Goal: Transaction & Acquisition: Purchase product/service

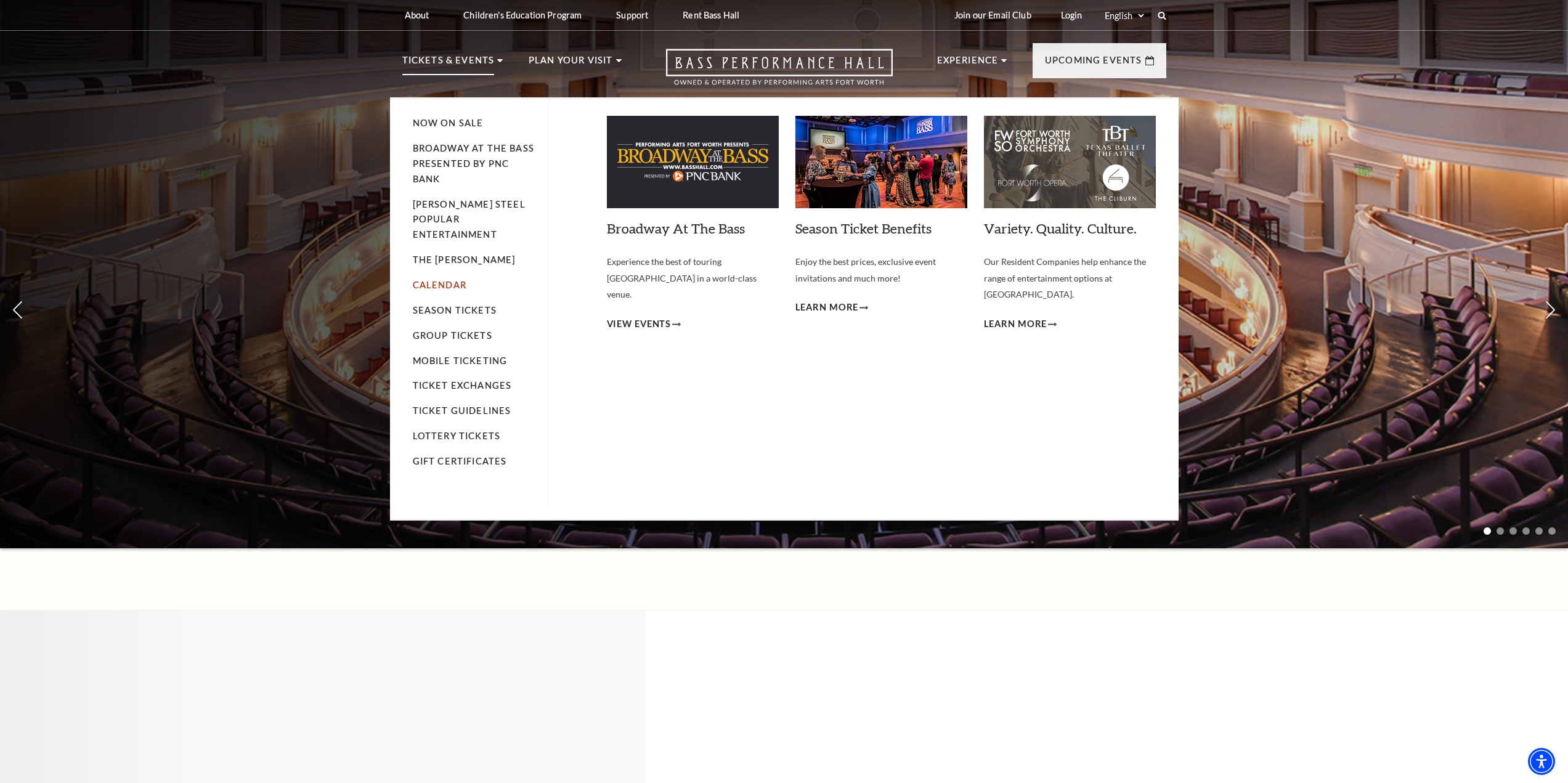
click at [453, 280] on link "Calendar" at bounding box center [440, 285] width 54 height 11
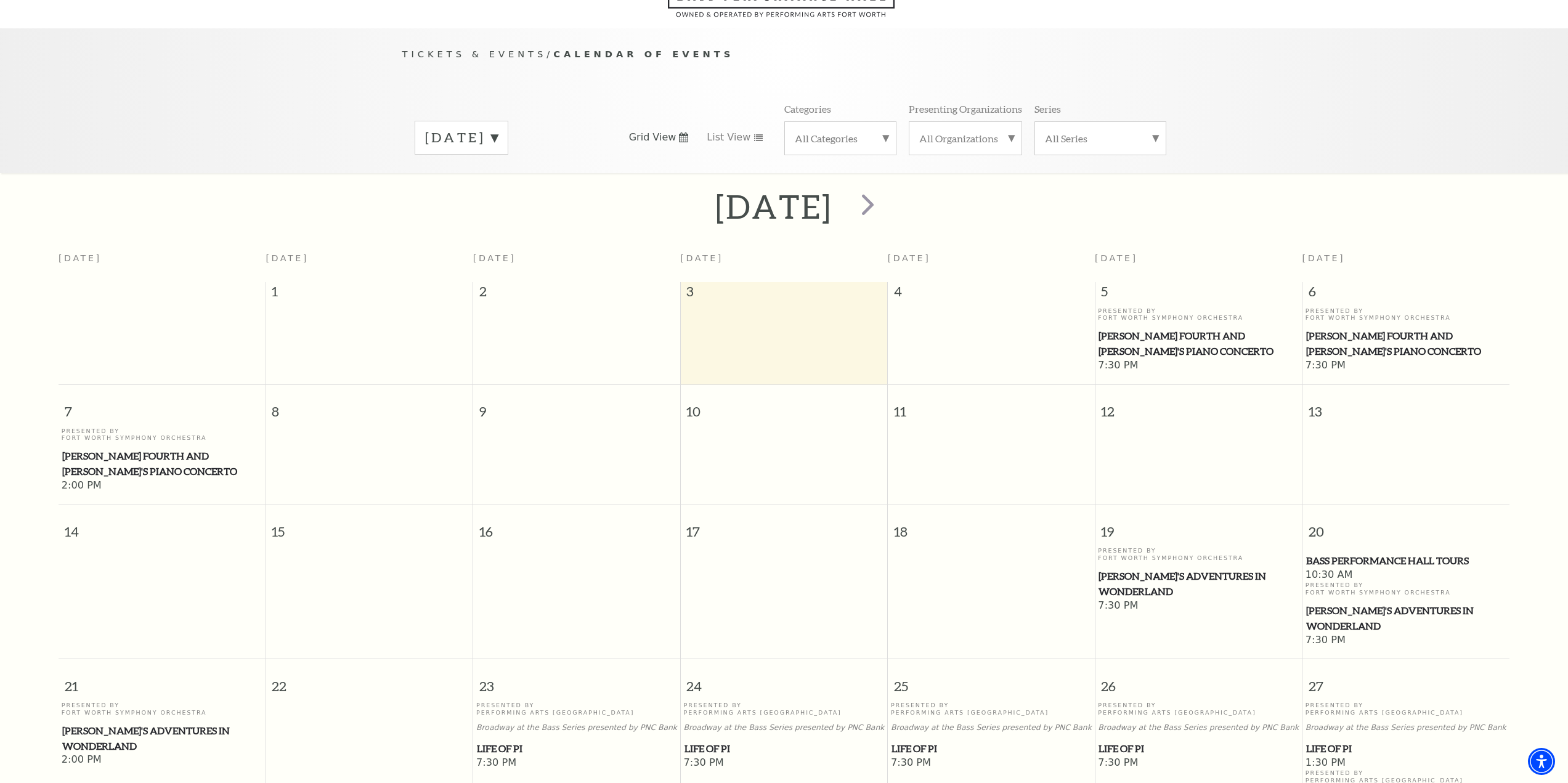
scroll to position [109, 0]
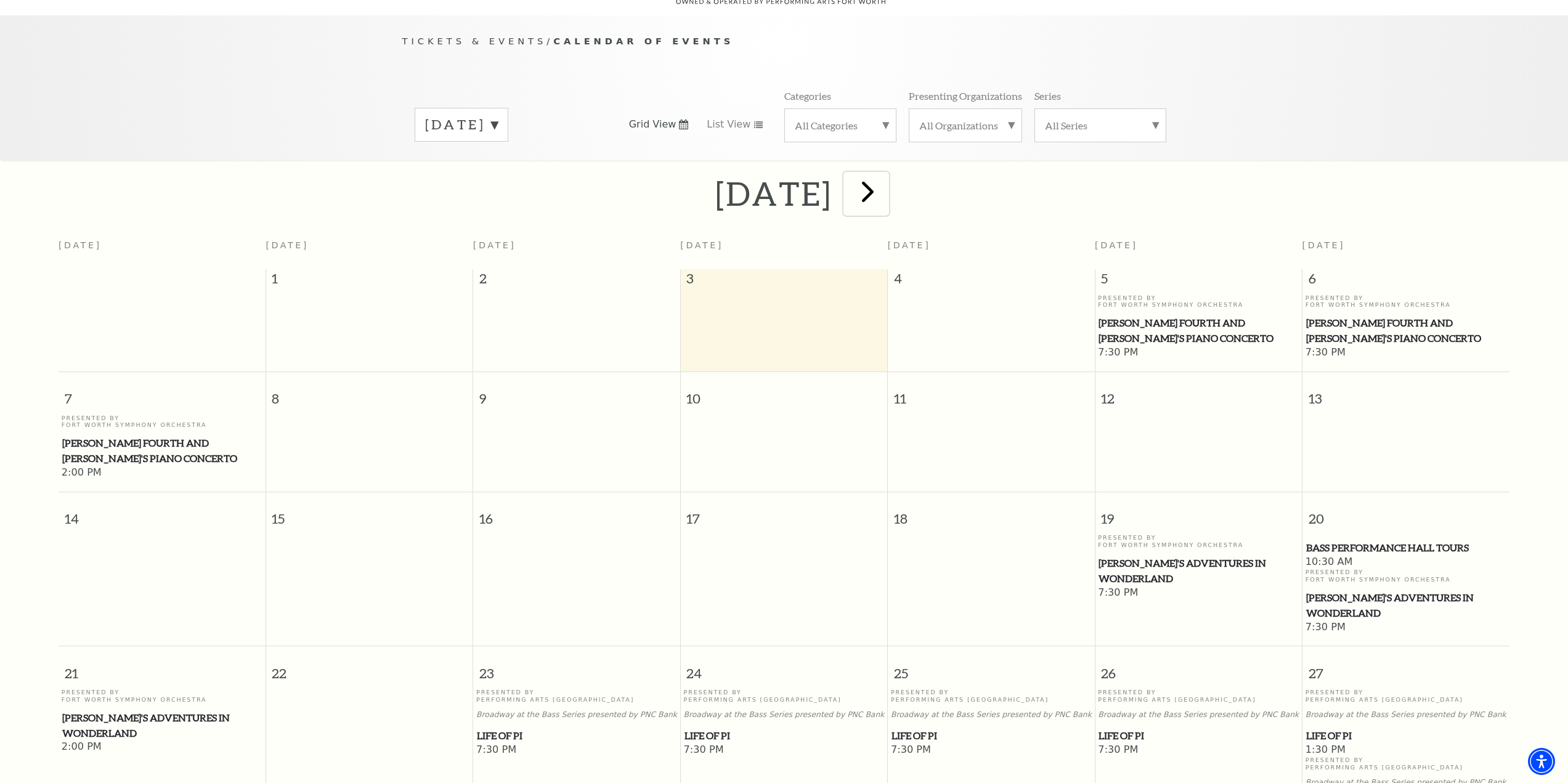
click at [885, 185] on span "next" at bounding box center [868, 192] width 35 height 35
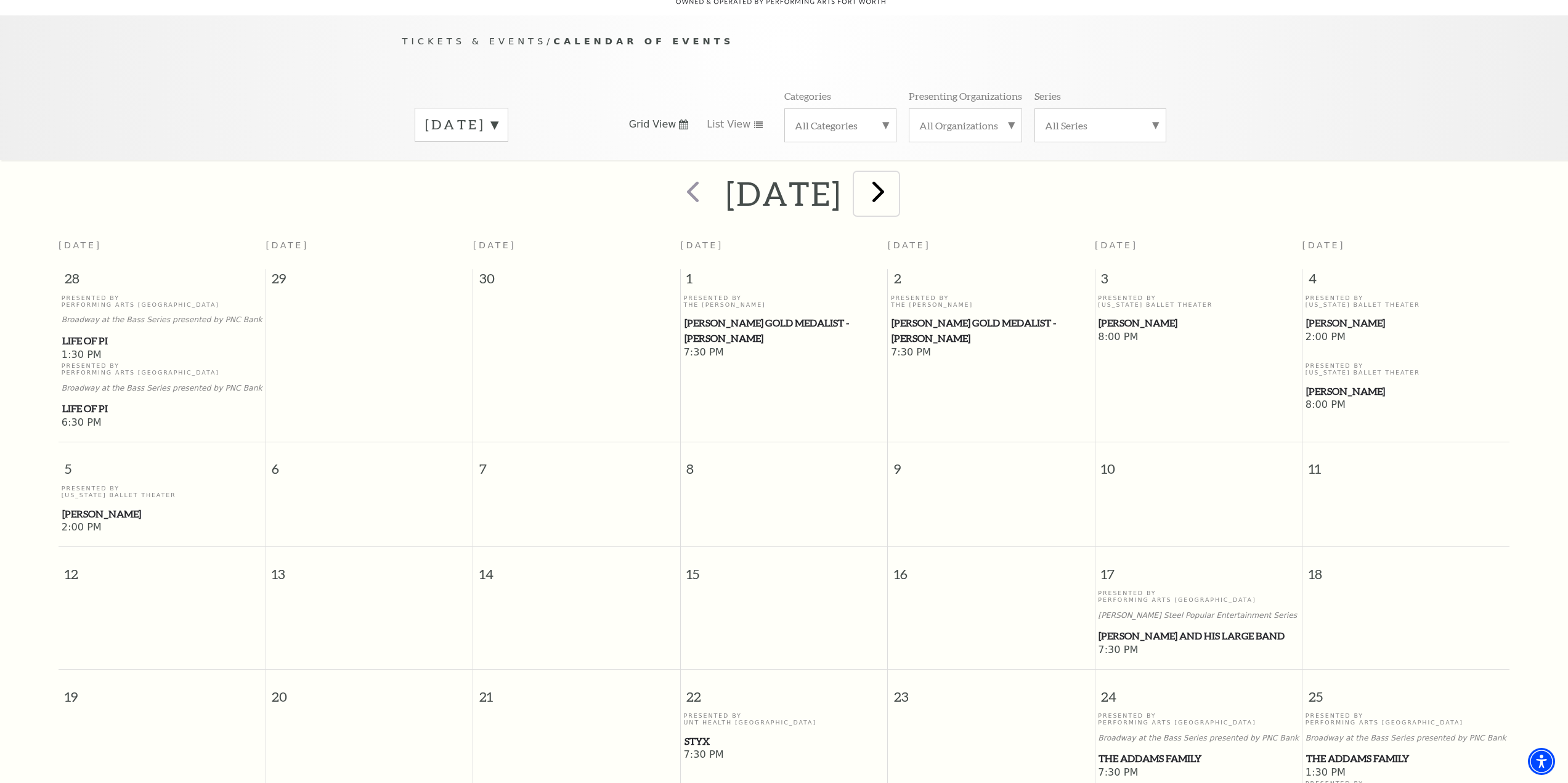
click at [896, 193] on span "next" at bounding box center [879, 192] width 35 height 35
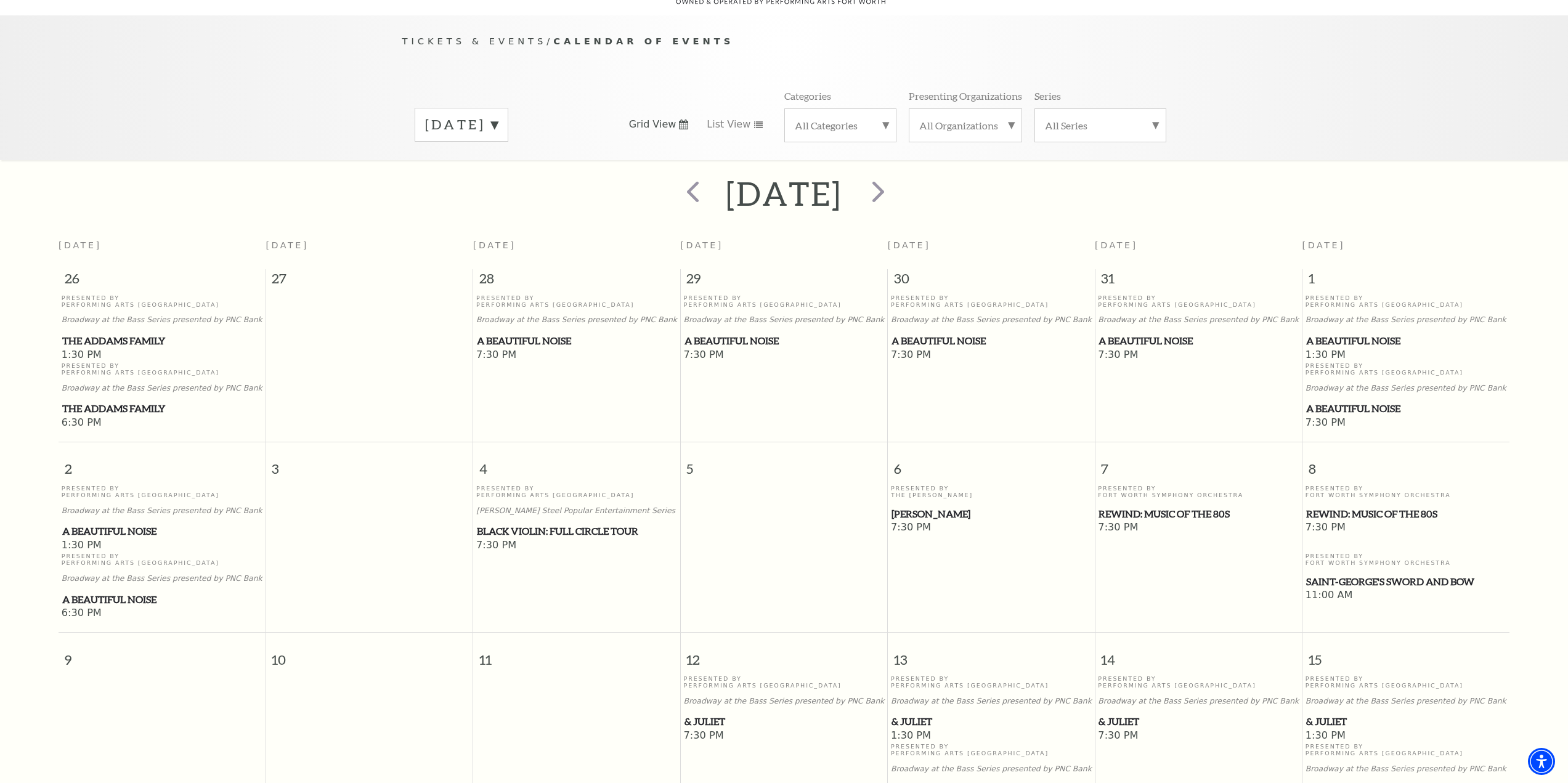
click at [498, 115] on label "November 2025" at bounding box center [461, 124] width 73 height 19
click at [498, 190] on label "December 2025" at bounding box center [461, 203] width 73 height 27
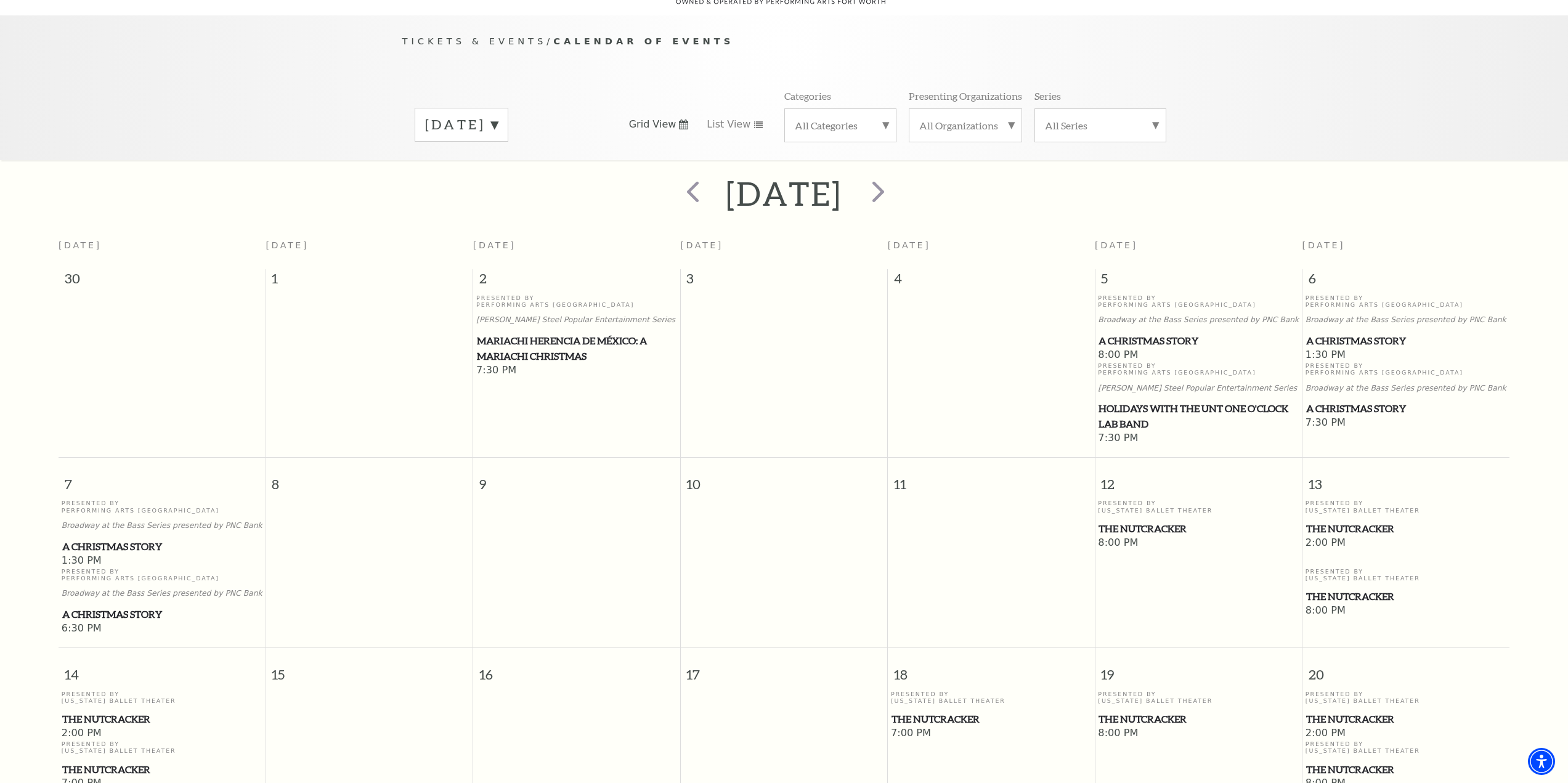
click at [131, 539] on span "A Christmas Story" at bounding box center [162, 547] width 200 height 15
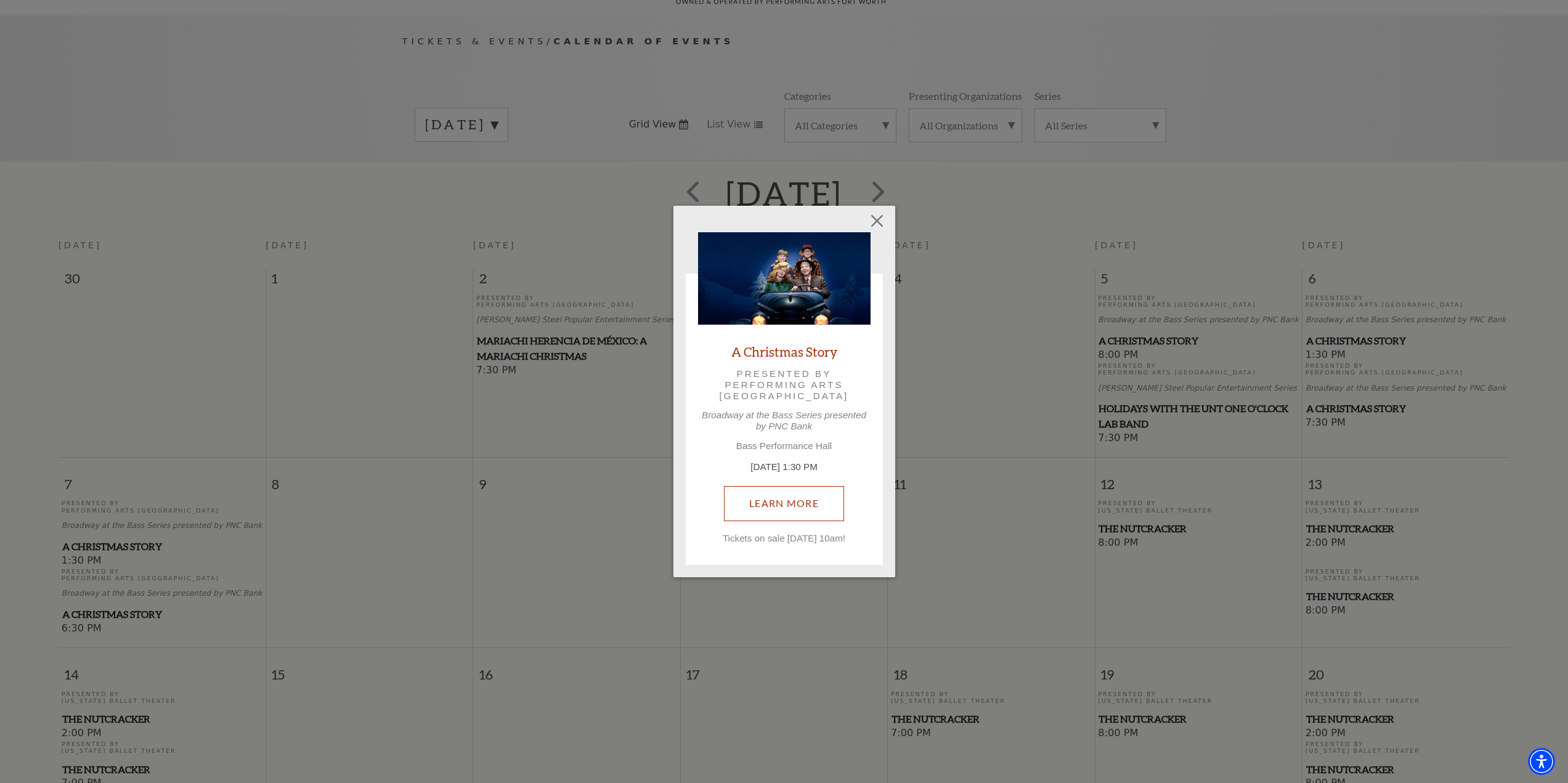
click at [768, 512] on link "Learn More" at bounding box center [784, 503] width 120 height 34
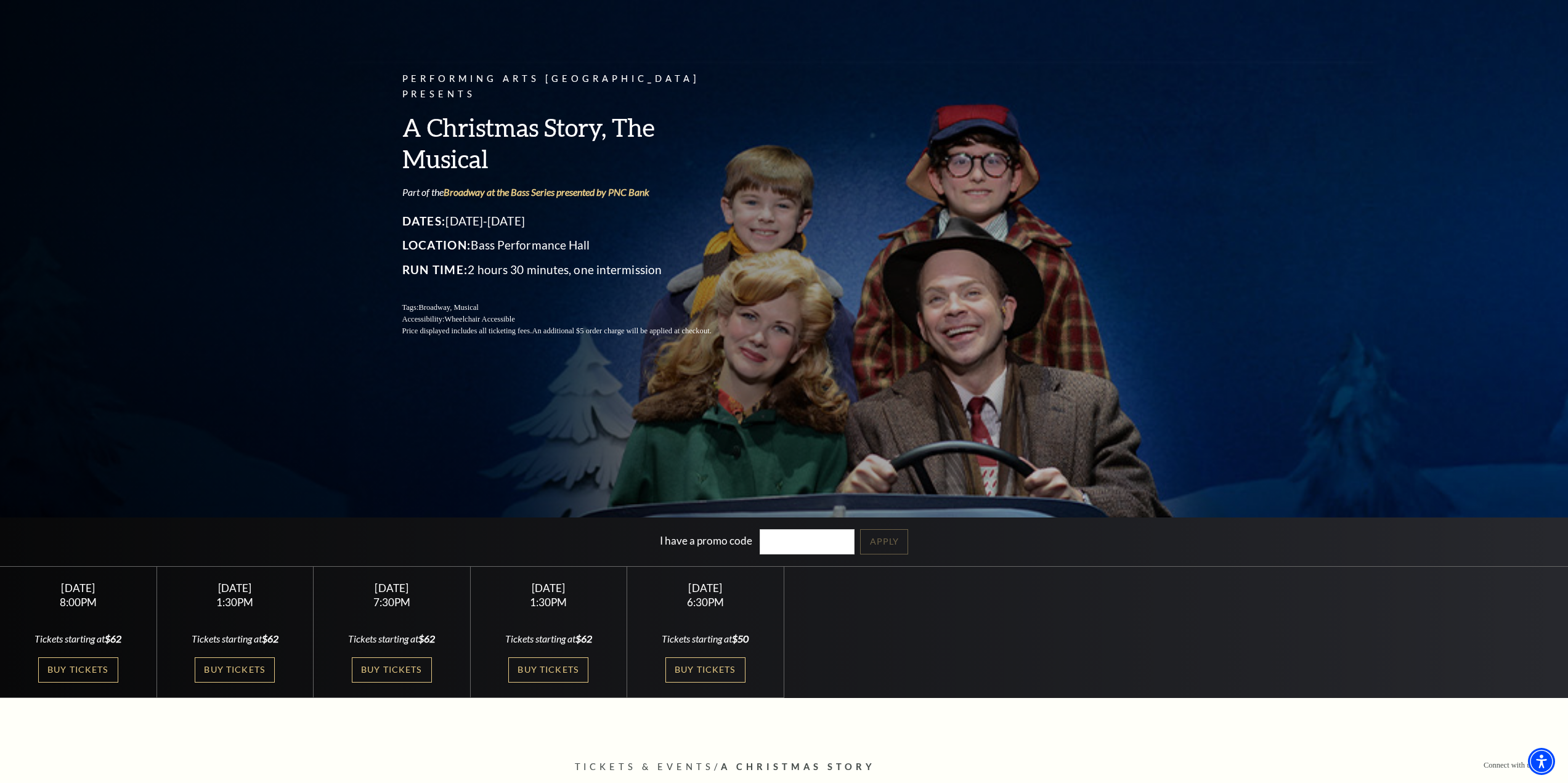
scroll to position [123, 0]
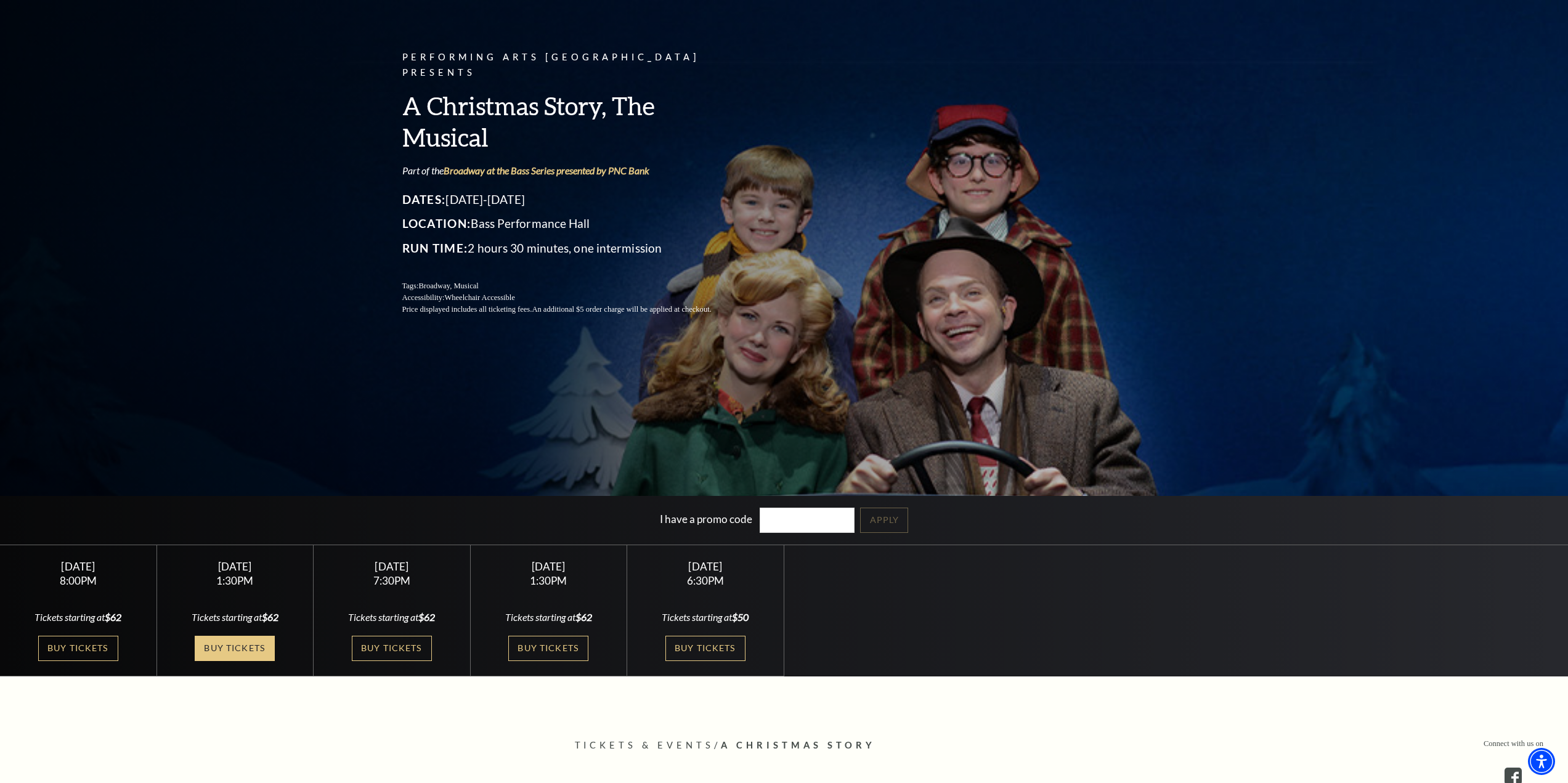
click at [244, 652] on link "Buy Tickets" at bounding box center [234, 648] width 80 height 25
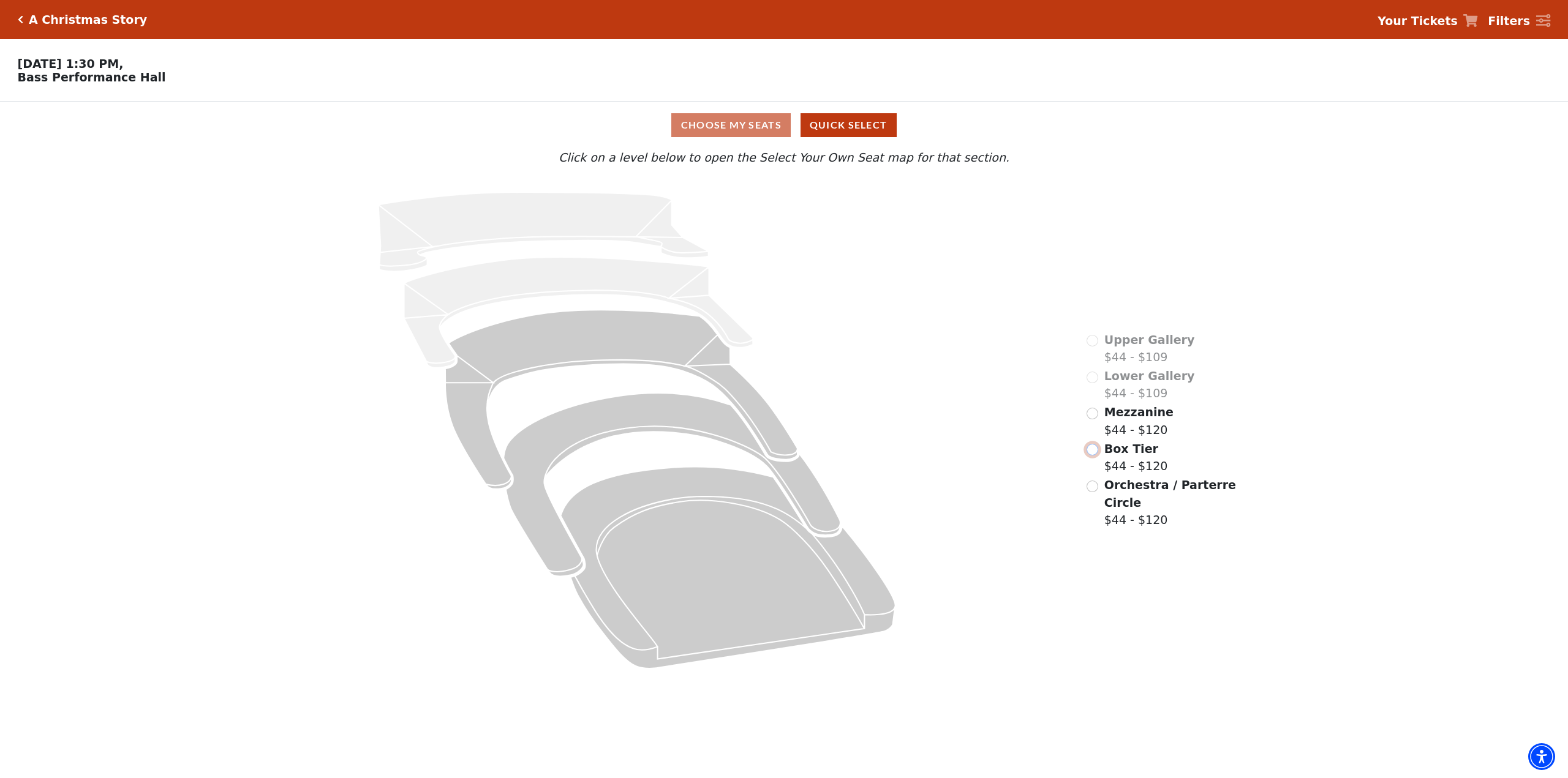
click at [1098, 444] on input "Box Tier$44 - $120\a" at bounding box center [1092, 449] width 11 height 11
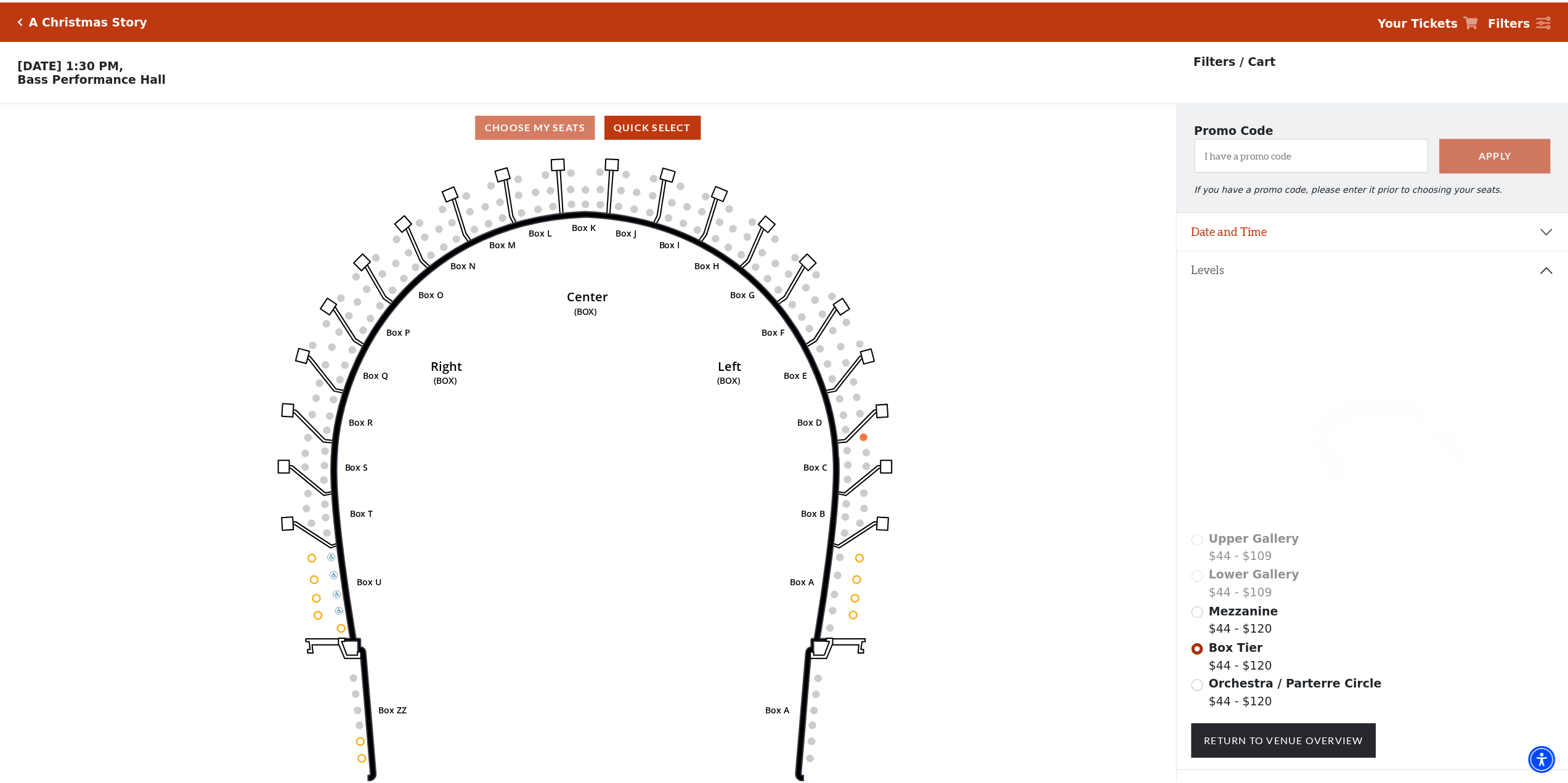
scroll to position [57, 0]
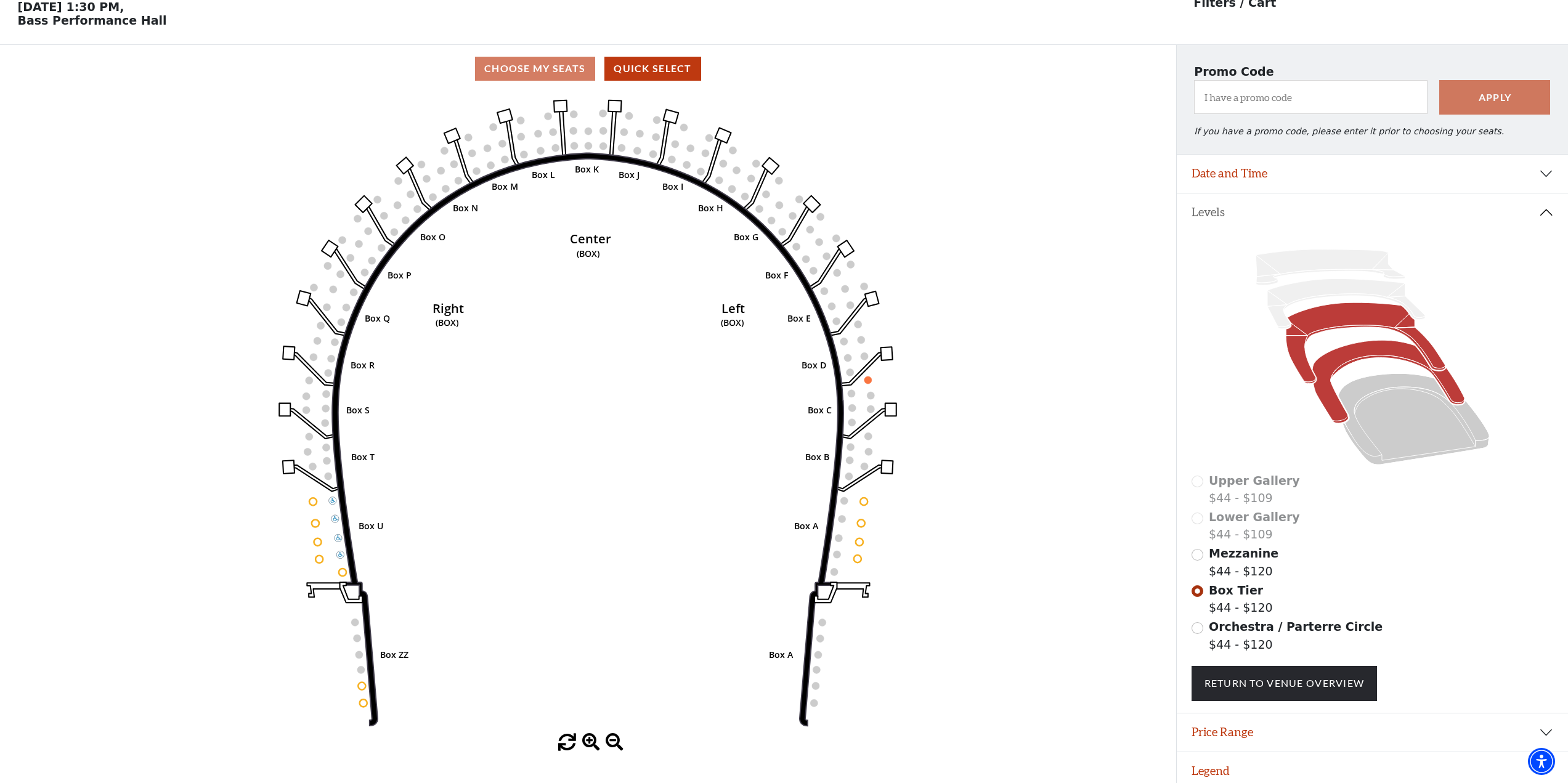
click at [1292, 354] on icon at bounding box center [1366, 343] width 159 height 80
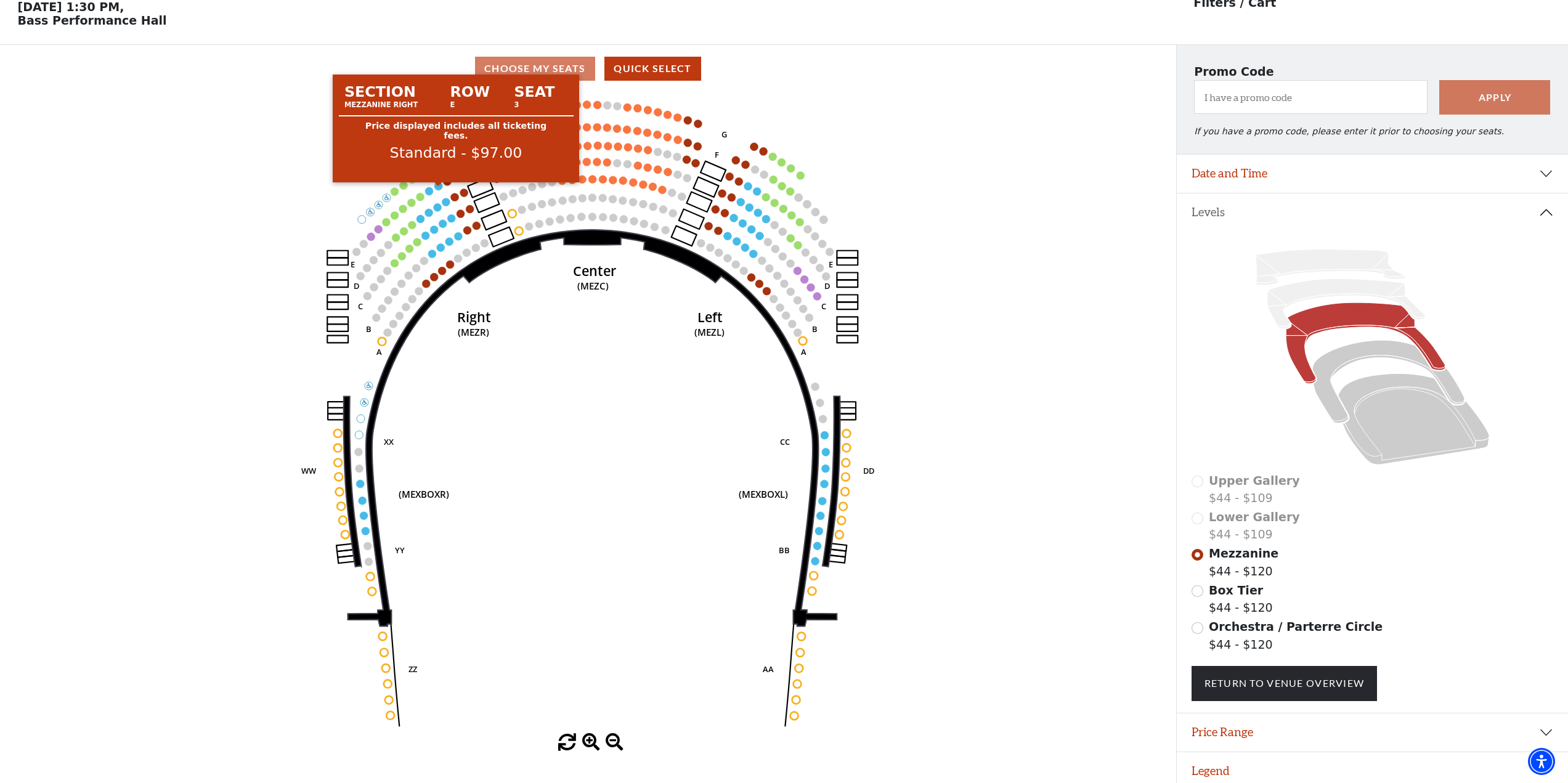
click at [438, 191] on circle at bounding box center [439, 186] width 8 height 8
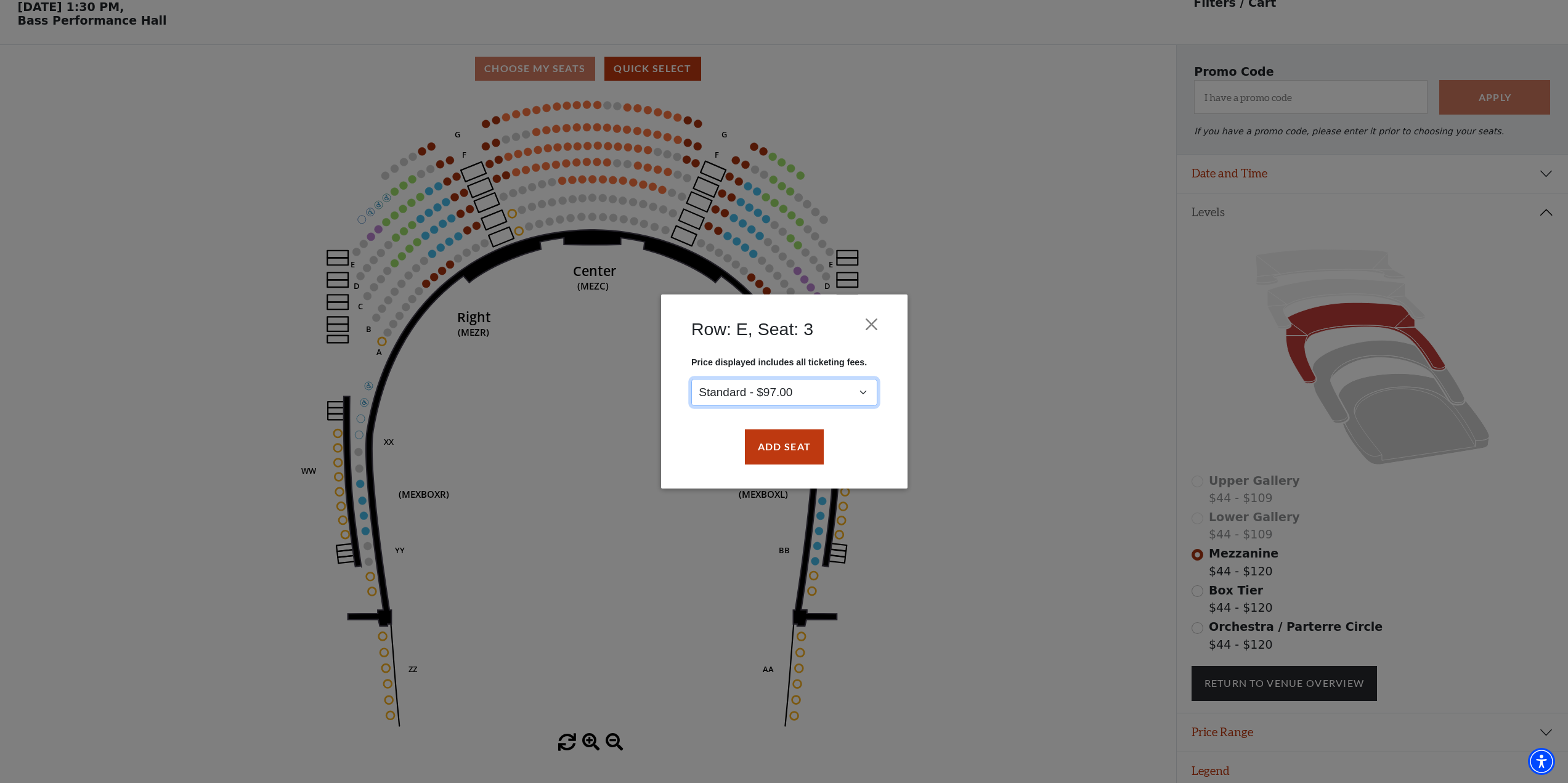
click at [868, 392] on select "Standard - $97.00" at bounding box center [784, 393] width 186 height 28
click at [788, 444] on button "Add Seat" at bounding box center [784, 447] width 79 height 34
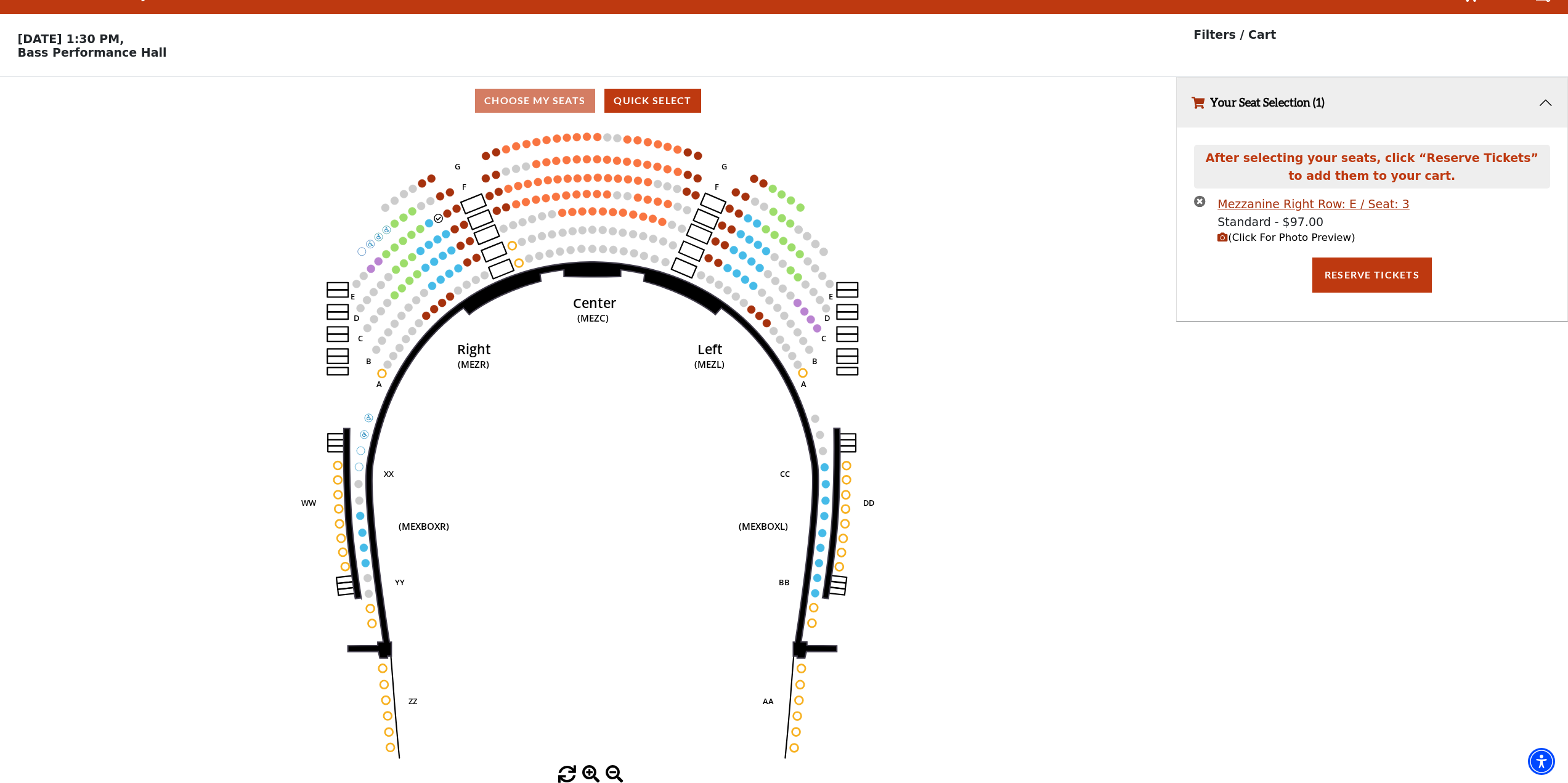
scroll to position [0, 0]
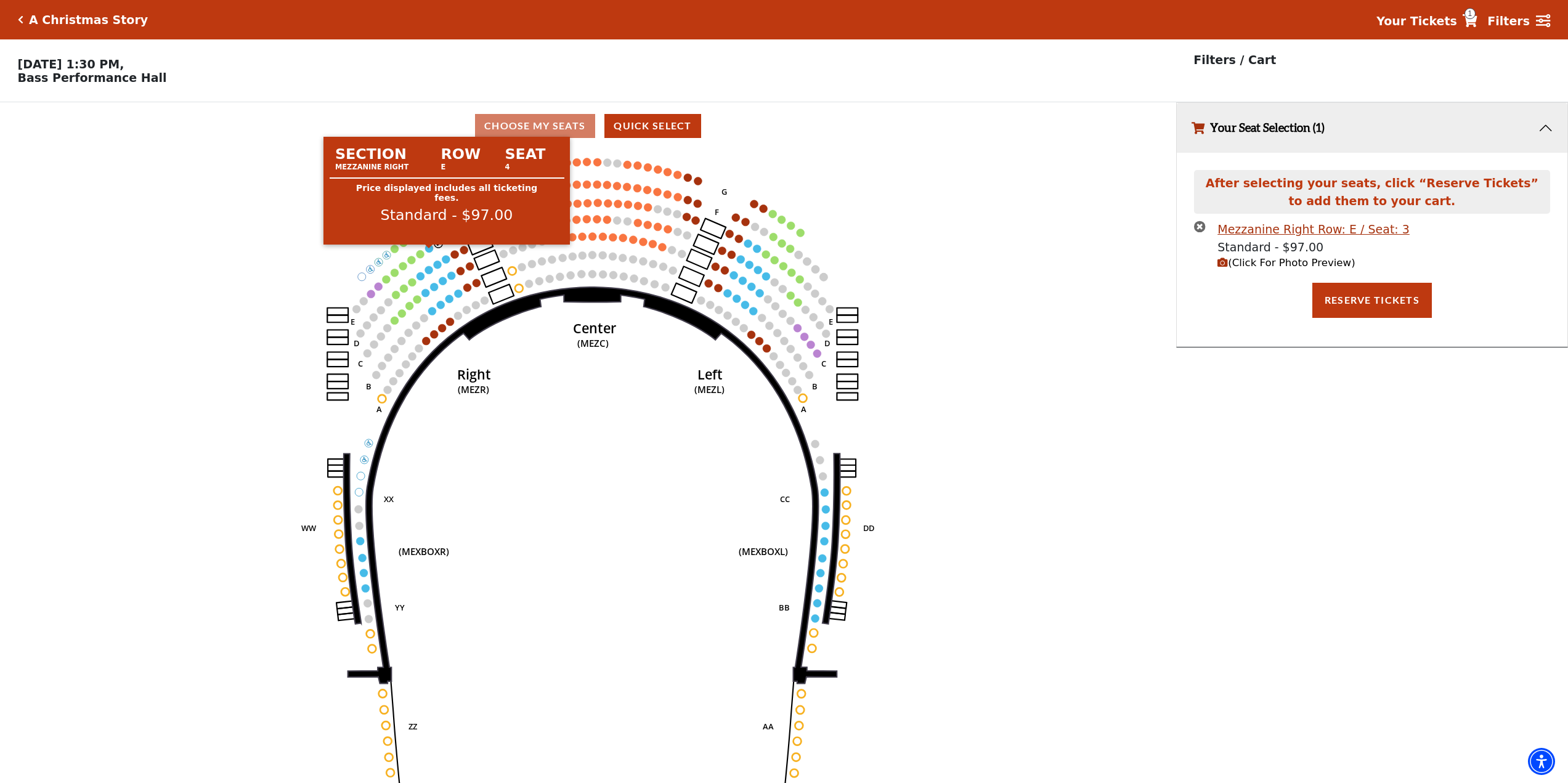
click at [429, 253] on circle at bounding box center [429, 248] width 8 height 8
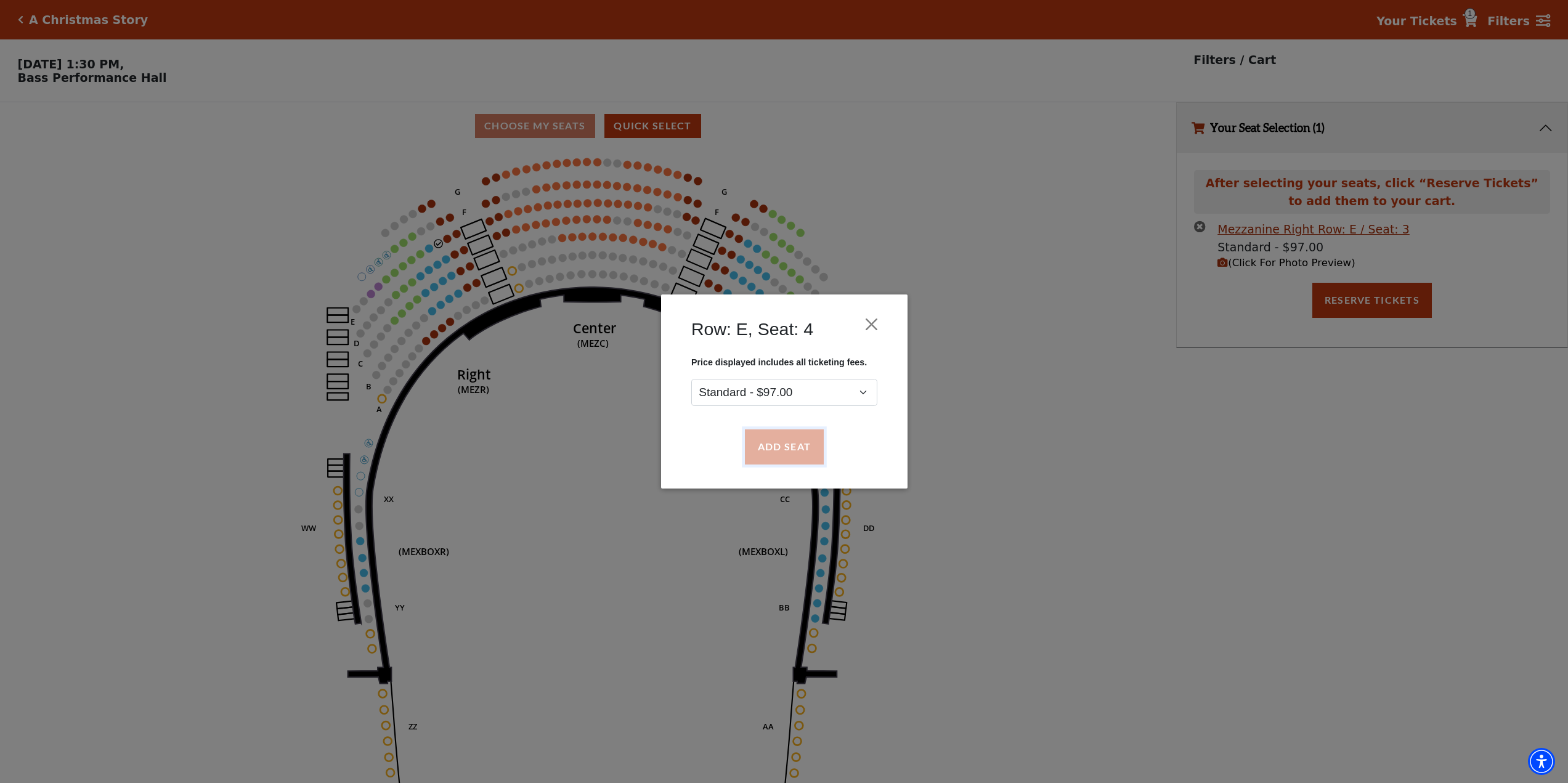
click at [786, 448] on button "Add Seat" at bounding box center [784, 447] width 79 height 34
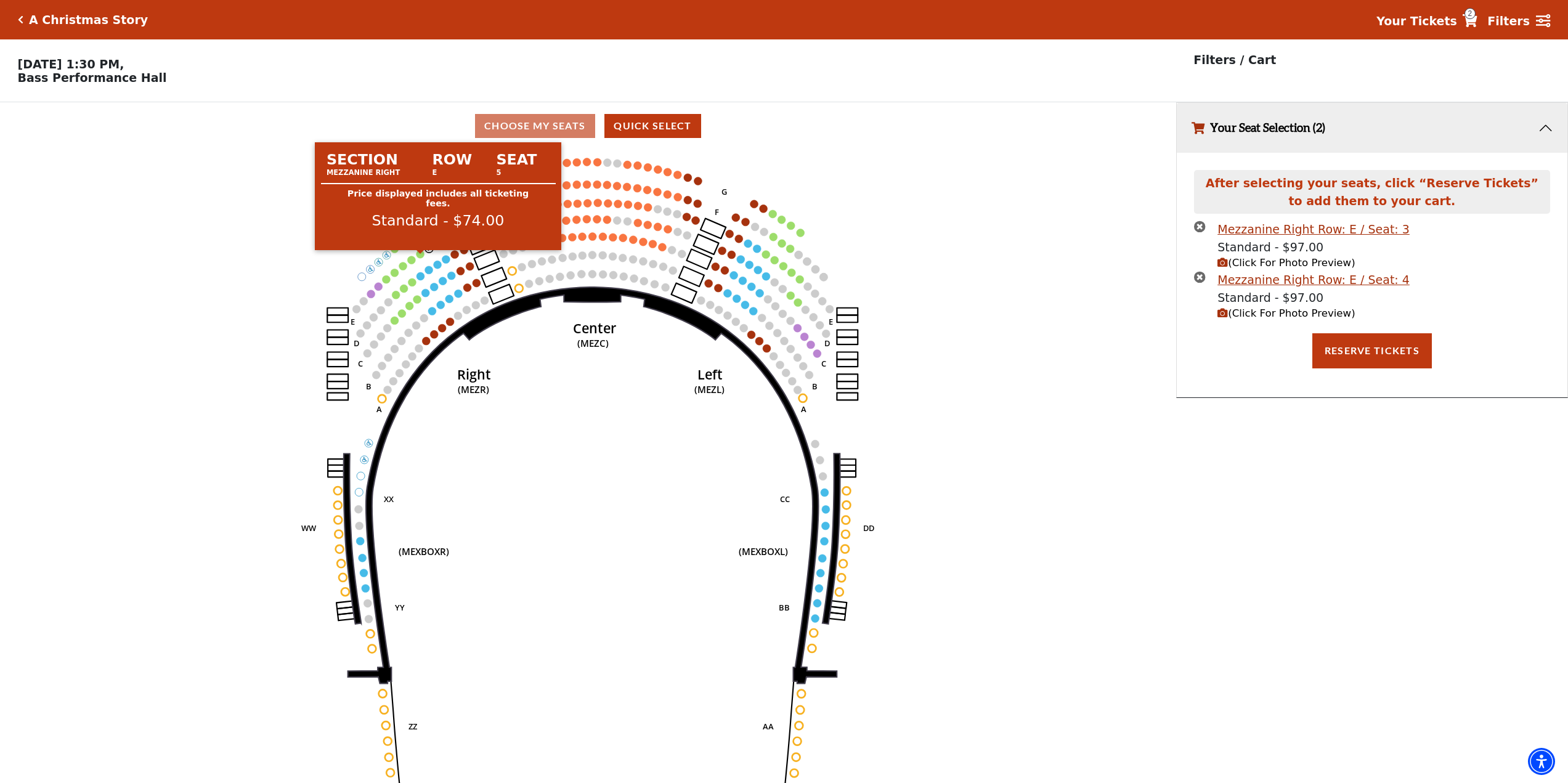
click at [421, 258] on circle at bounding box center [421, 254] width 8 height 8
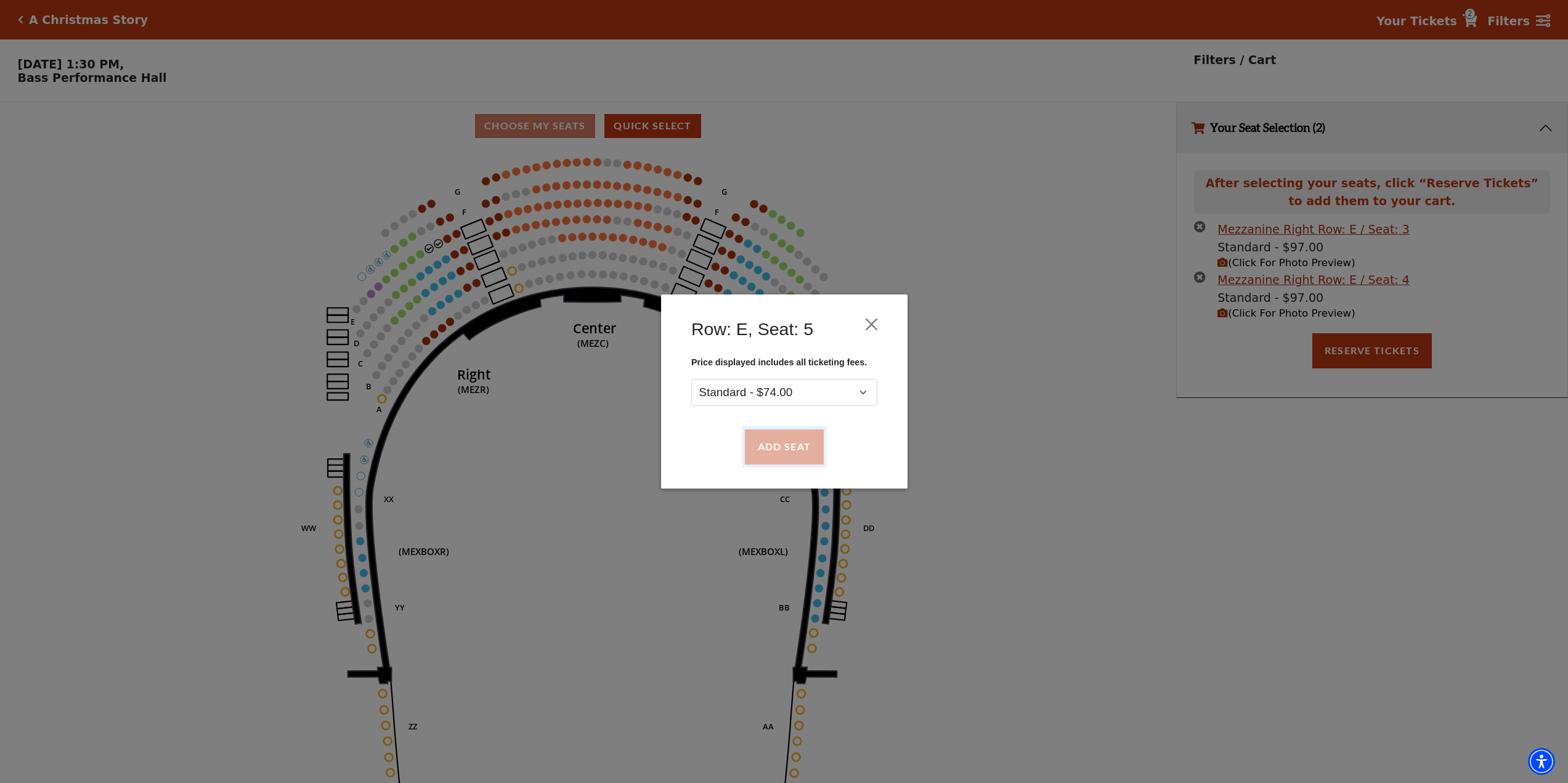
click at [772, 449] on button "Add Seat" at bounding box center [784, 447] width 79 height 34
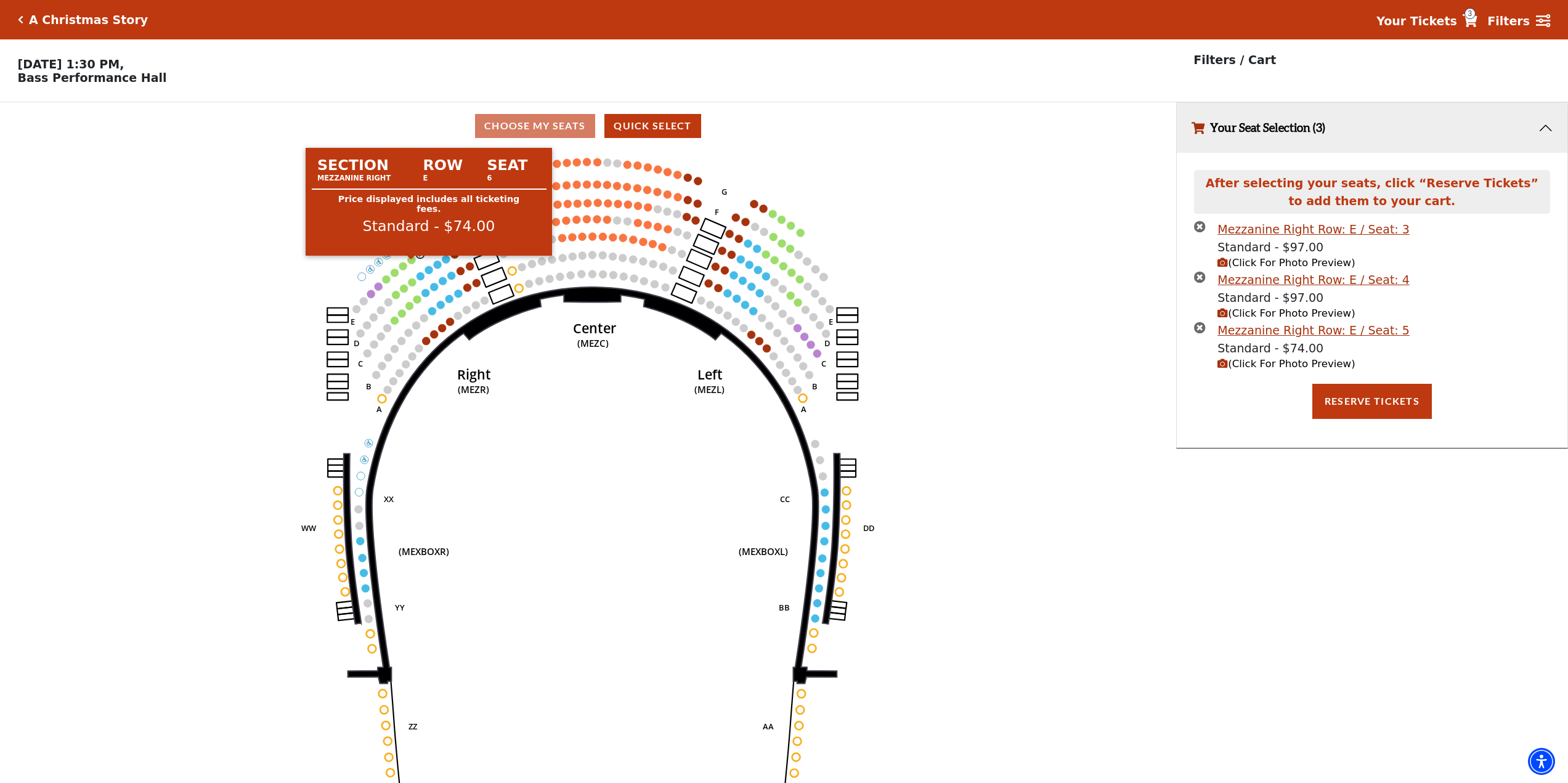
click at [411, 264] on circle at bounding box center [412, 260] width 8 height 8
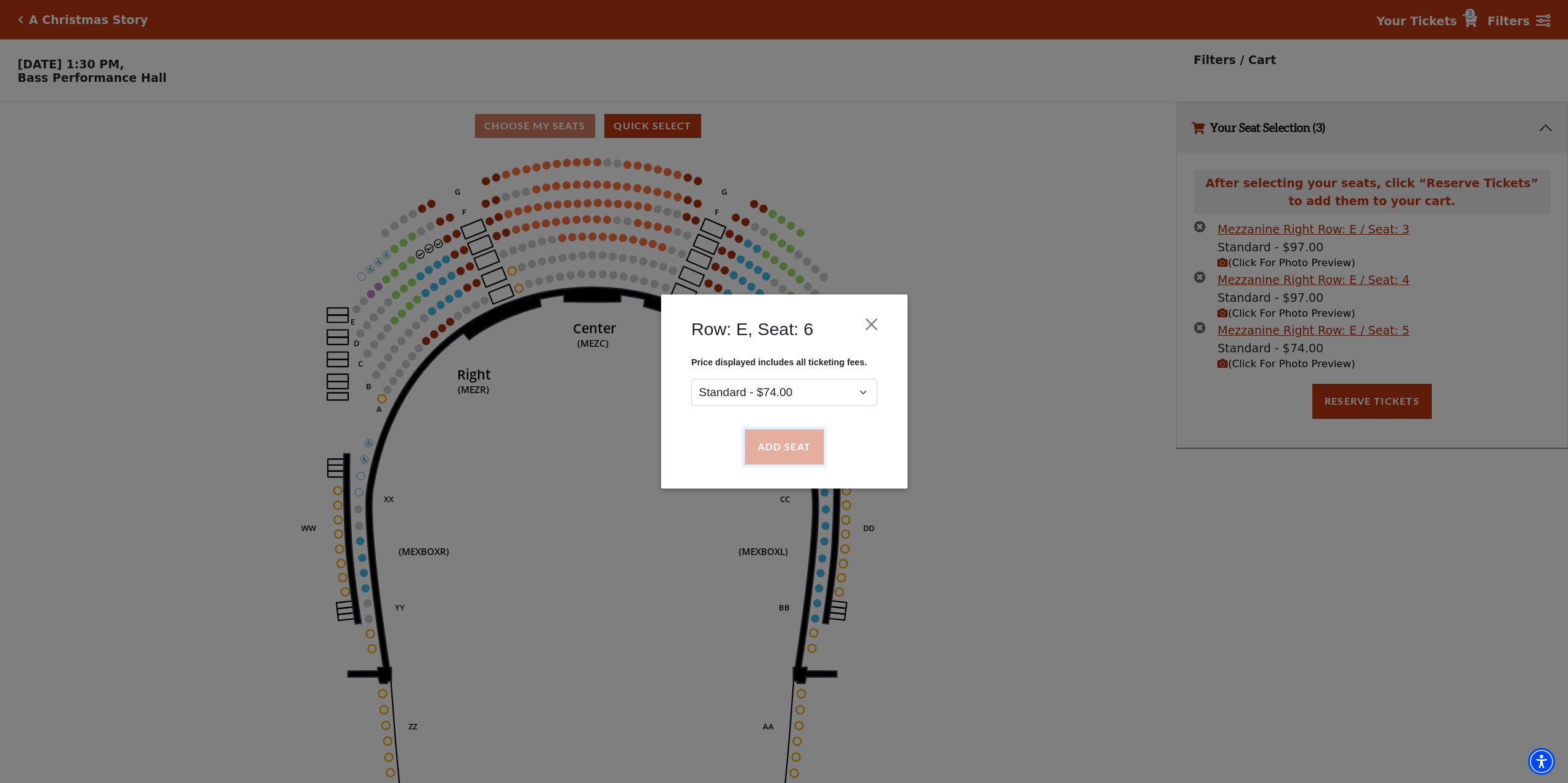
click at [777, 454] on button "Add Seat" at bounding box center [784, 447] width 79 height 34
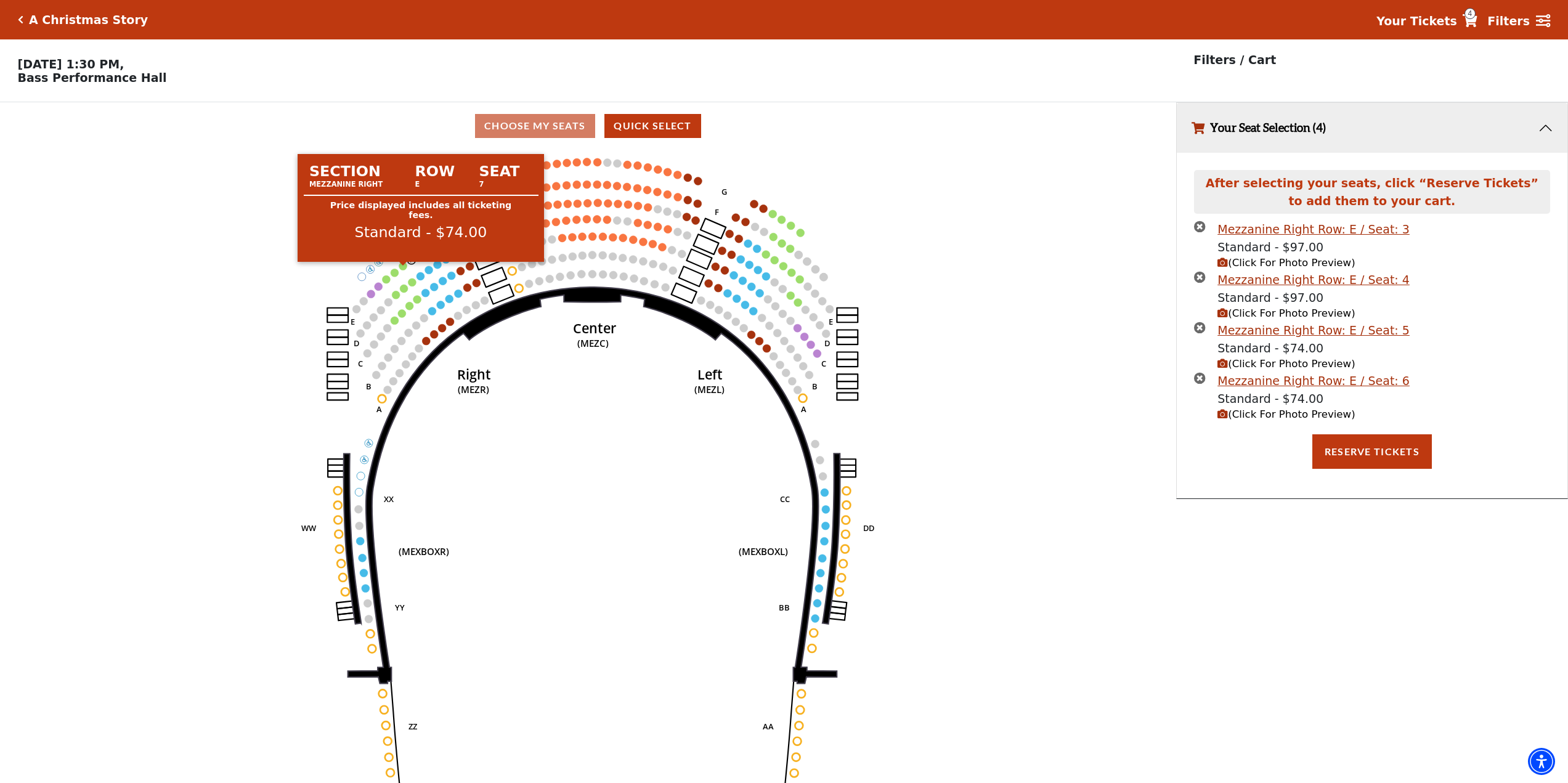
click at [402, 270] on circle at bounding box center [403, 266] width 8 height 8
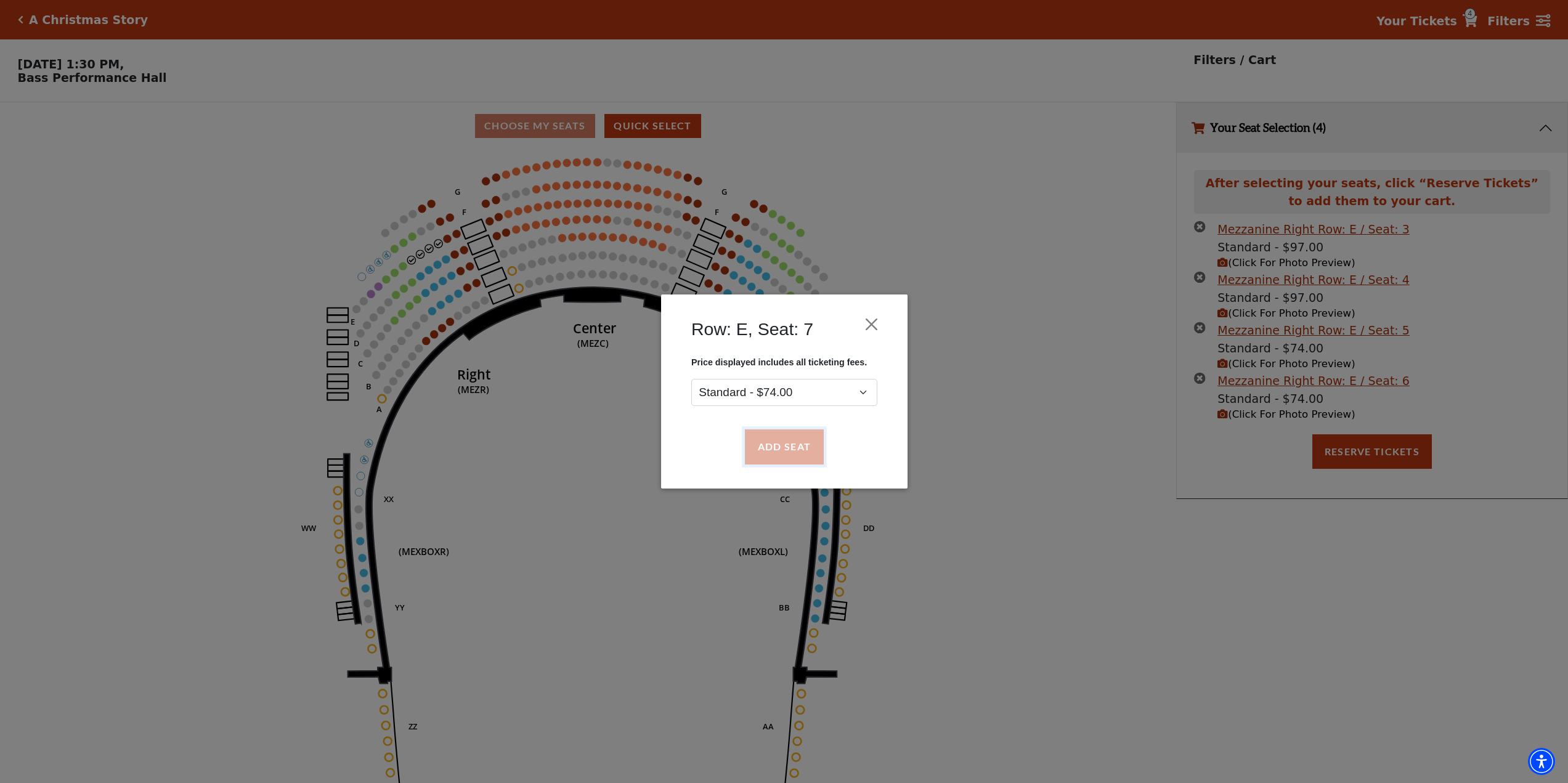
click at [786, 447] on button "Add Seat" at bounding box center [784, 447] width 79 height 34
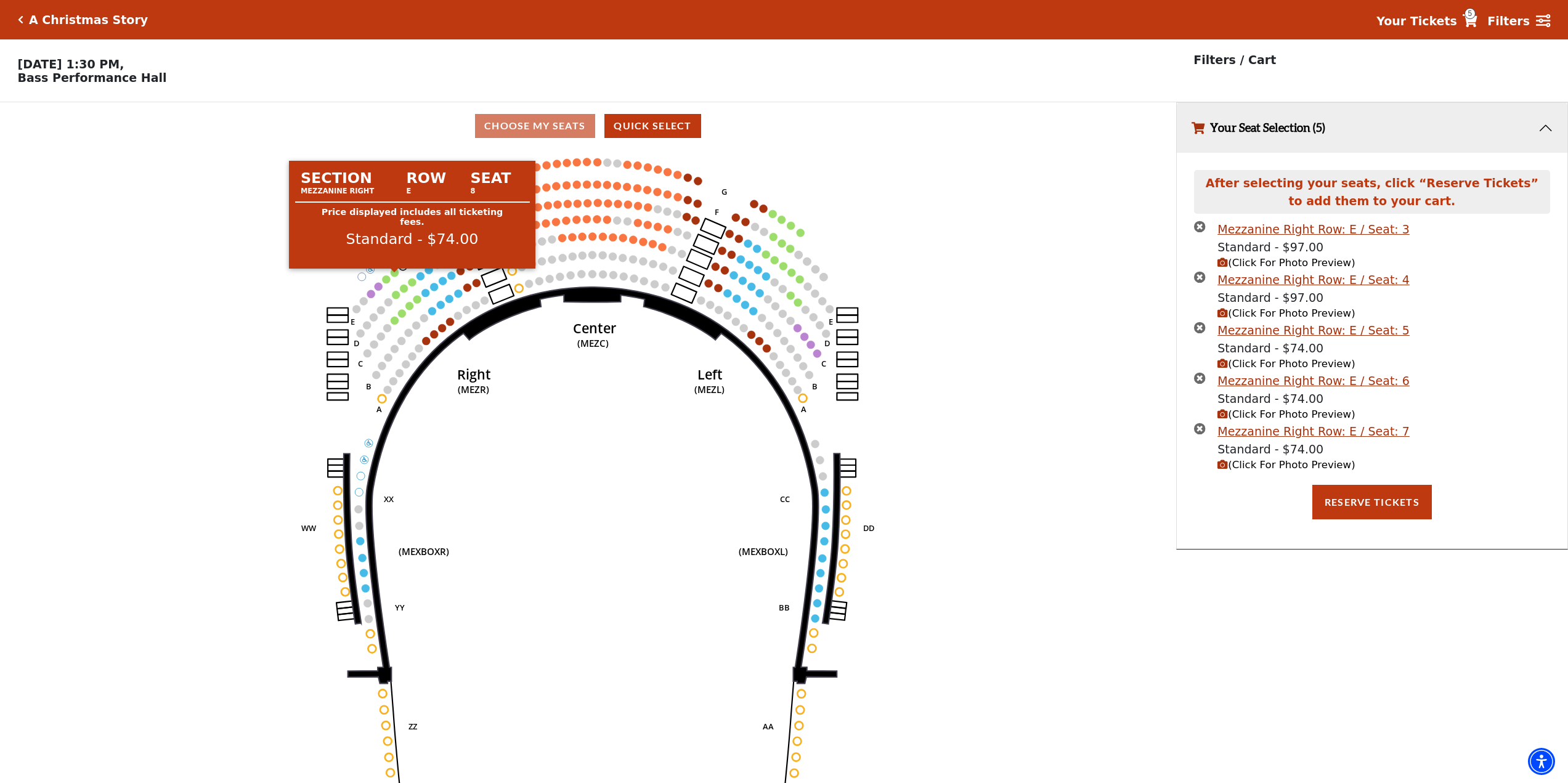
click at [394, 277] on circle at bounding box center [394, 273] width 8 height 8
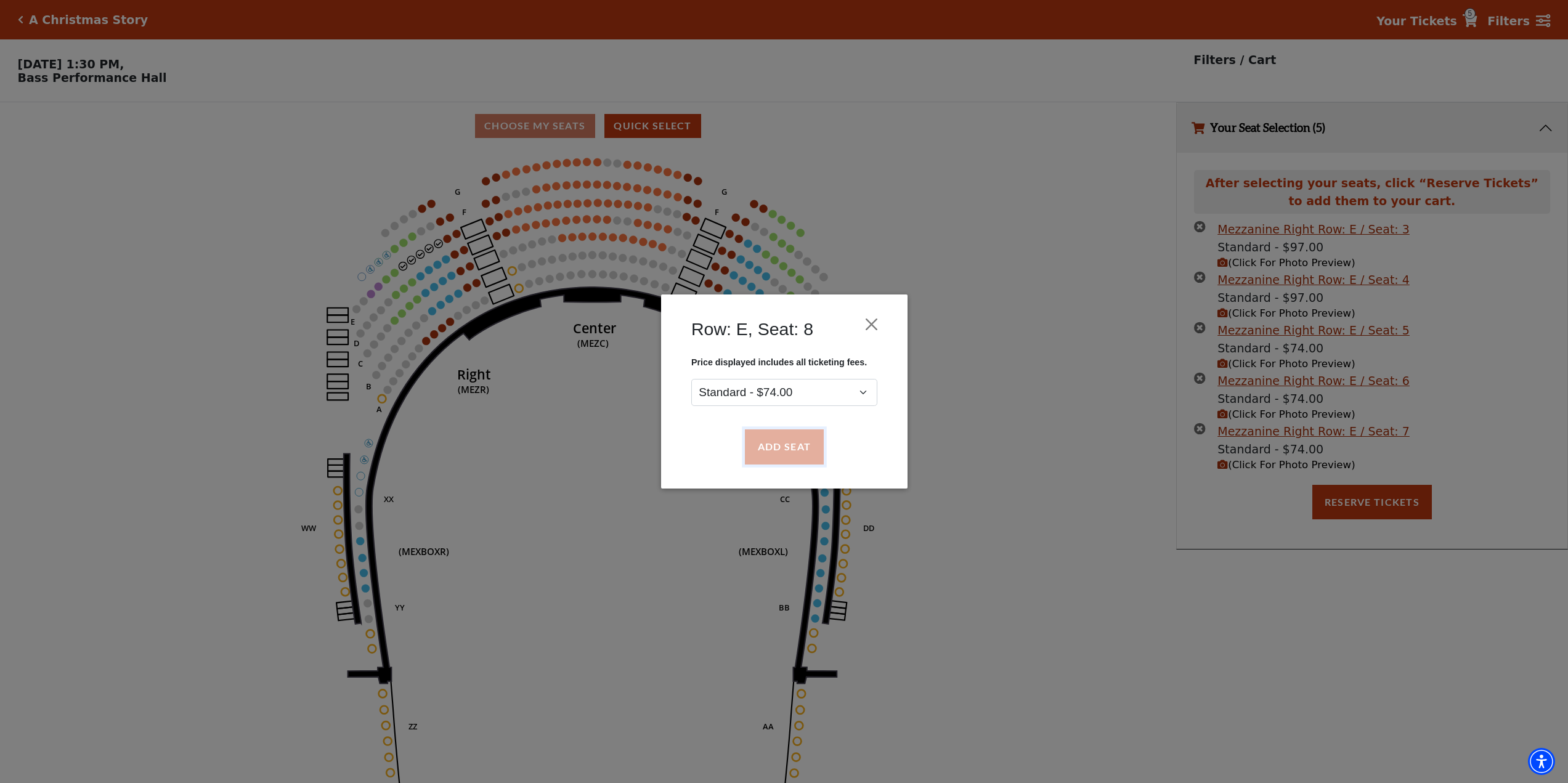
click at [792, 448] on button "Add Seat" at bounding box center [784, 447] width 79 height 34
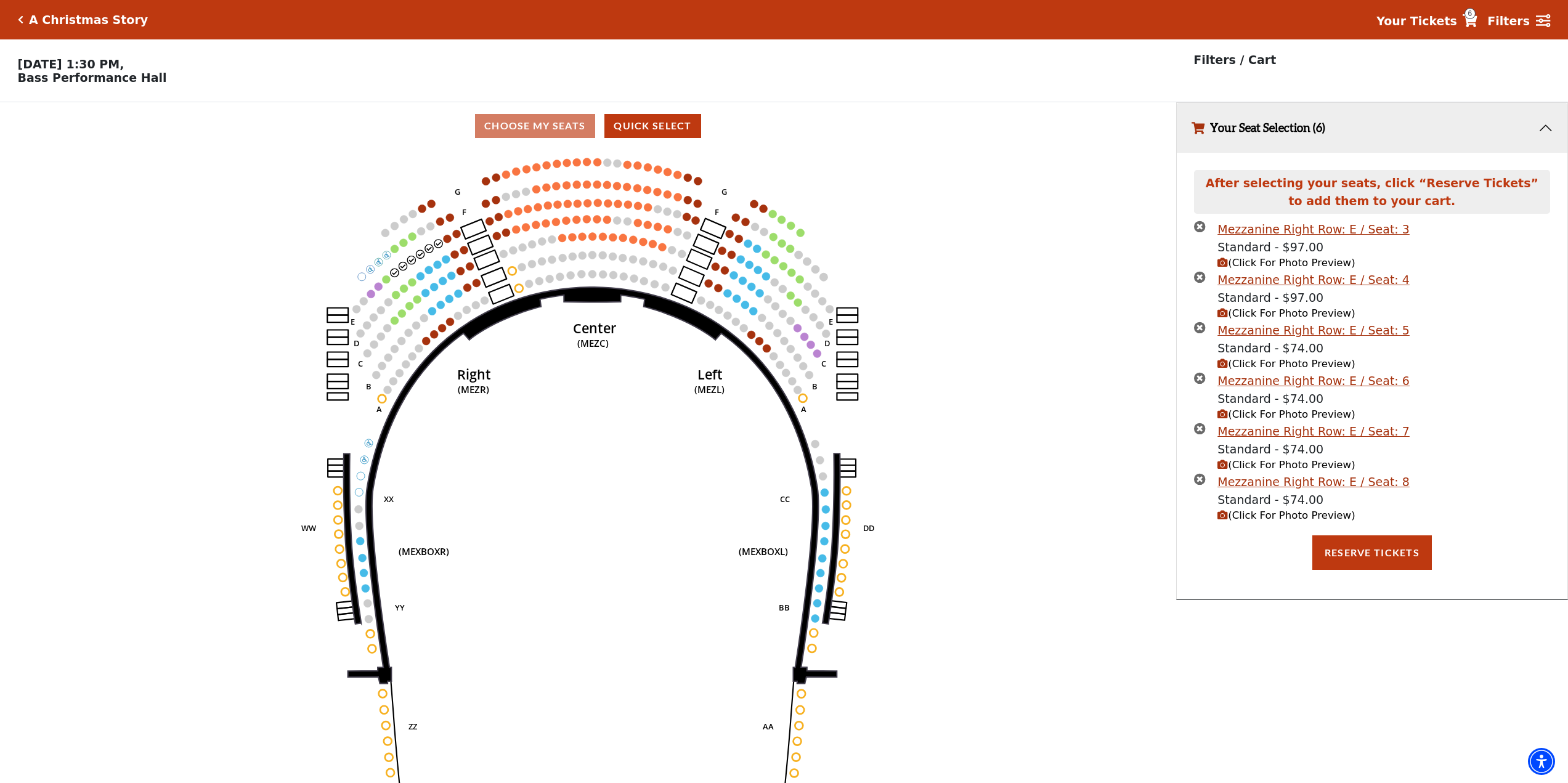
click at [1268, 522] on span "(Click For Photo Preview)" at bounding box center [1286, 515] width 137 height 11
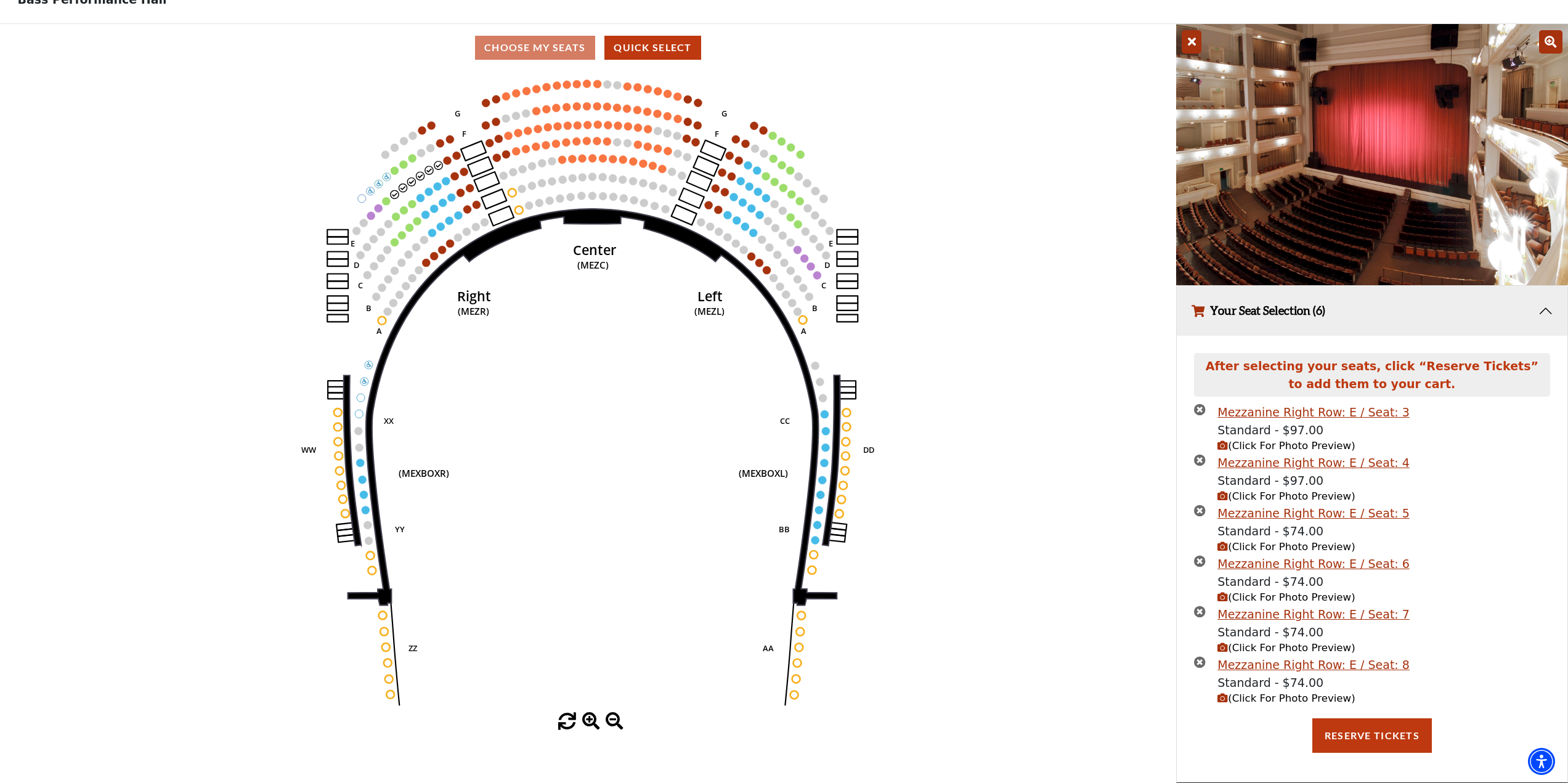
scroll to position [84, 0]
click at [1356, 734] on button "Reserve Tickets" at bounding box center [1372, 735] width 119 height 34
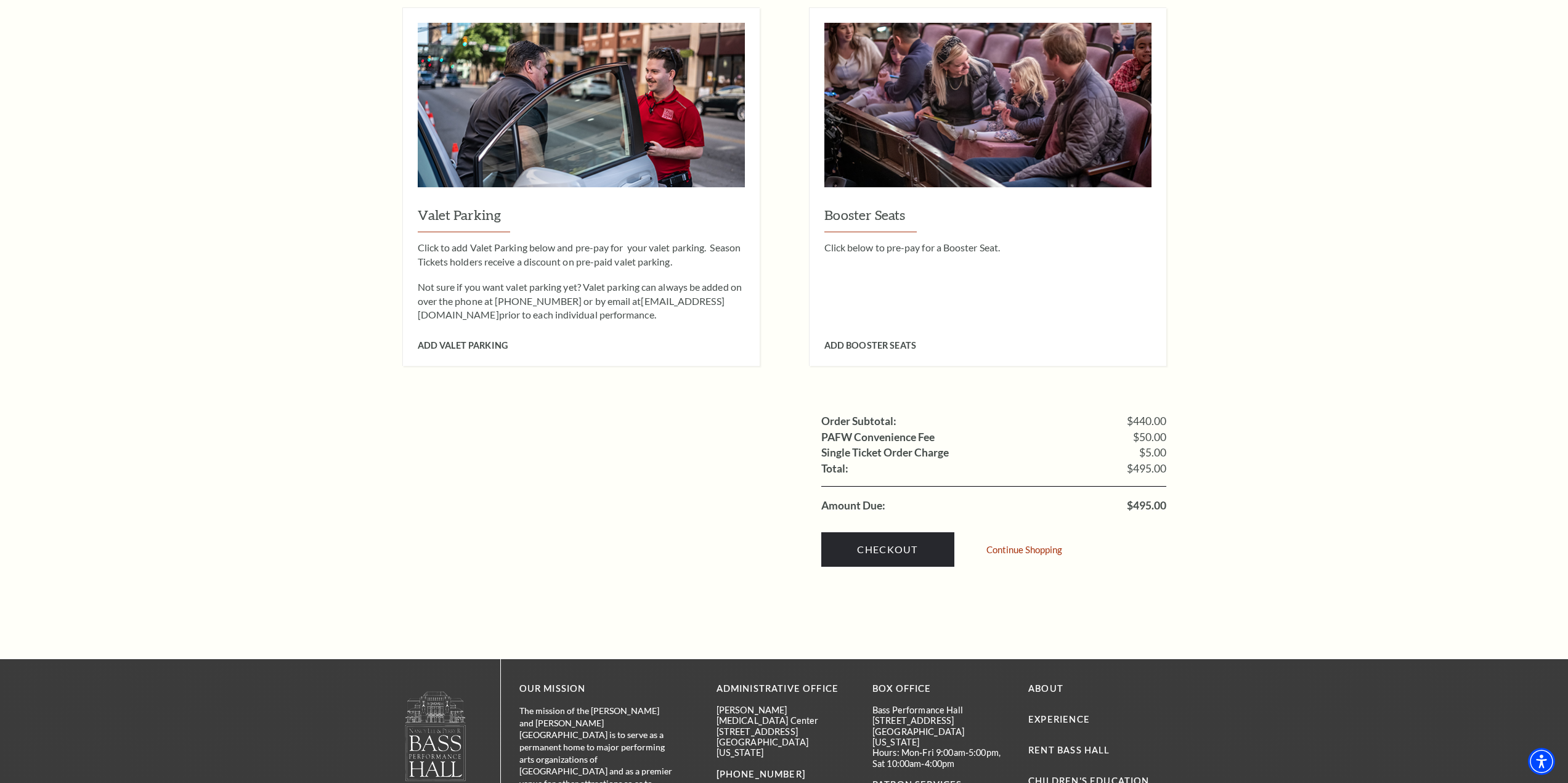
scroll to position [1109, 0]
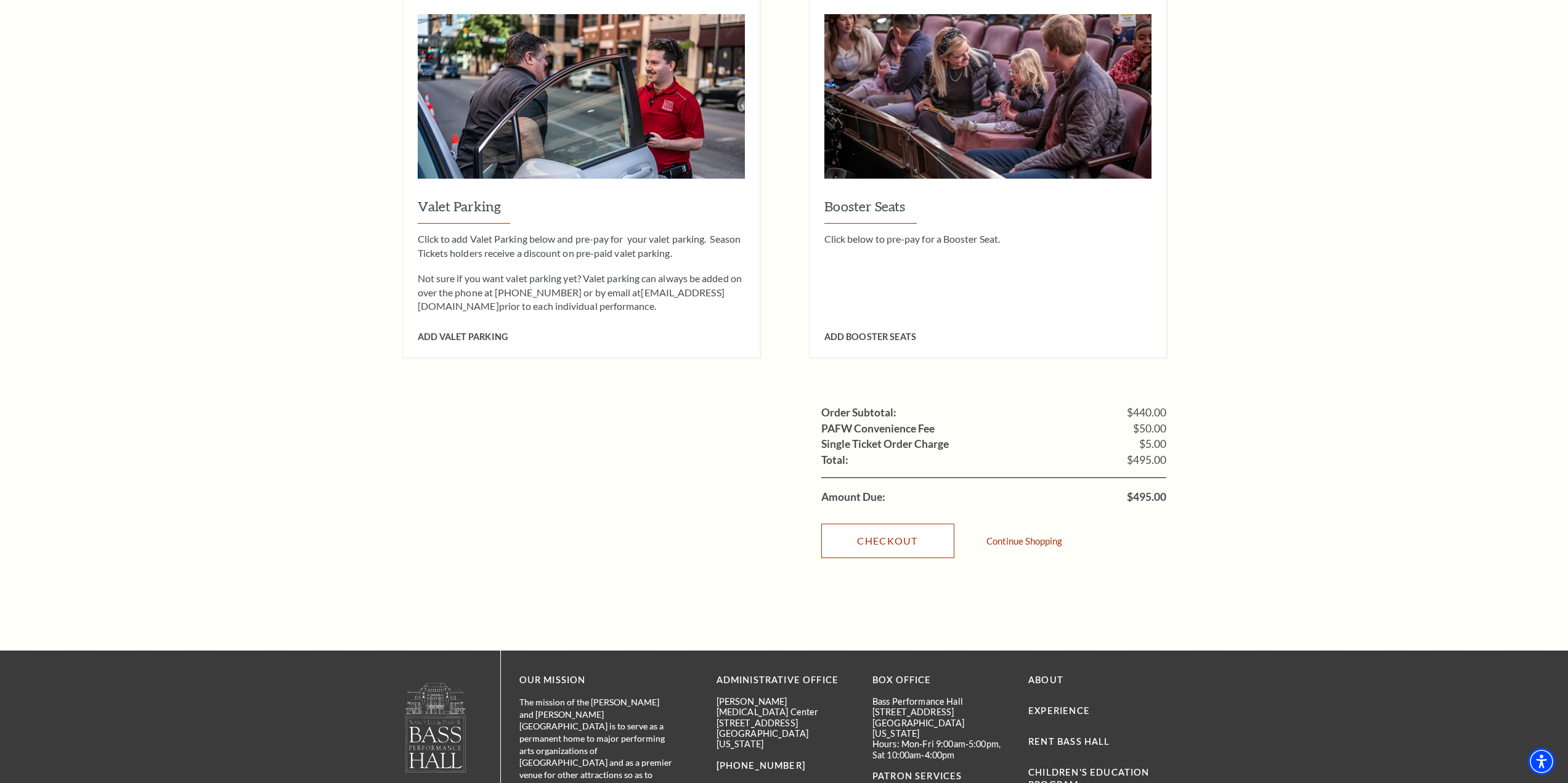
click at [858, 529] on link "Checkout" at bounding box center [888, 541] width 133 height 34
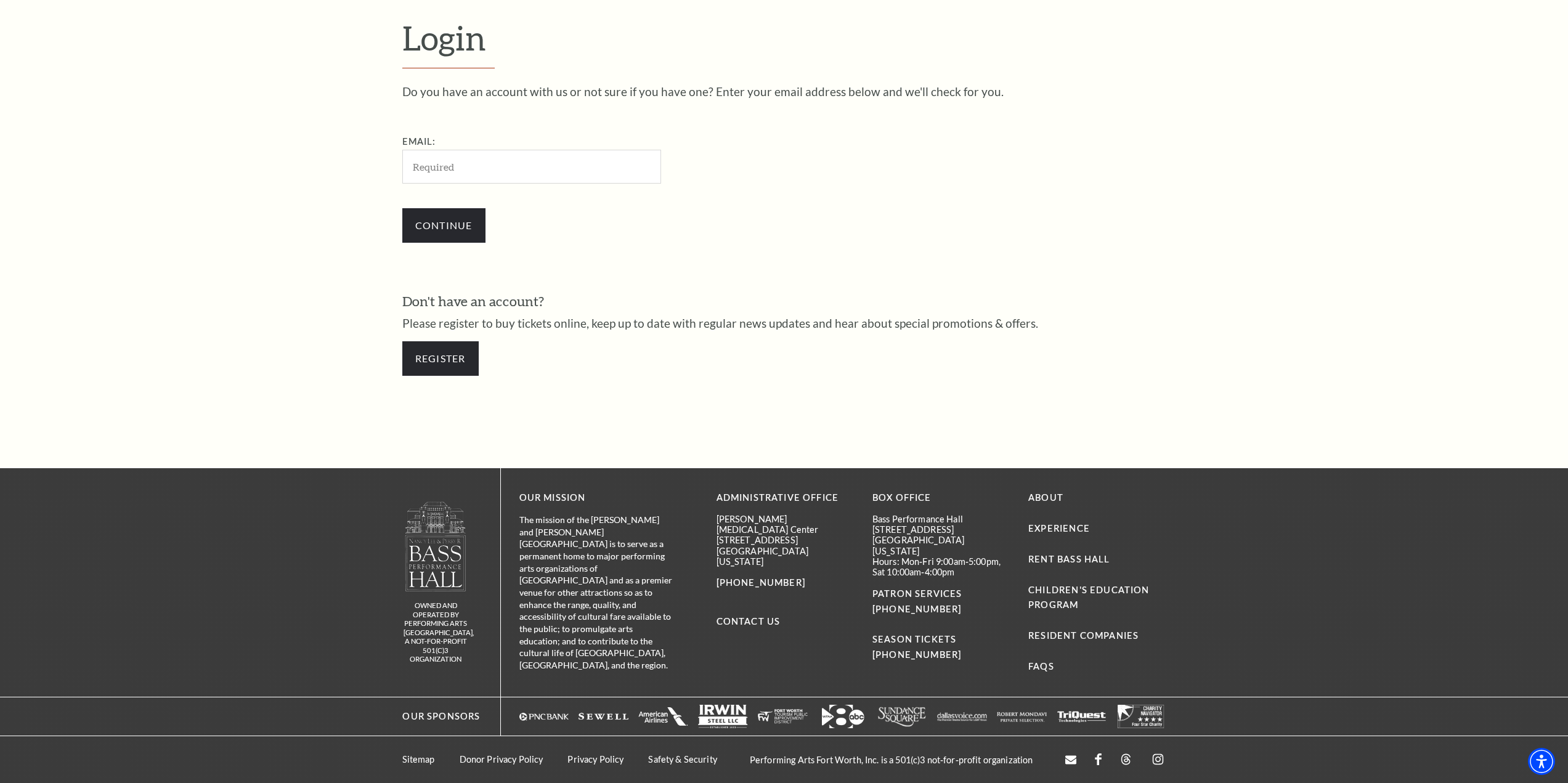
scroll to position [474, 0]
click at [449, 358] on link "Register" at bounding box center [440, 358] width 77 height 34
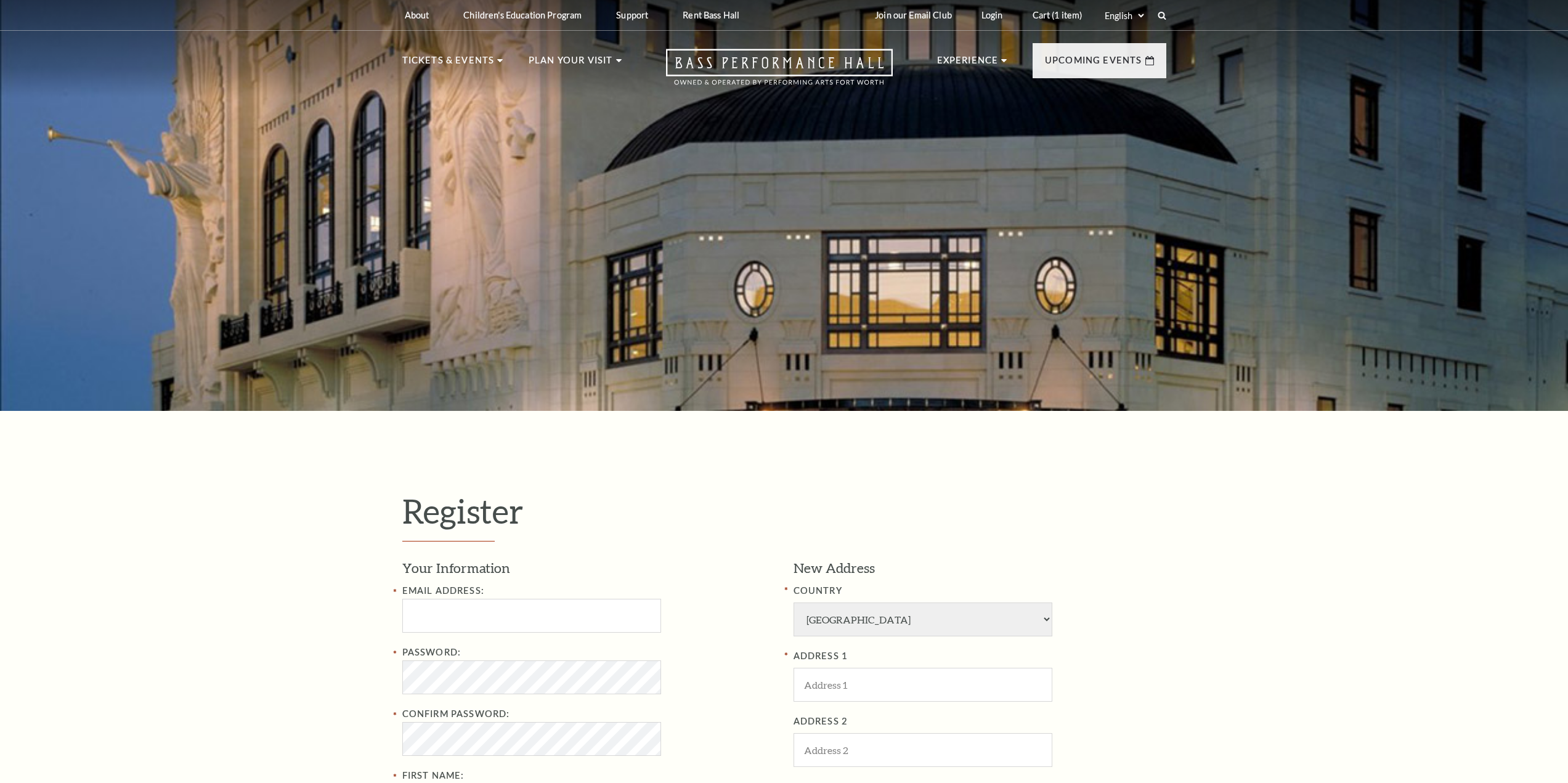
select select "1"
select select "TX"
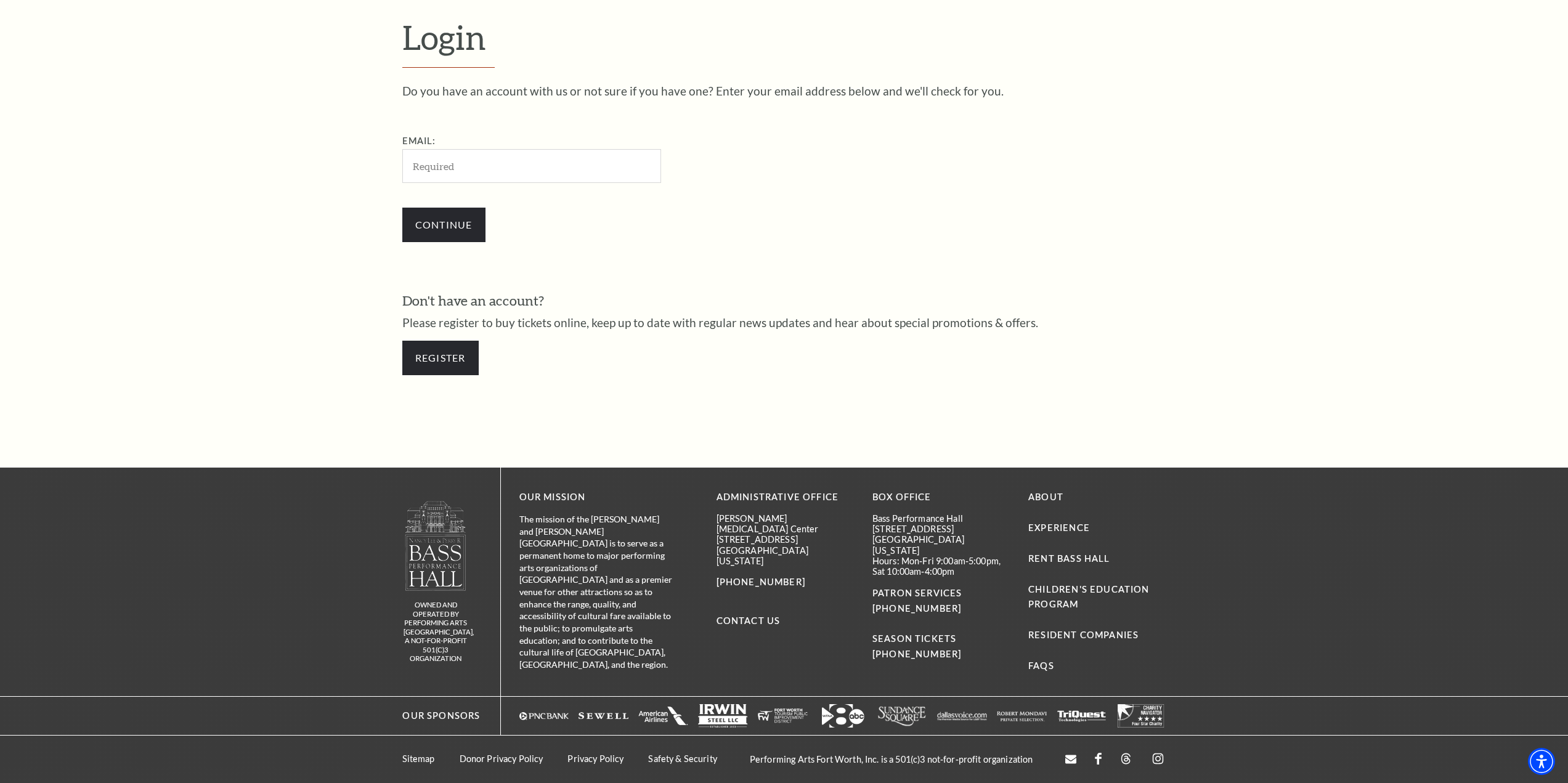
click at [534, 175] on input "Email:" at bounding box center [532, 166] width 259 height 34
type input "[EMAIL_ADDRESS][DOMAIN_NAME]"
click at [449, 226] on input "Continue" at bounding box center [444, 224] width 83 height 34
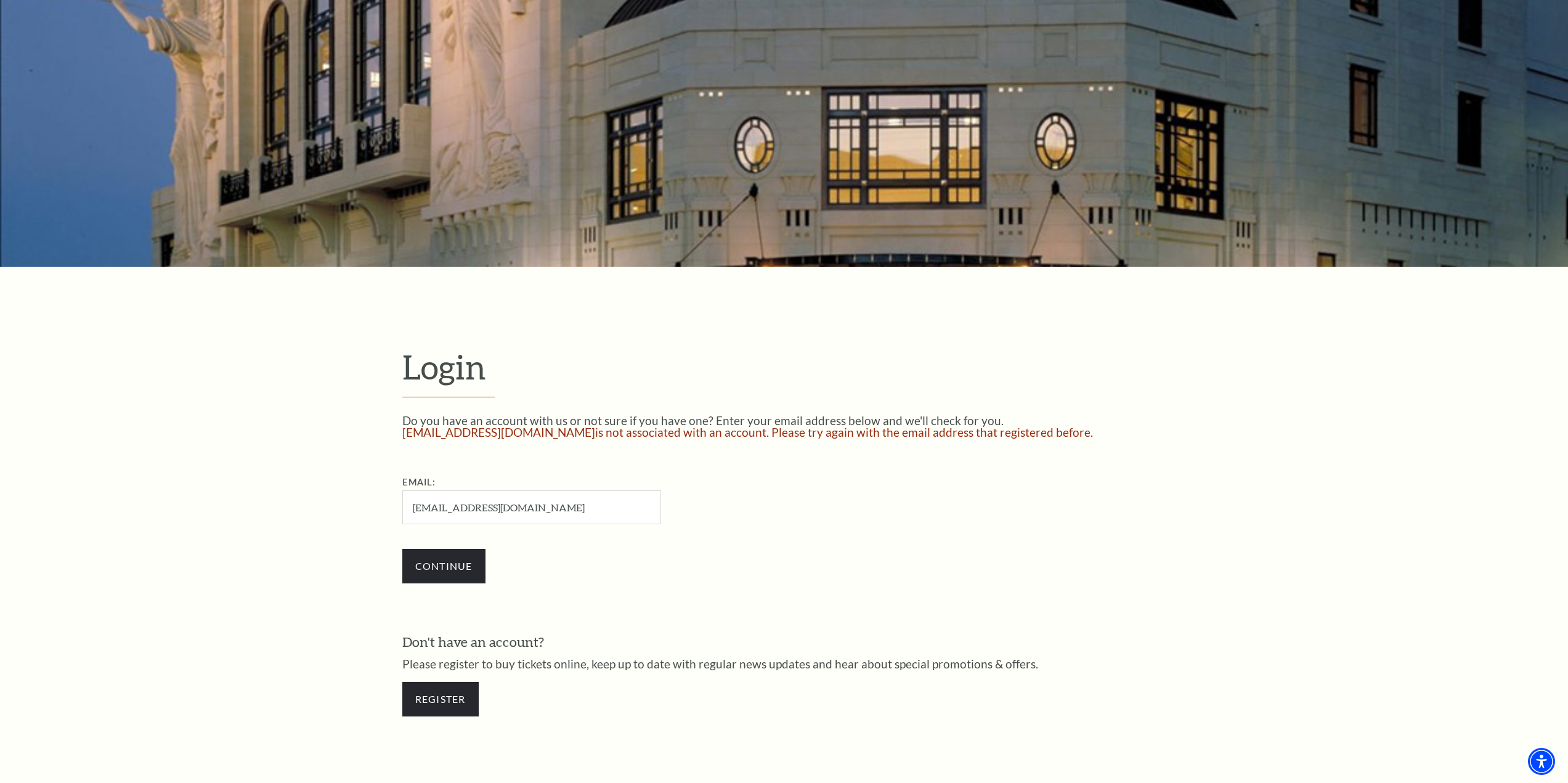
scroll to position [185, 0]
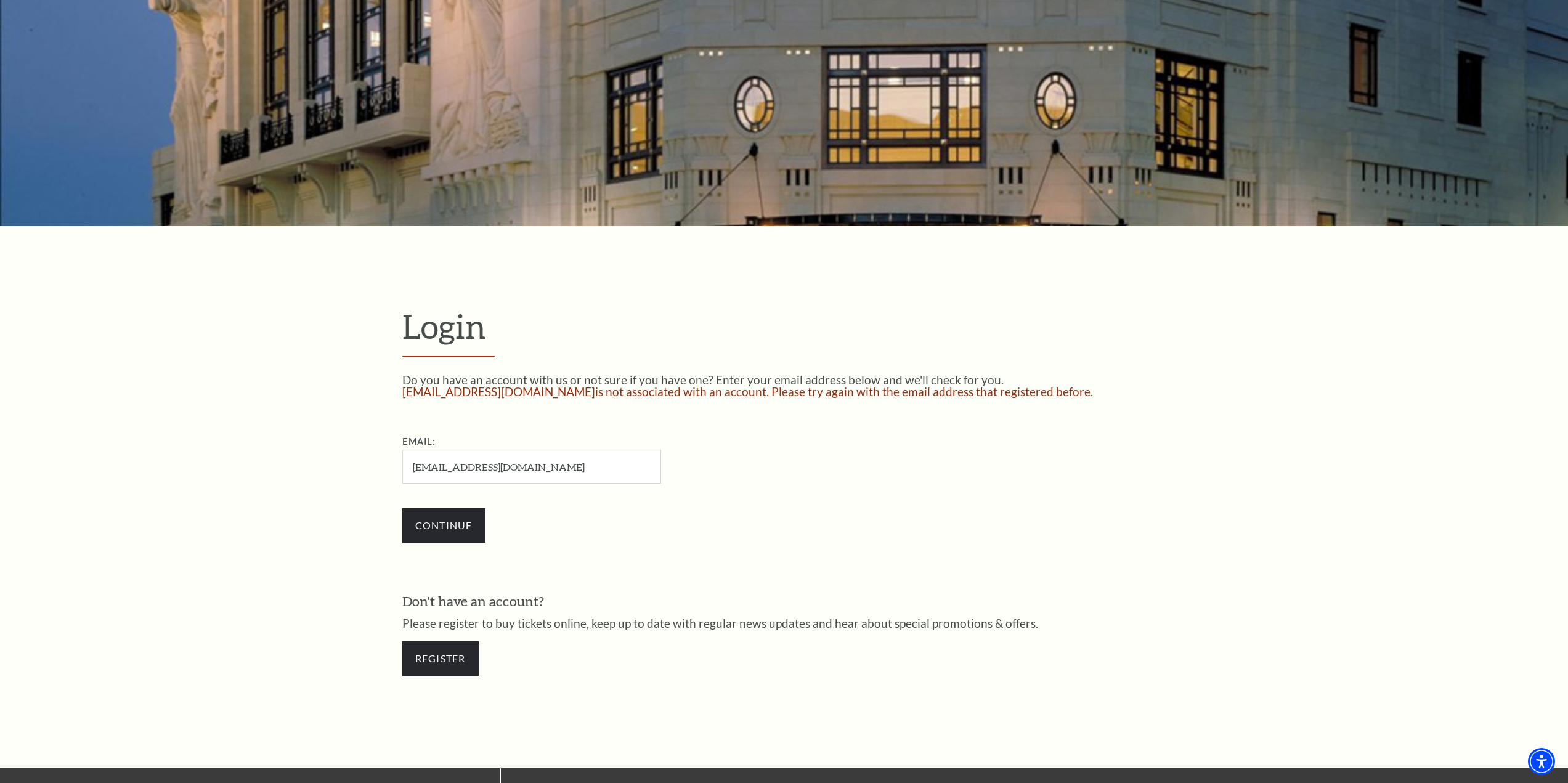
drag, startPoint x: 516, startPoint y: 468, endPoint x: 396, endPoint y: 460, distance: 120.3
click at [396, 460] on div "Login Do you have an account with us or not sure if you have one? Enter your em…" at bounding box center [784, 497] width 789 height 542
type input "jmcdonald@magnorumrealty.com"
click at [444, 528] on input "Continue" at bounding box center [444, 526] width 83 height 34
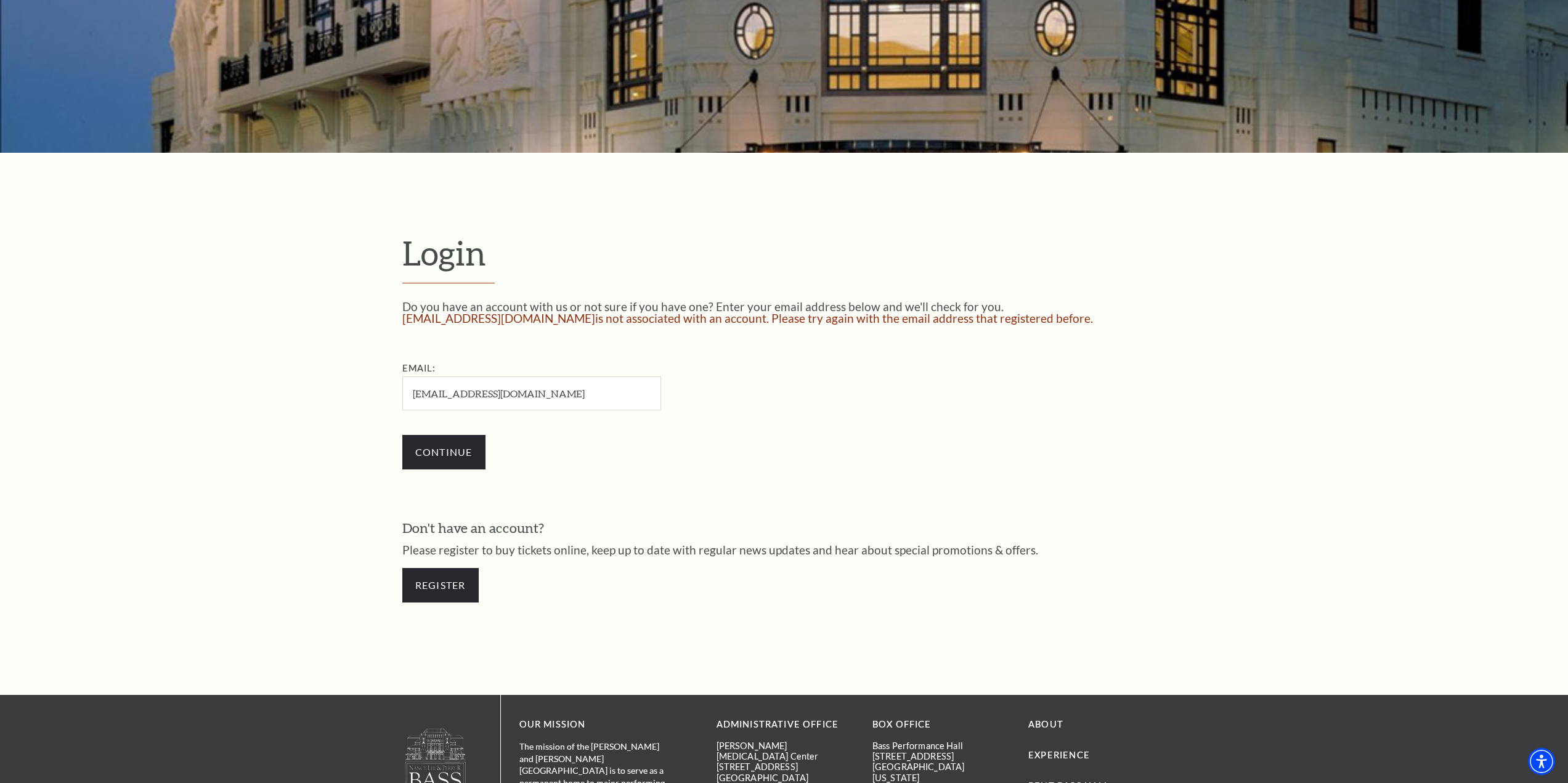
scroll to position [308, 0]
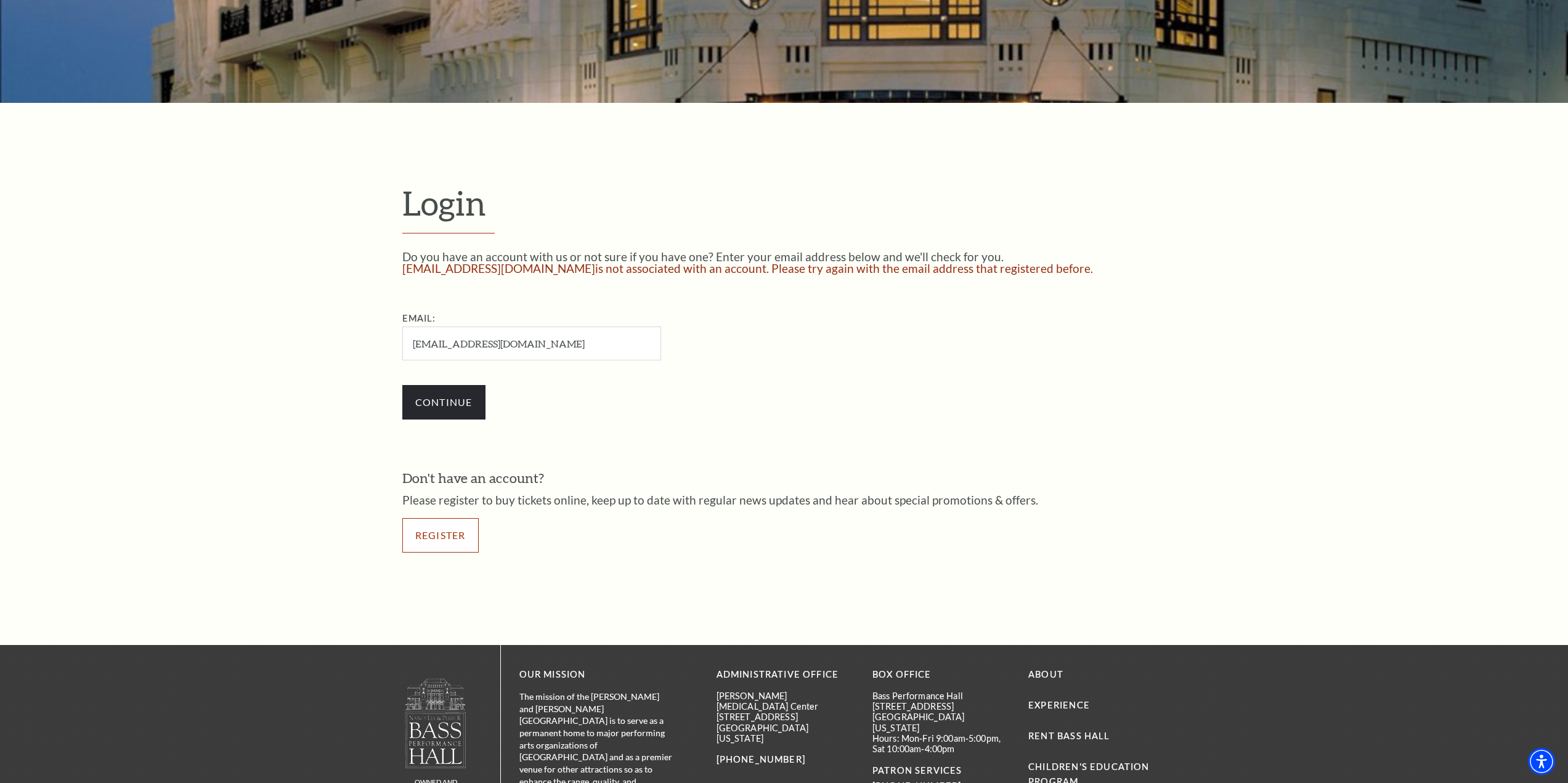
click at [438, 532] on link "Register" at bounding box center [440, 536] width 77 height 34
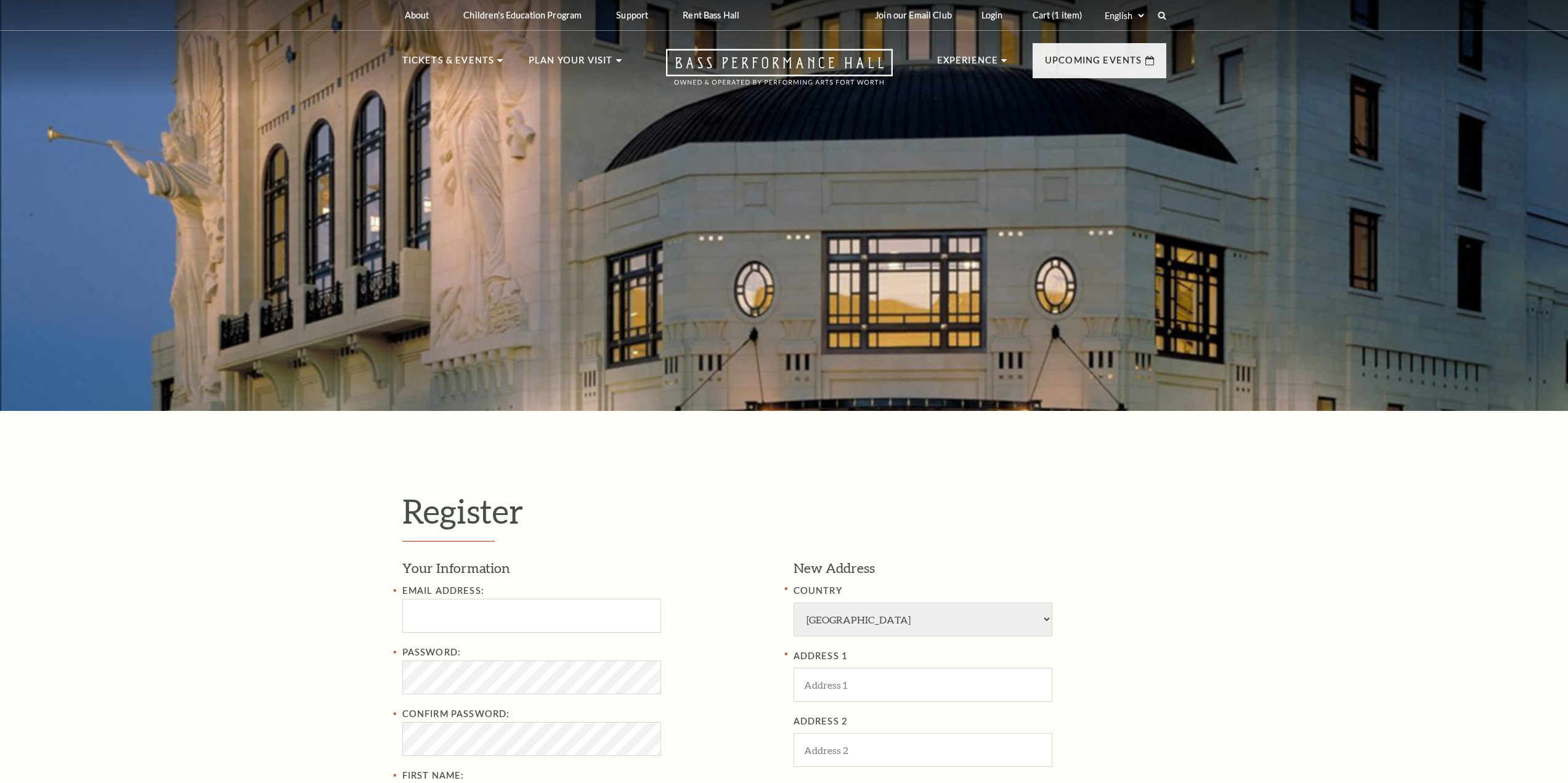
select select "1"
select select "[GEOGRAPHIC_DATA]"
click at [462, 613] on input "Email Address:" at bounding box center [532, 616] width 259 height 34
type input "jlmcdonald7728@gmail.com"
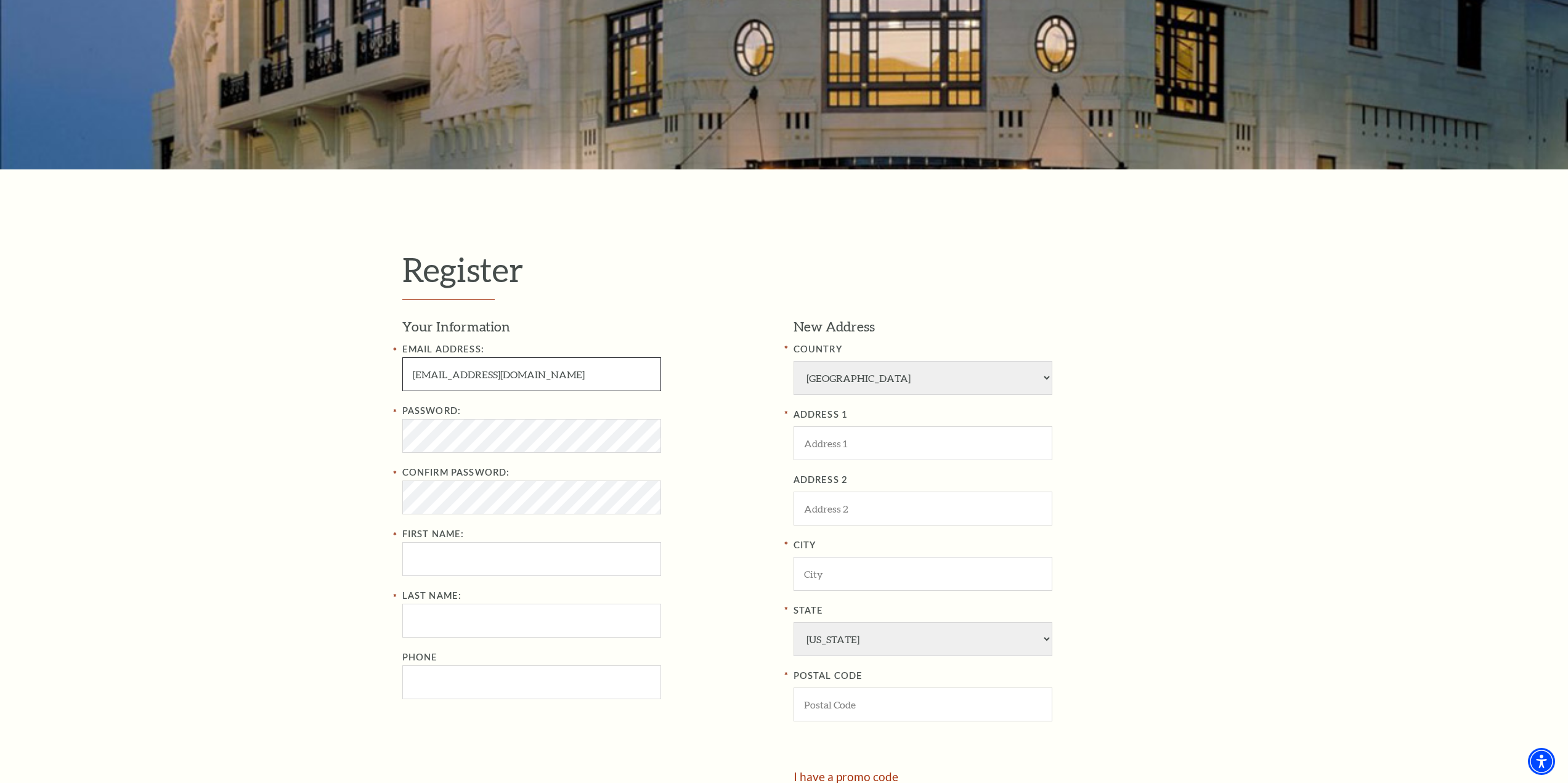
scroll to position [247, 0]
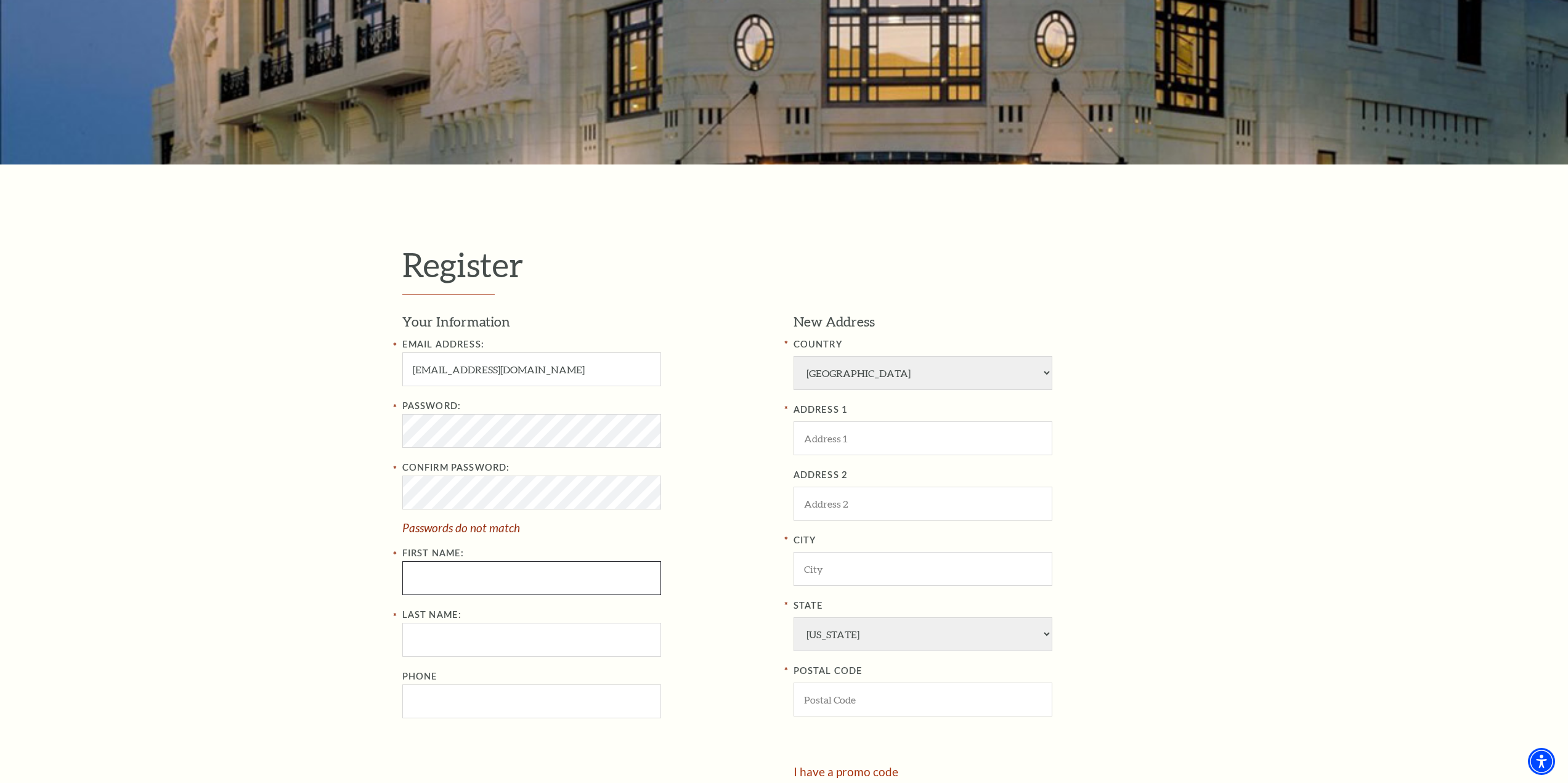
click at [477, 556] on div "Password: Confirm Password: Passwords do not match First Name:" at bounding box center [588, 496] width 373 height 197
type input "James"
type input "McDonald"
type input "8174877728"
type input "1376 Heritage Creek Dr"
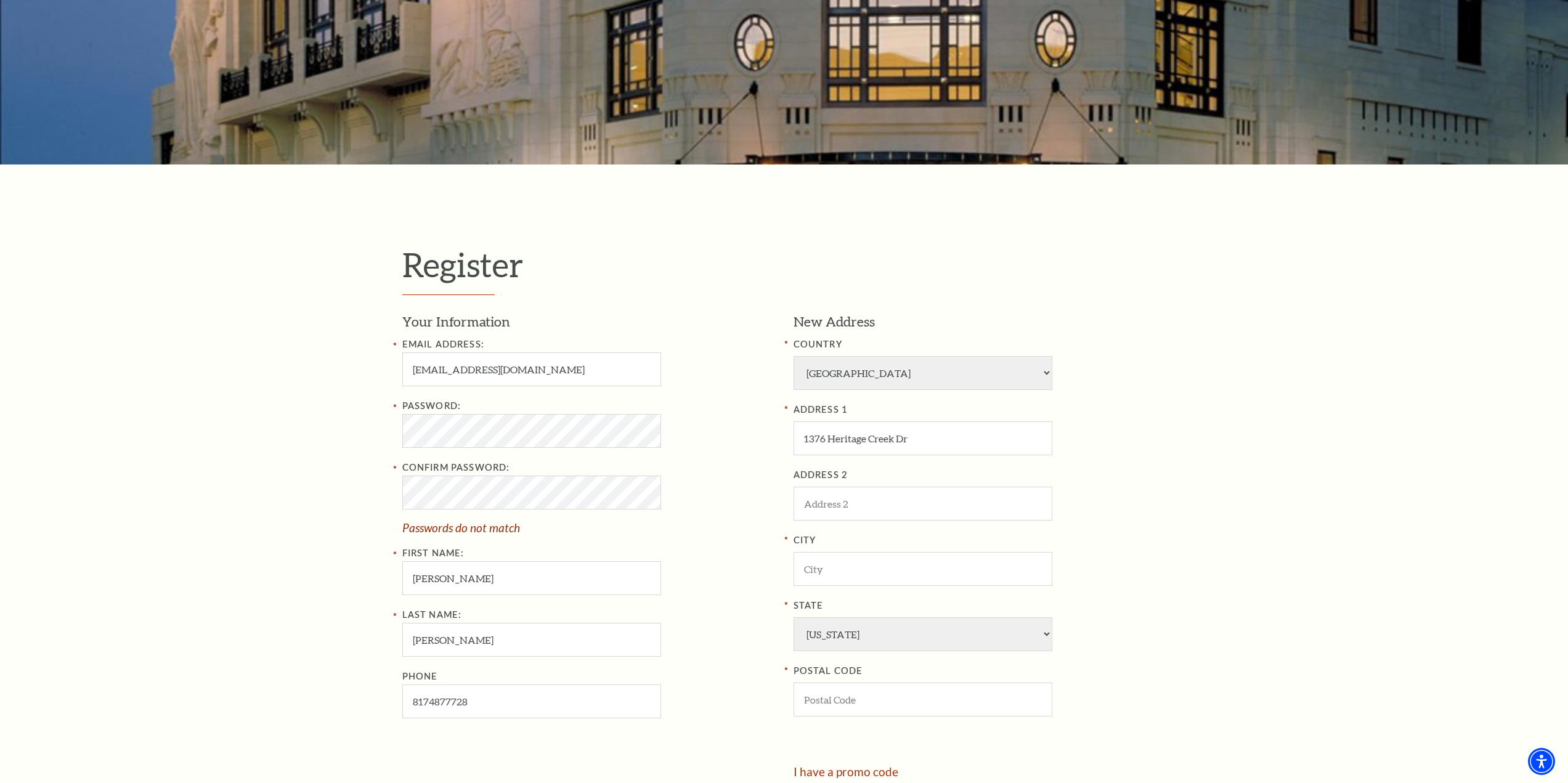
type input "[PERSON_NAME]"
type input "76078"
type input "817-487-7728"
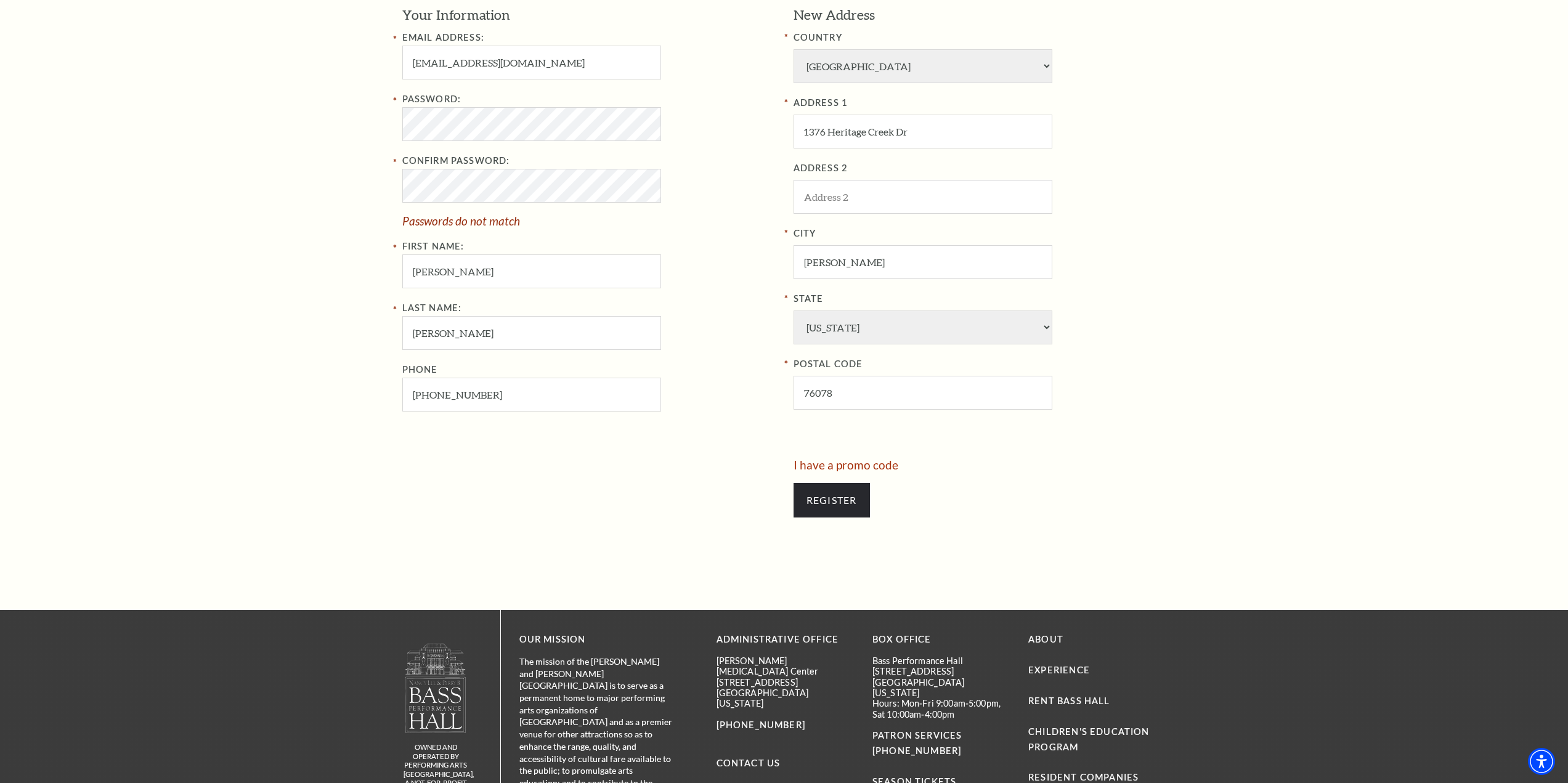
scroll to position [555, 0]
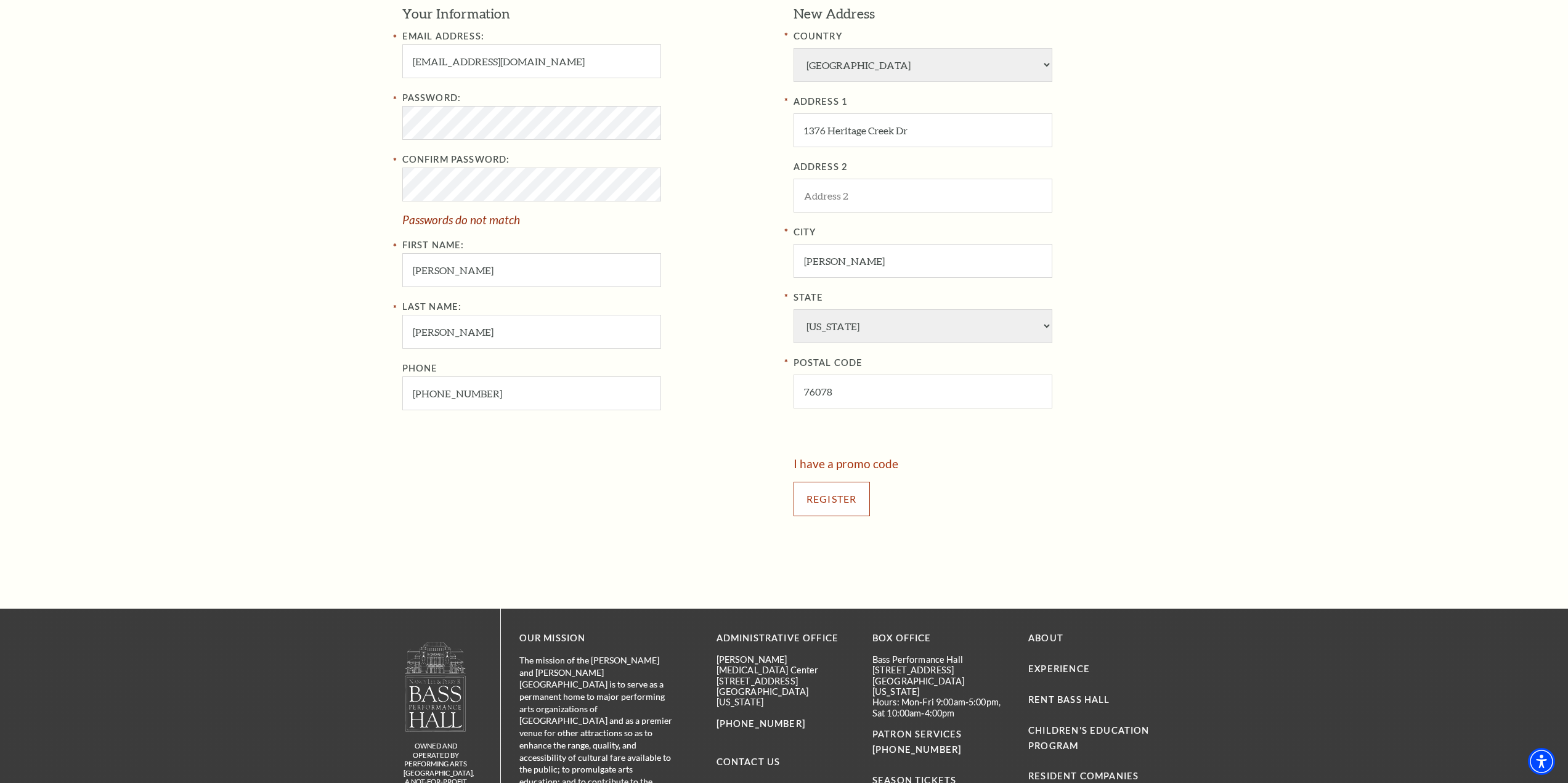
click at [820, 503] on input "Register" at bounding box center [832, 499] width 77 height 34
click at [838, 502] on input "Register" at bounding box center [832, 499] width 77 height 34
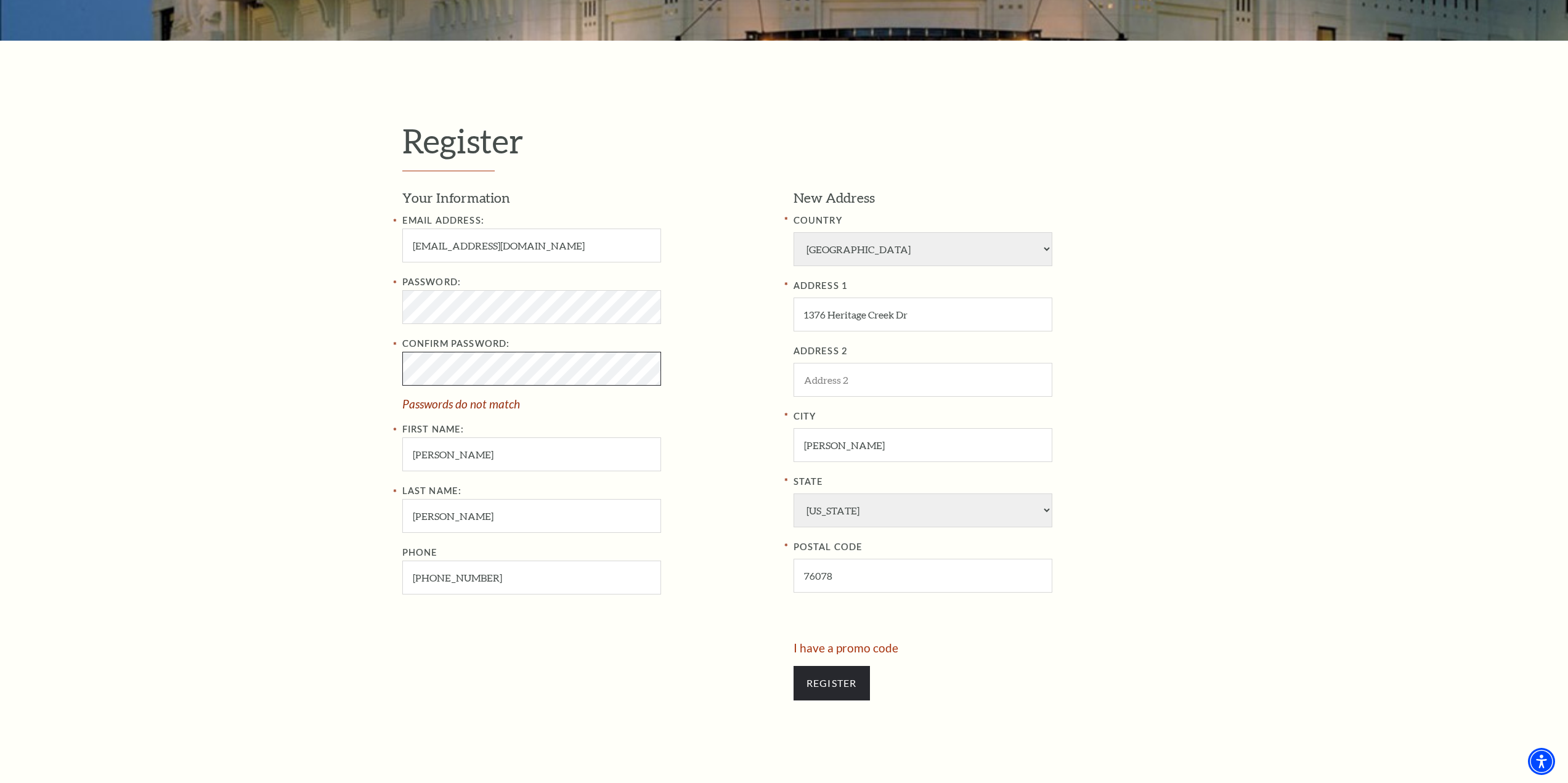
scroll to position [370, 0]
click at [864, 440] on input "Rhome" at bounding box center [923, 446] width 259 height 34
click at [754, 460] on div "Password: Confirm Password: Passwords do not match First Name: James" at bounding box center [588, 374] width 373 height 197
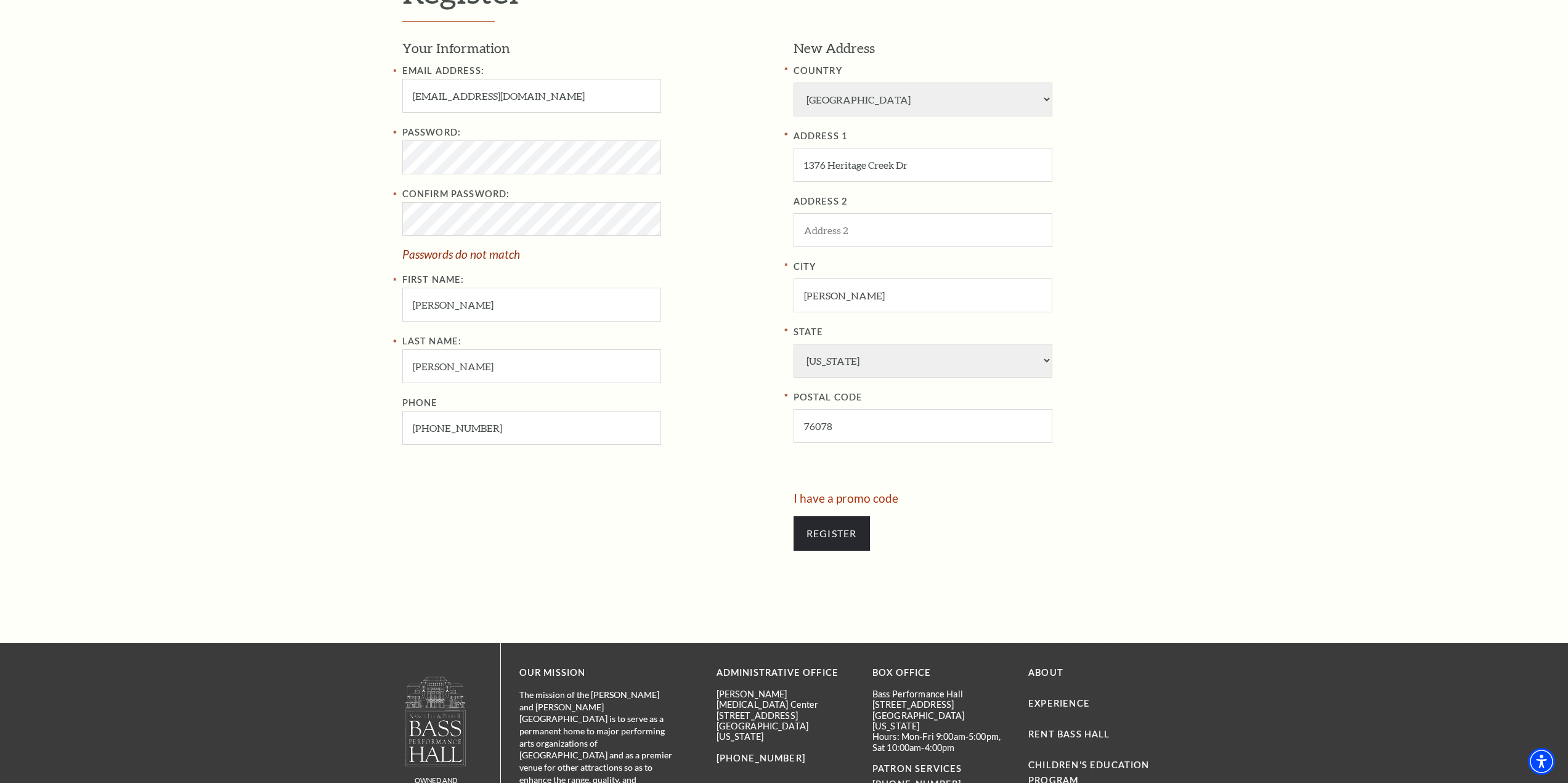
scroll to position [555, 0]
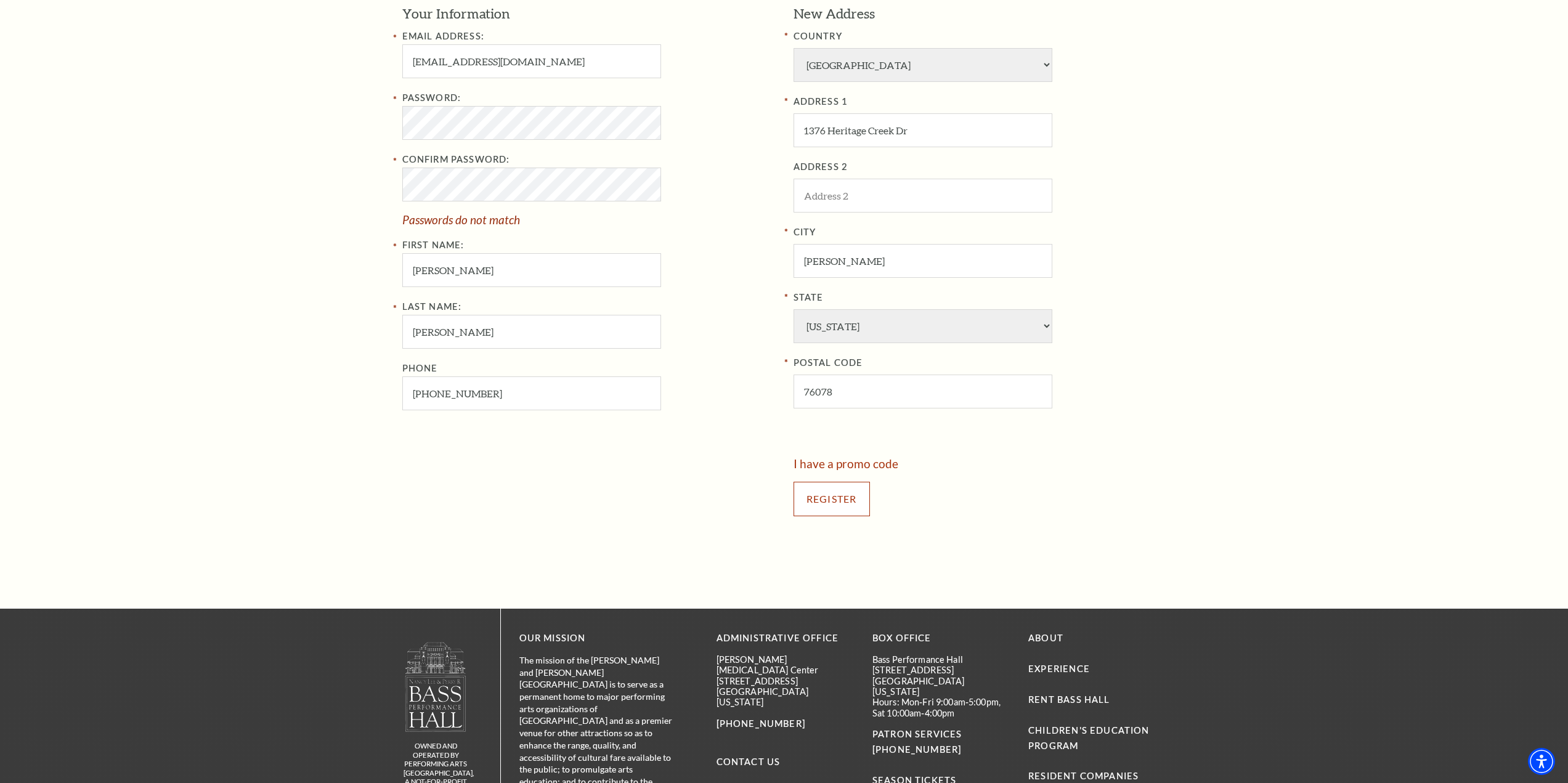
click at [821, 499] on input "Register" at bounding box center [832, 499] width 77 height 34
click at [830, 504] on input "Register" at bounding box center [832, 499] width 77 height 34
click at [711, 488] on div at bounding box center [593, 493] width 382 height 71
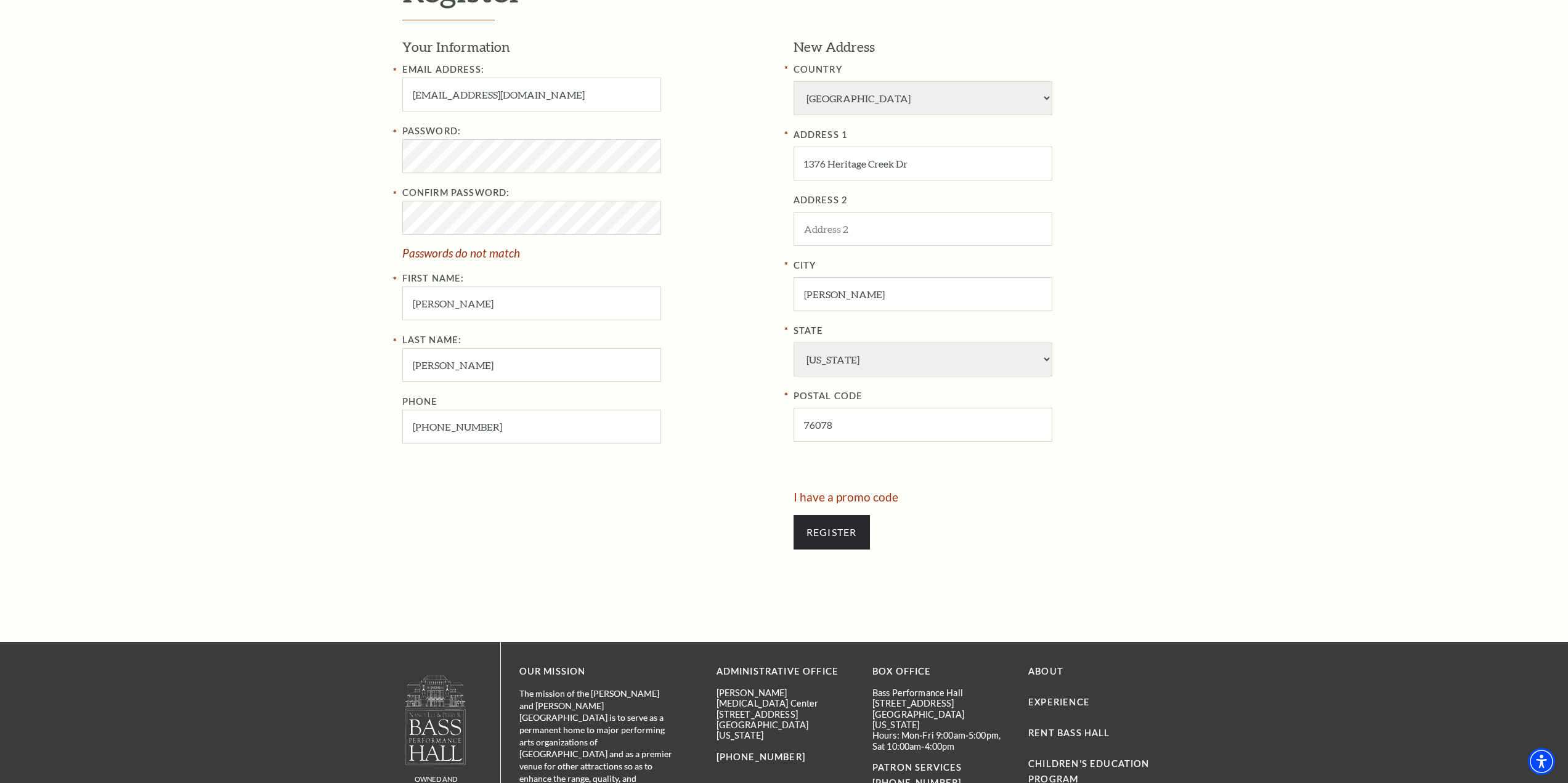
scroll to position [493, 0]
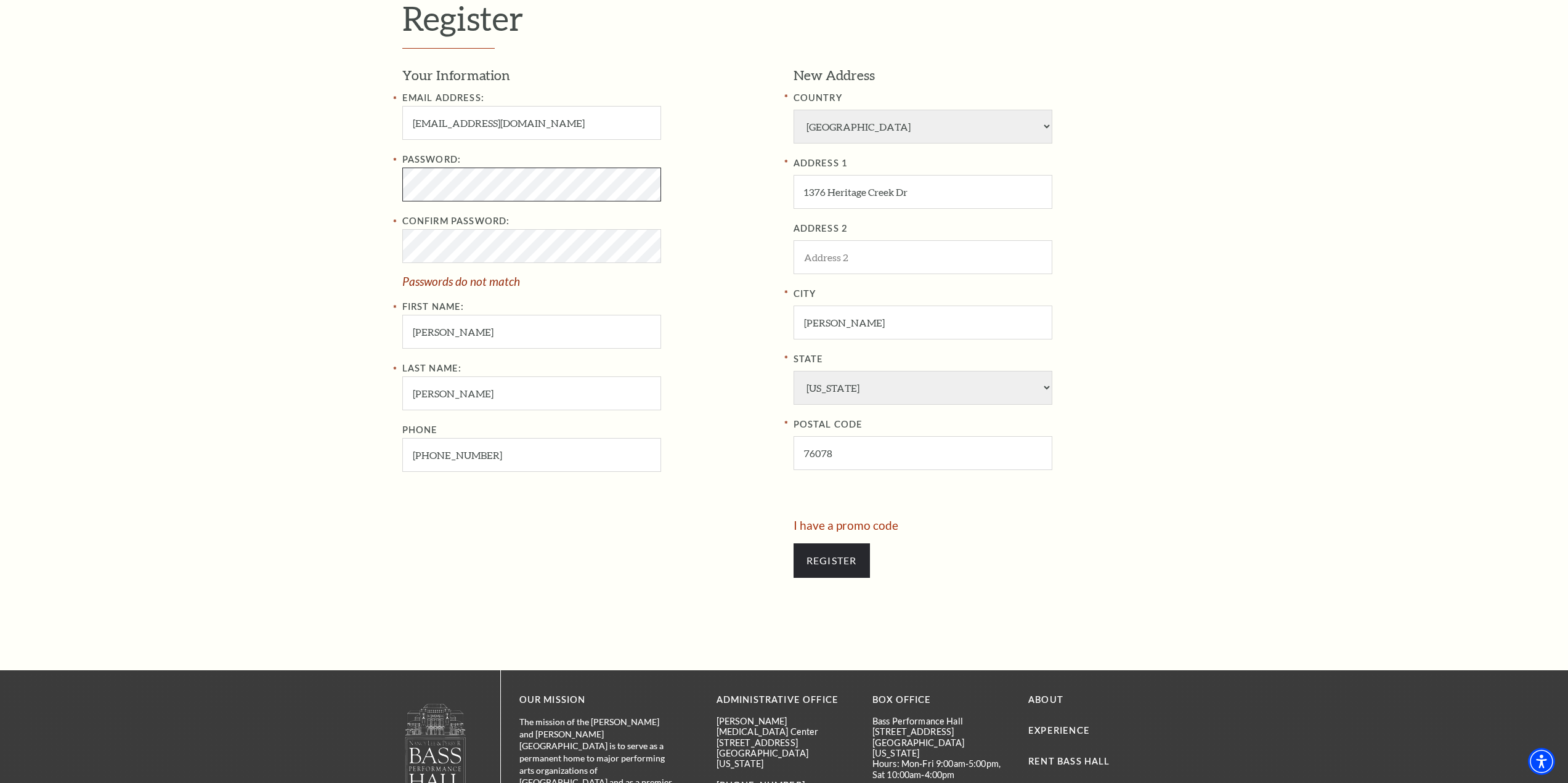
click at [400, 190] on div "Register Your Information Email Address: jlmcdonald7728@gmail.com Password: Con…" at bounding box center [784, 294] width 789 height 752
click at [395, 251] on div "Register Your Information Email Address: jlmcdonald7728@gmail.com Password: Con…" at bounding box center [784, 294] width 789 height 752
click at [377, 187] on div "Register Your Information Email Address: jlmcdonald7728@gmail.com Password: Con…" at bounding box center [784, 294] width 1568 height 752
click at [394, 251] on div "Register Your Information Email Address: jlmcdonald7728@gmail.com Password: Con…" at bounding box center [784, 294] width 789 height 752
click at [391, 188] on div "Register Your Information Email Address: jlmcdonald7728@gmail.com Password: Con…" at bounding box center [784, 294] width 789 height 752
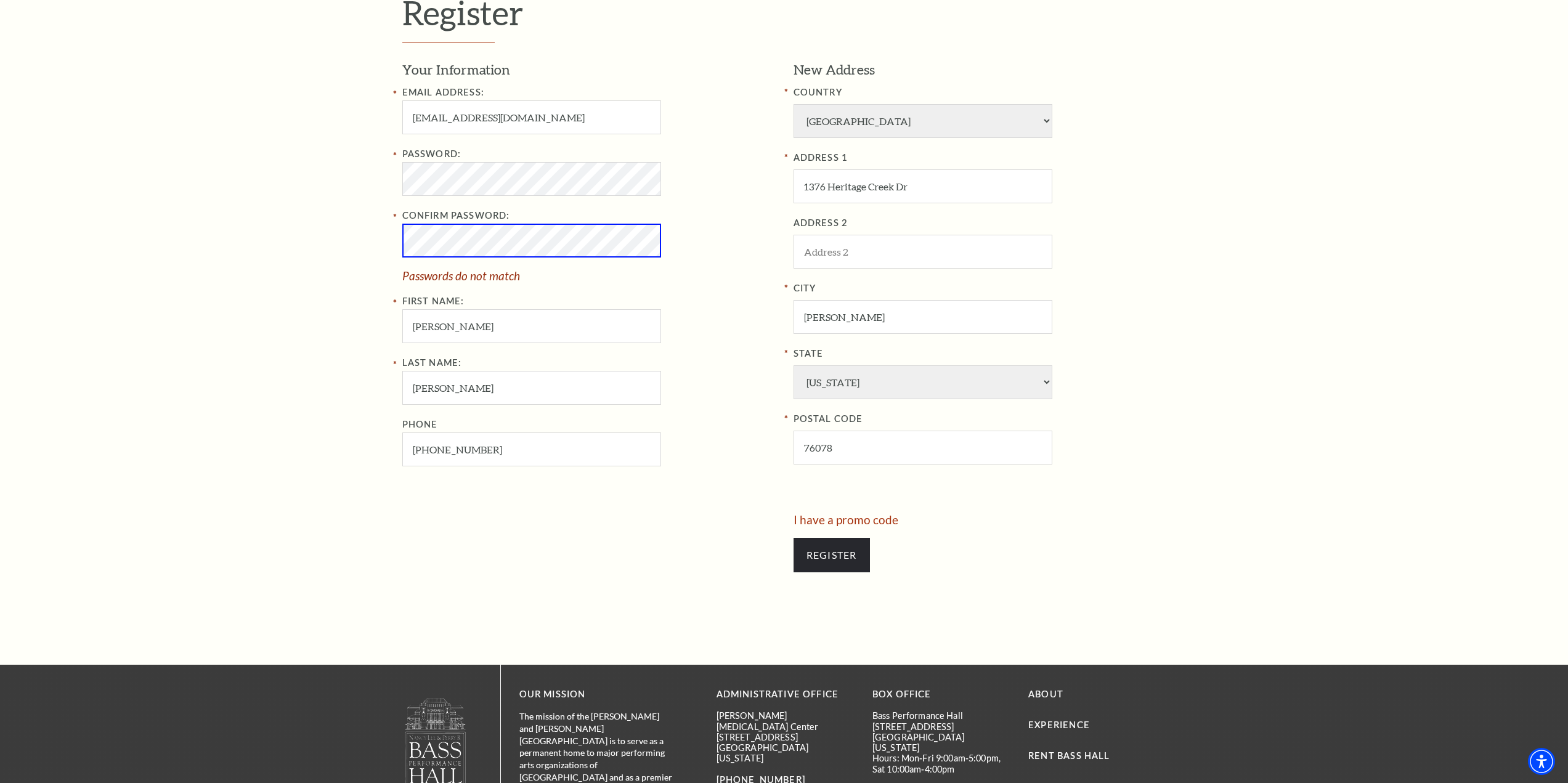
scroll to position [487, 0]
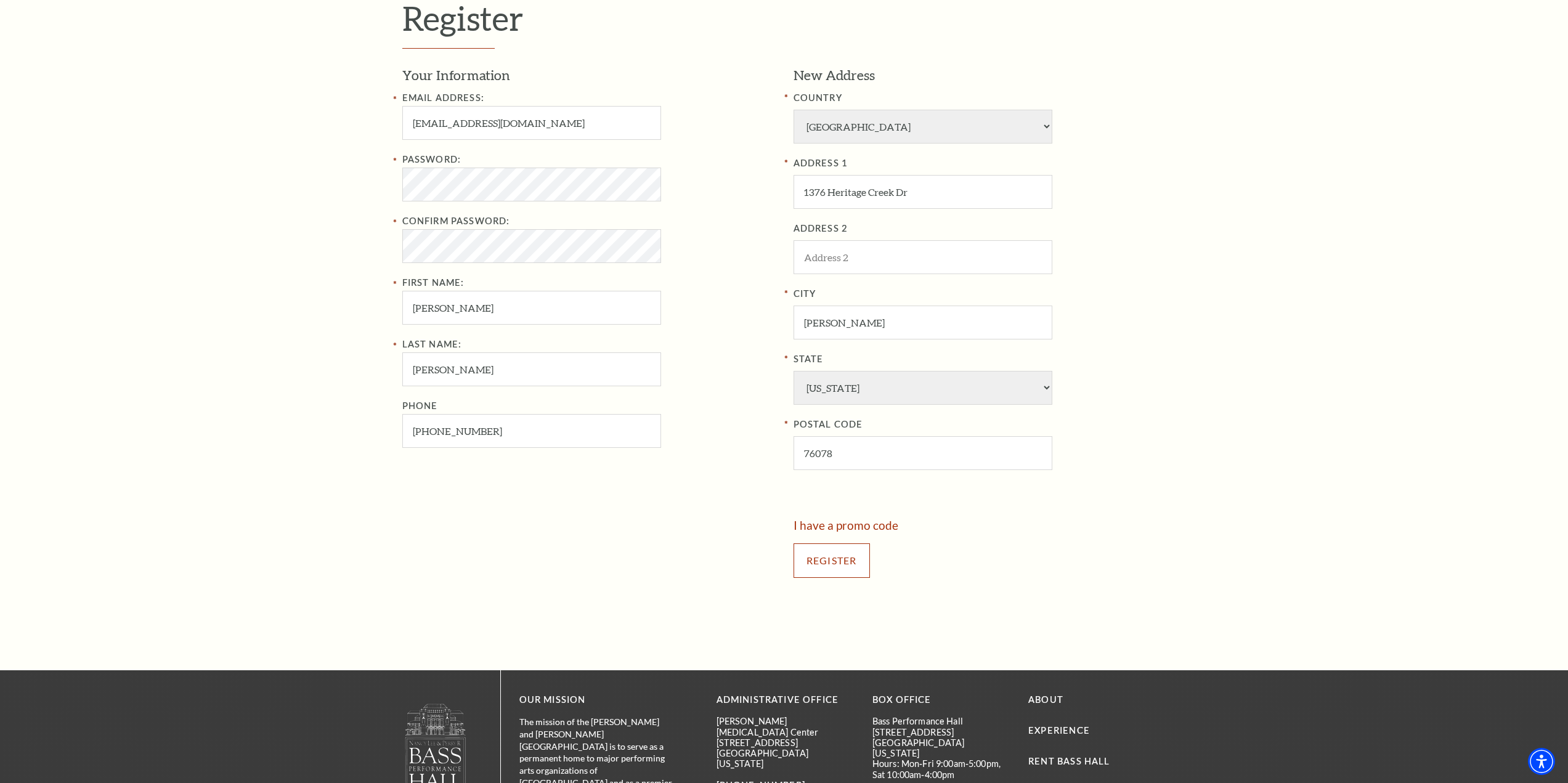
click at [829, 562] on input "Register" at bounding box center [832, 561] width 77 height 34
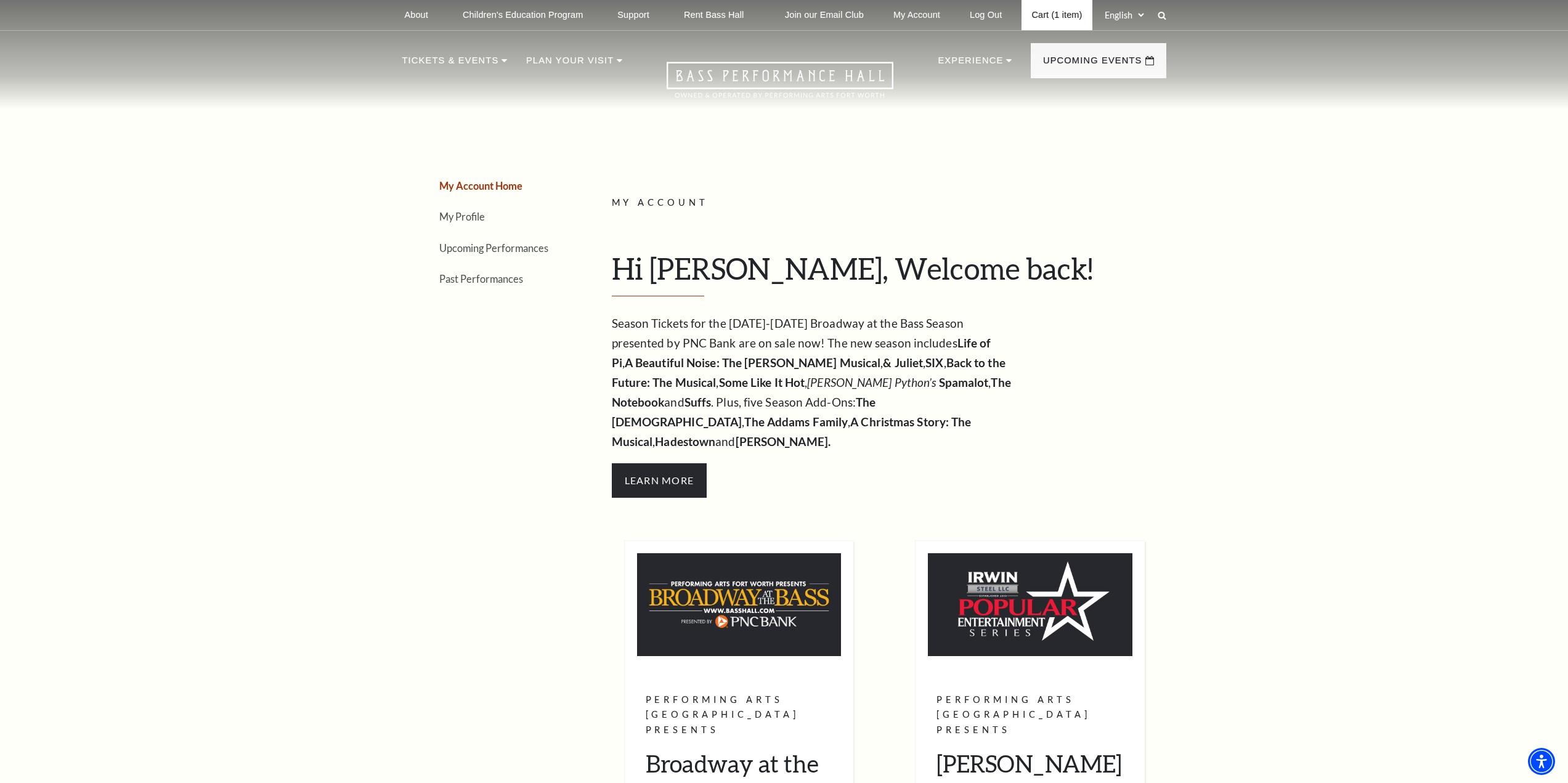
click at [1053, 16] on link "Cart (1 item)" at bounding box center [1057, 15] width 70 height 30
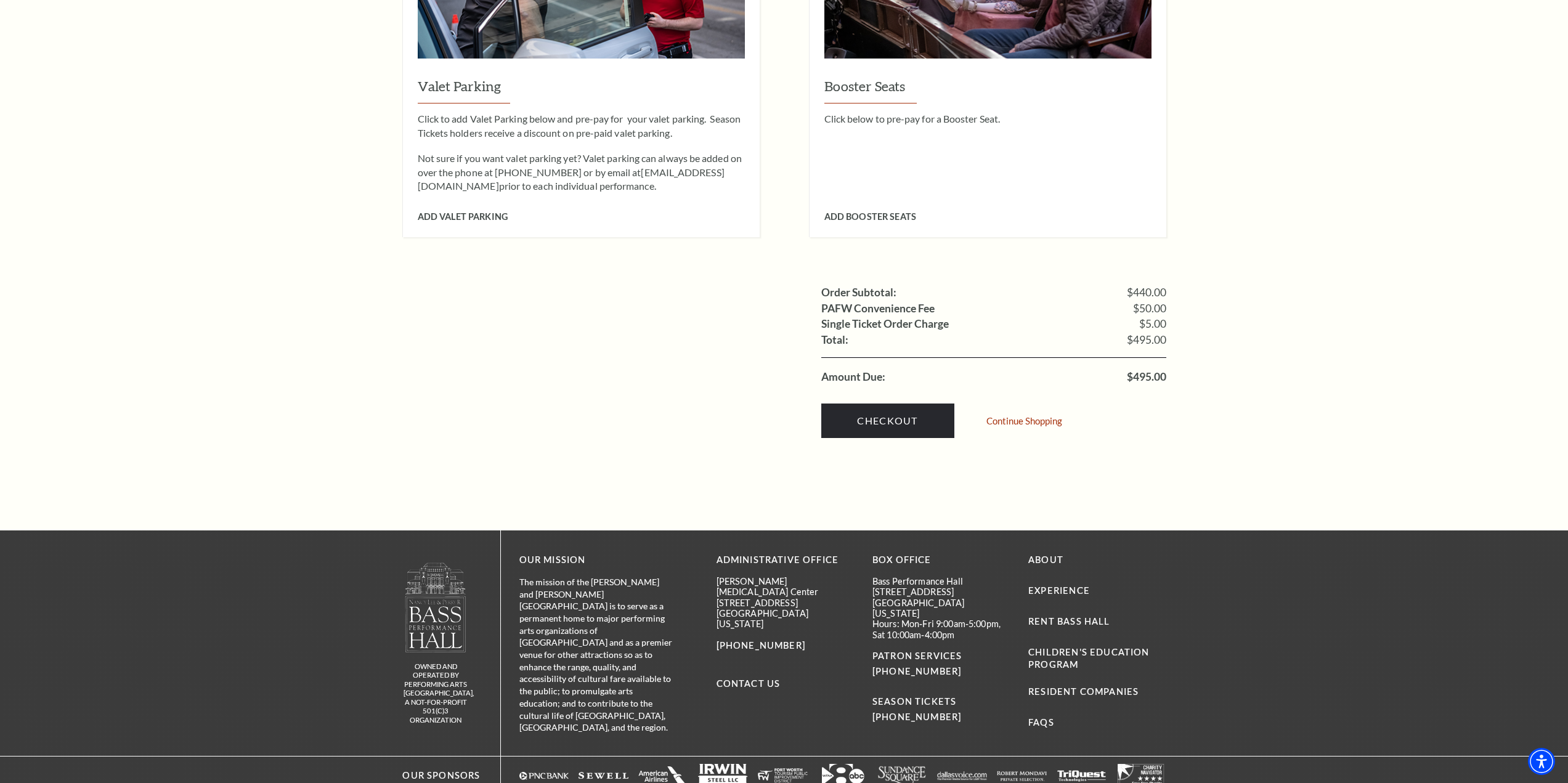
scroll to position [1233, 0]
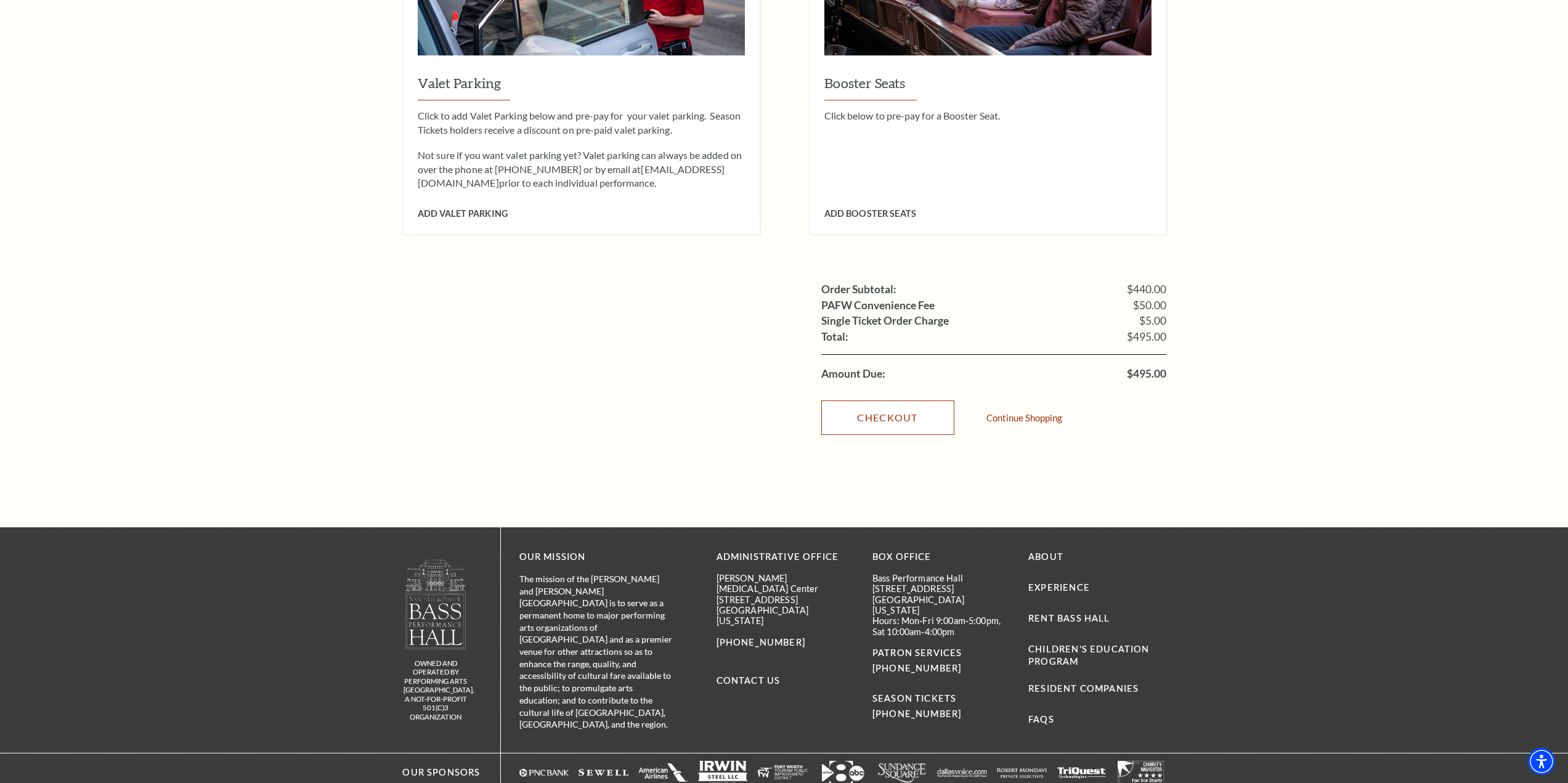
click at [880, 401] on link "Checkout" at bounding box center [888, 418] width 133 height 34
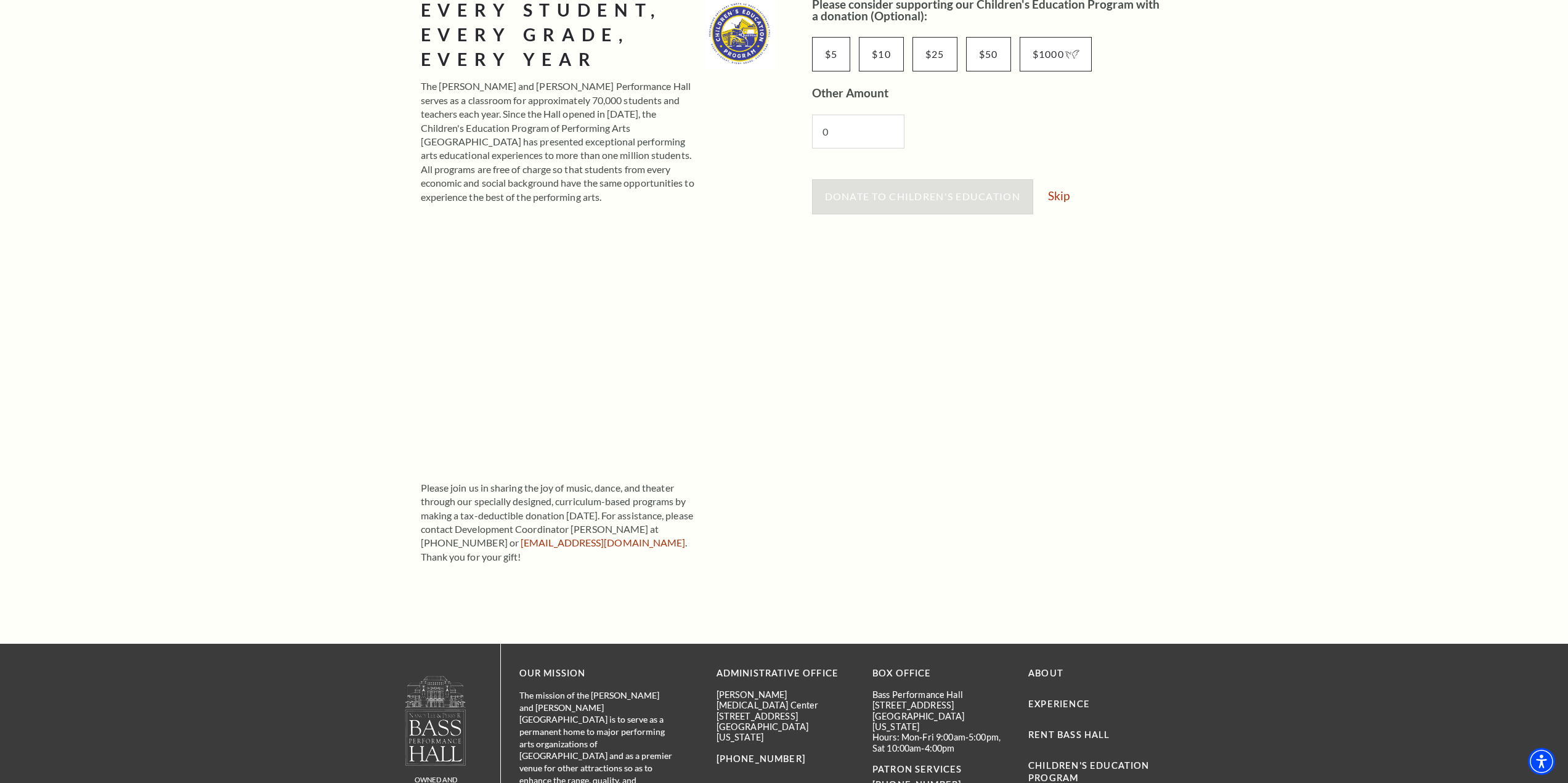
scroll to position [123, 0]
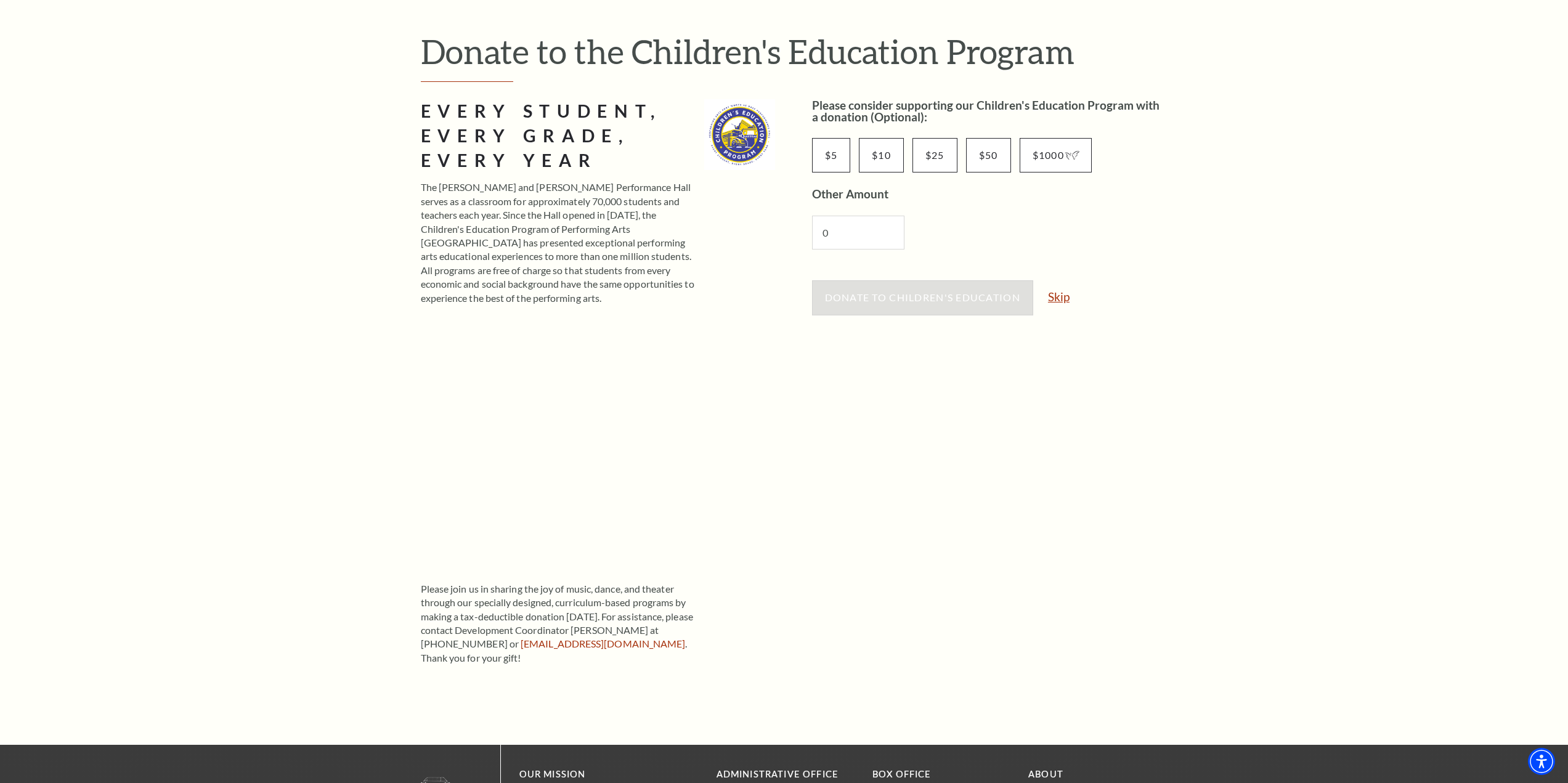
click at [1060, 299] on link "Skip" at bounding box center [1059, 296] width 21 height 11
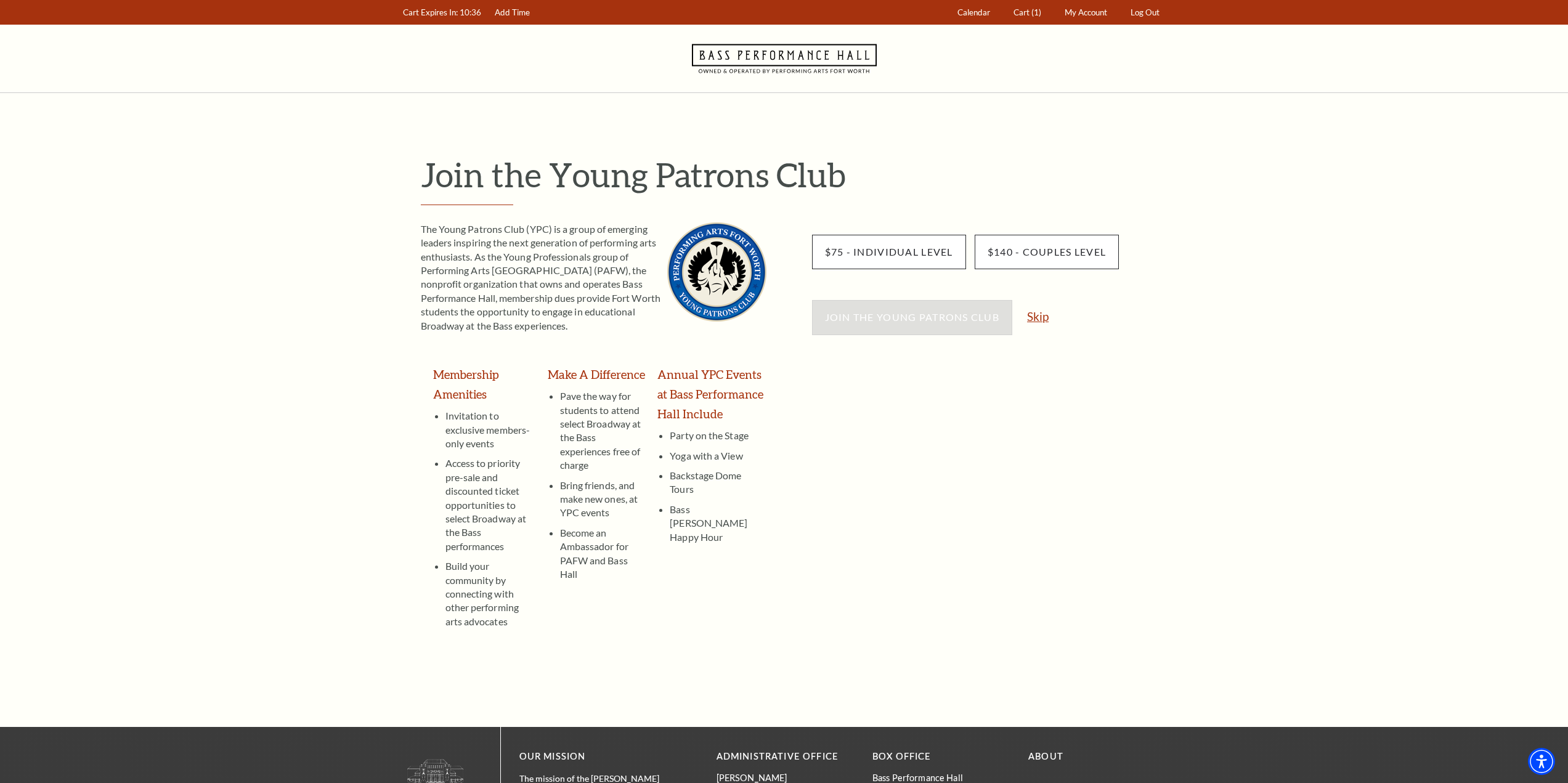
click at [1040, 318] on link "Skip" at bounding box center [1038, 316] width 21 height 11
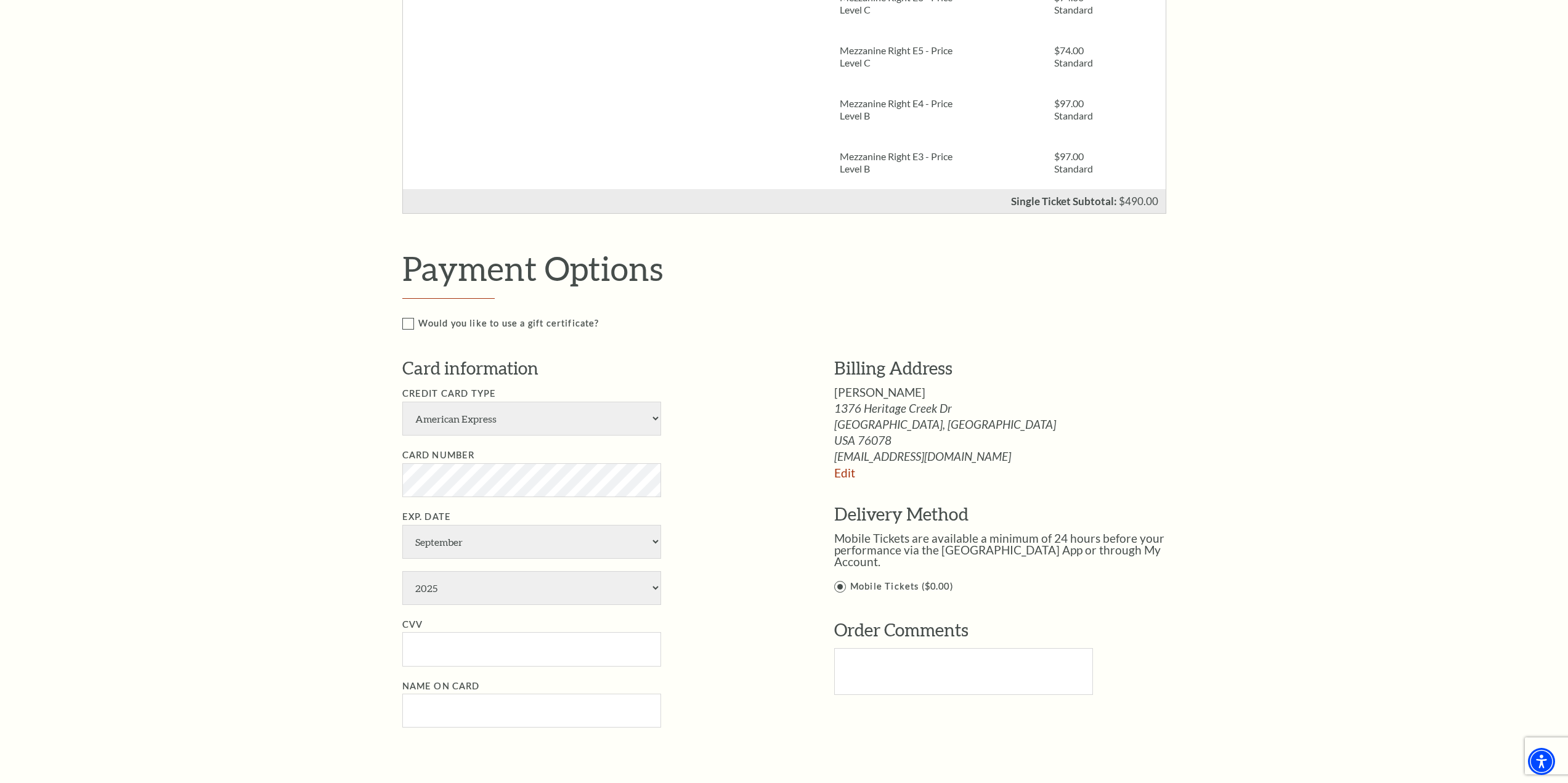
scroll to position [555, 0]
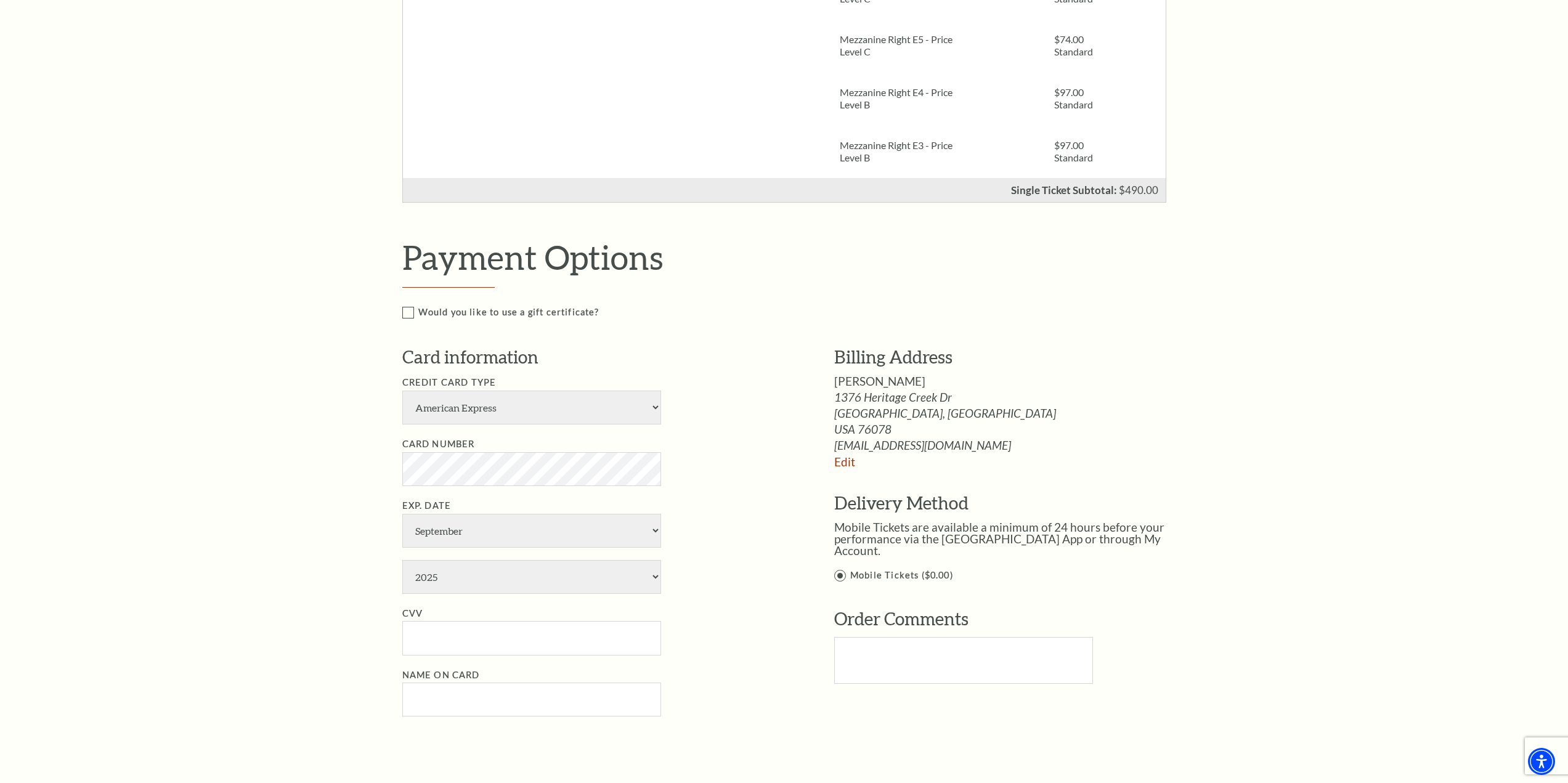
click at [663, 408] on li "Credit Card Type American Express Visa Master Card Discover" at bounding box center [600, 400] width 395 height 49
click at [651, 408] on select "American Express Visa Master Card Discover" at bounding box center [532, 408] width 259 height 34
select select "24"
click at [402, 391] on select "American Express Visa Master Card Discover" at bounding box center [532, 408] width 259 height 34
select select "3"
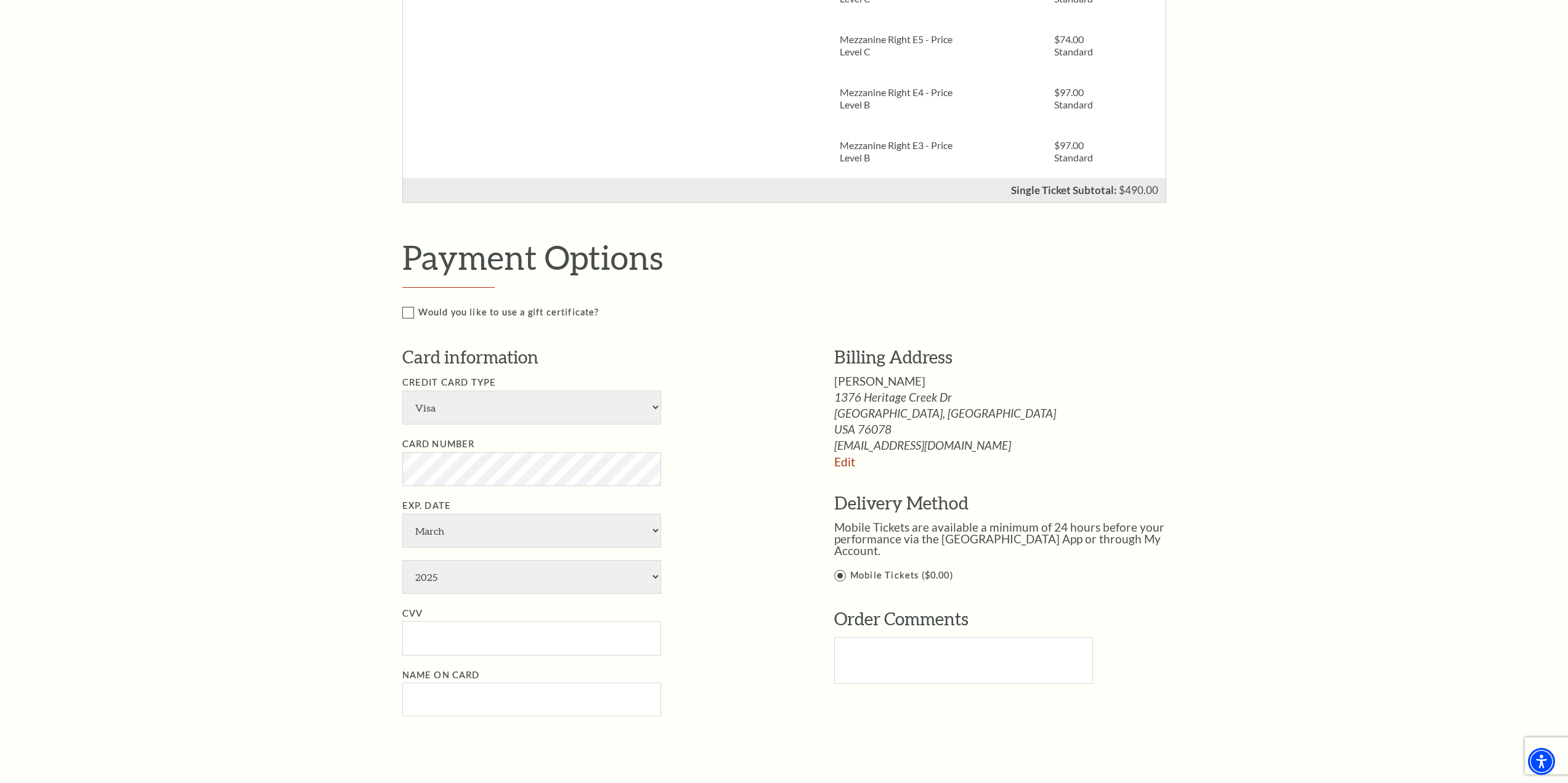
select select "2026"
type input "461"
type input "James McDonald"
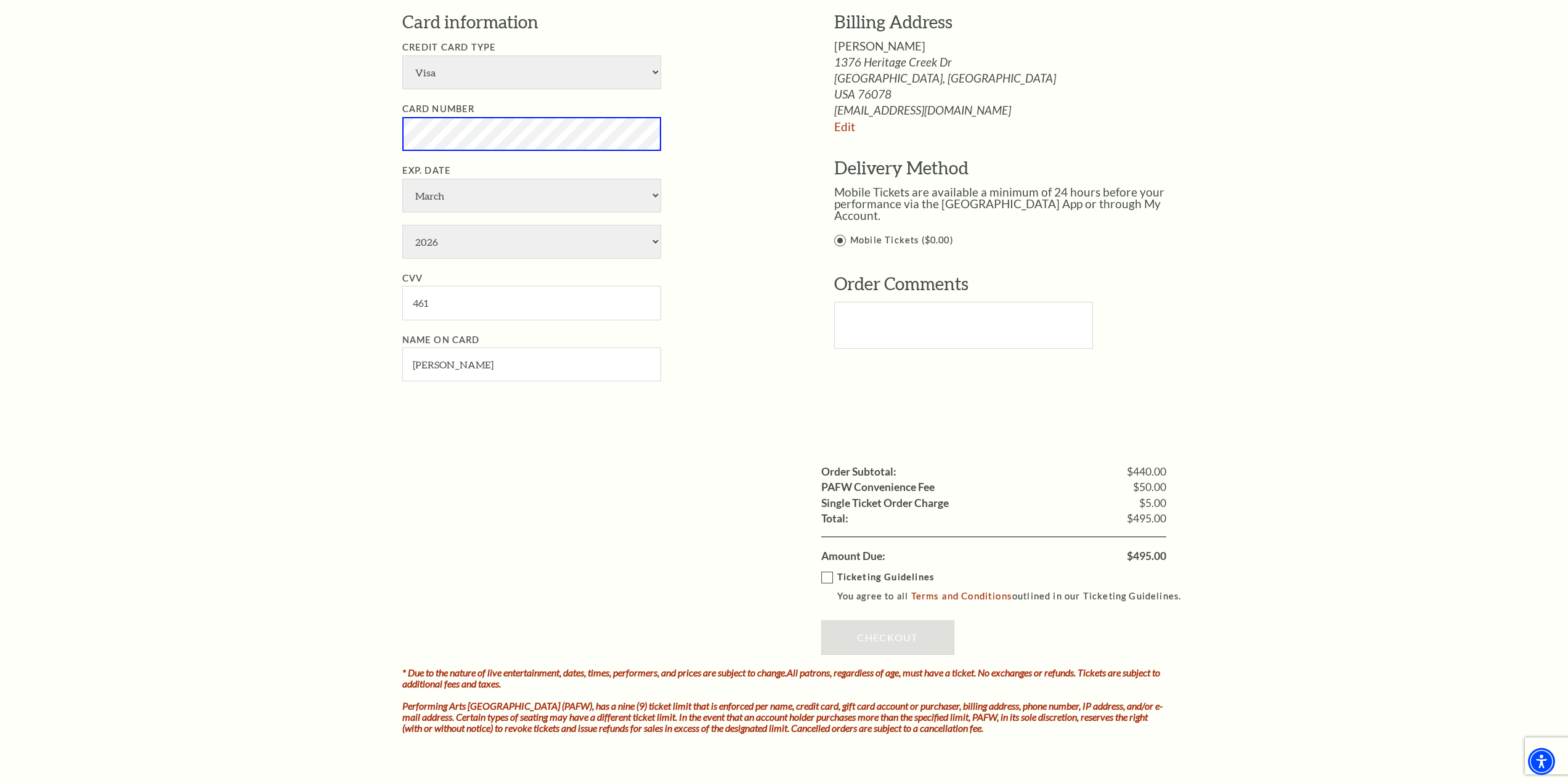
scroll to position [925, 0]
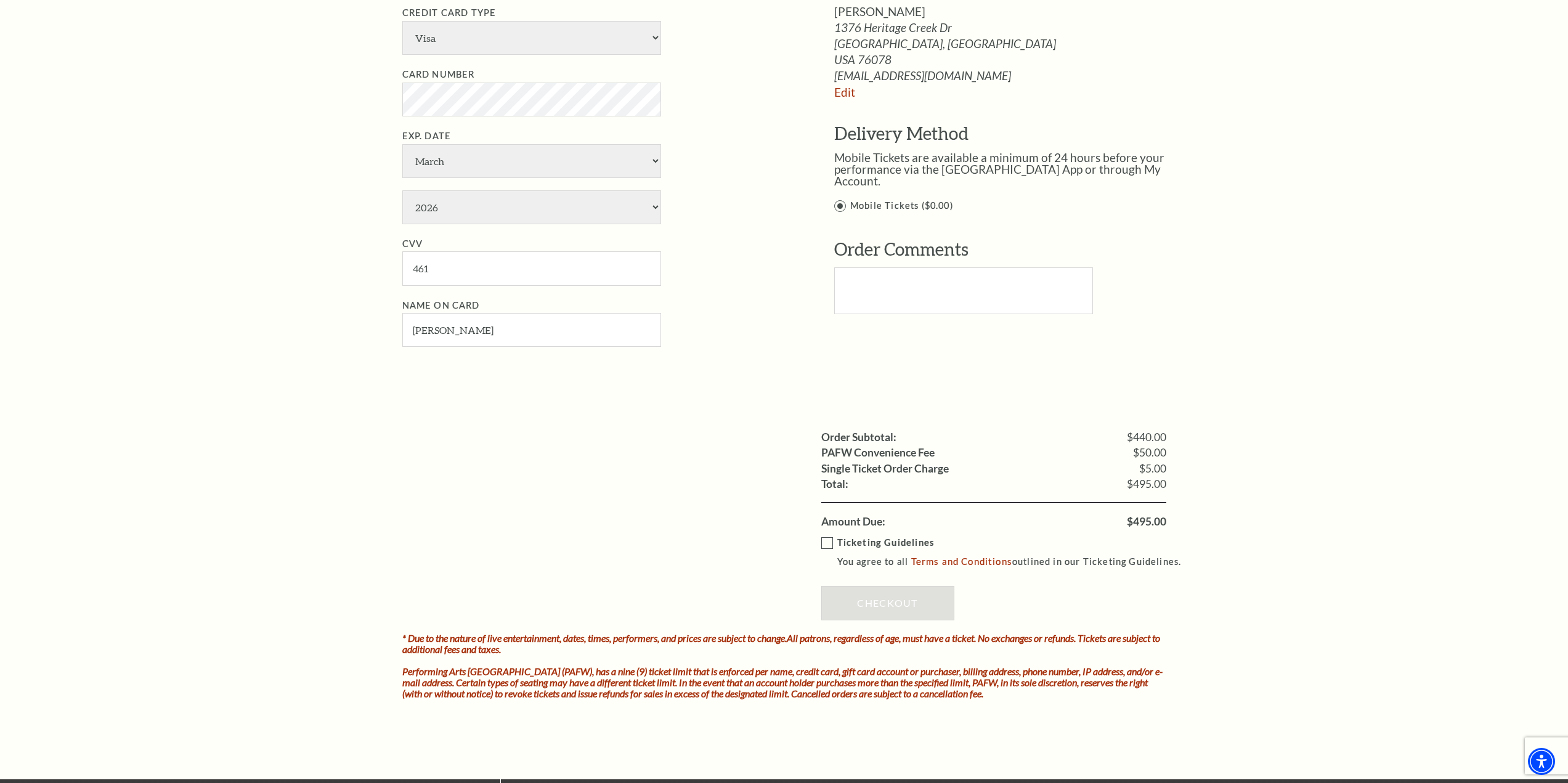
click at [827, 545] on label "Ticketing Guidelines You agree to all Terms and Conditions outlined in our Tick…" at bounding box center [1007, 552] width 372 height 34
click at [0, 0] on input "Ticketing Guidelines You agree to all Terms and Conditions outlined in our Tick…" at bounding box center [0, 0] width 0 height 0
click at [868, 604] on link "Checkout" at bounding box center [888, 603] width 133 height 34
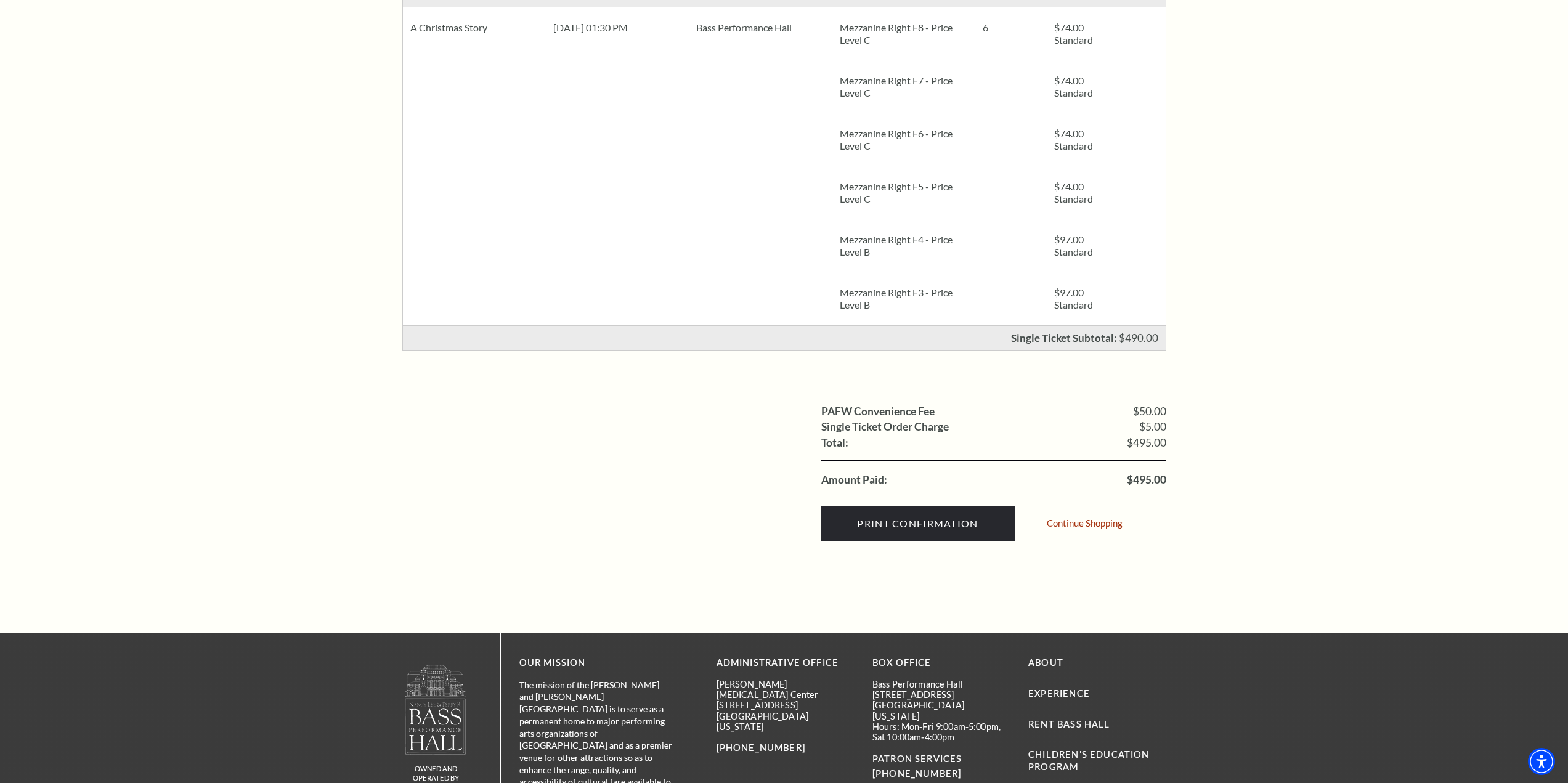
scroll to position [308, 0]
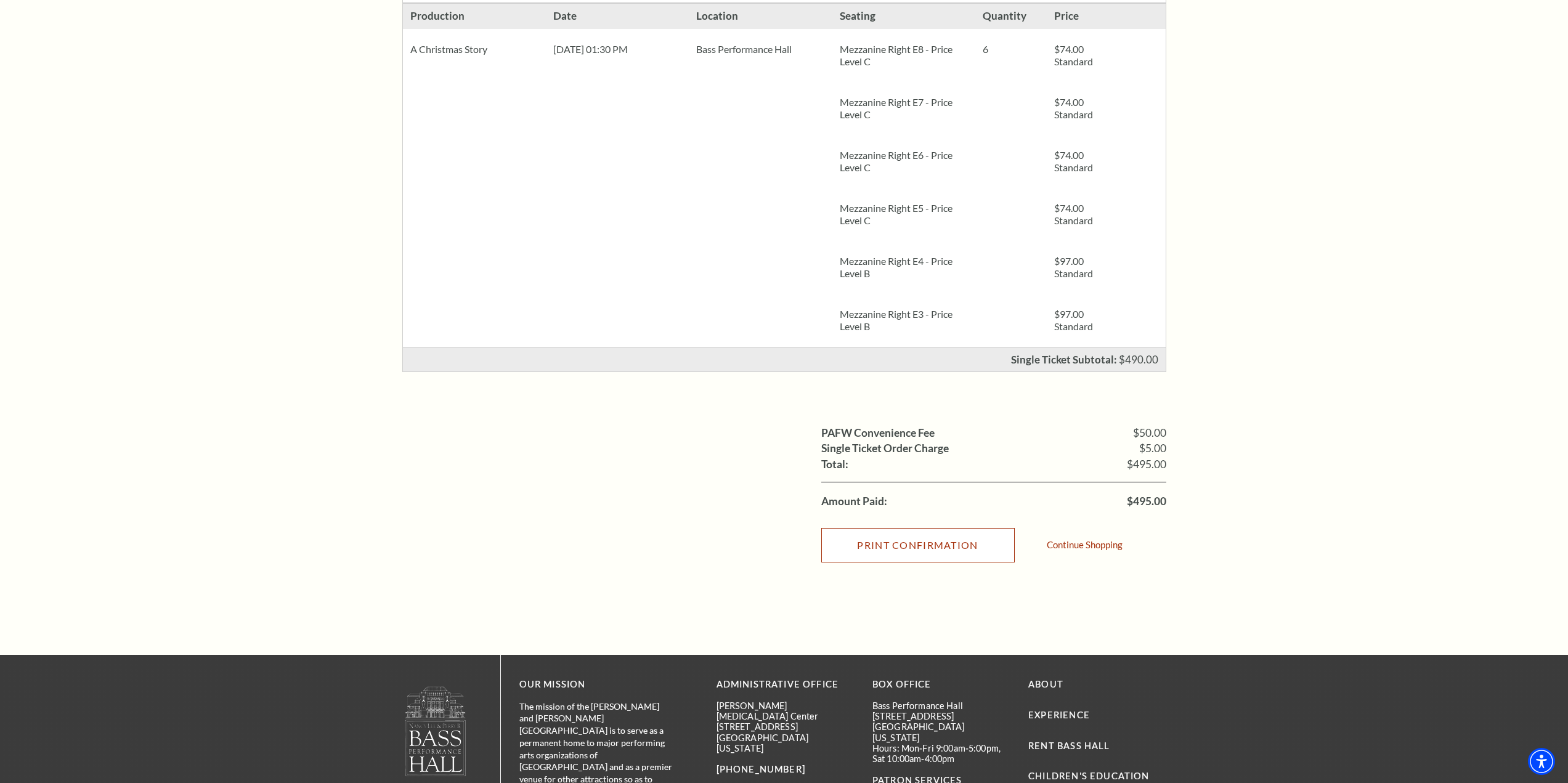
click at [929, 542] on input "Print Confirmation" at bounding box center [918, 545] width 194 height 34
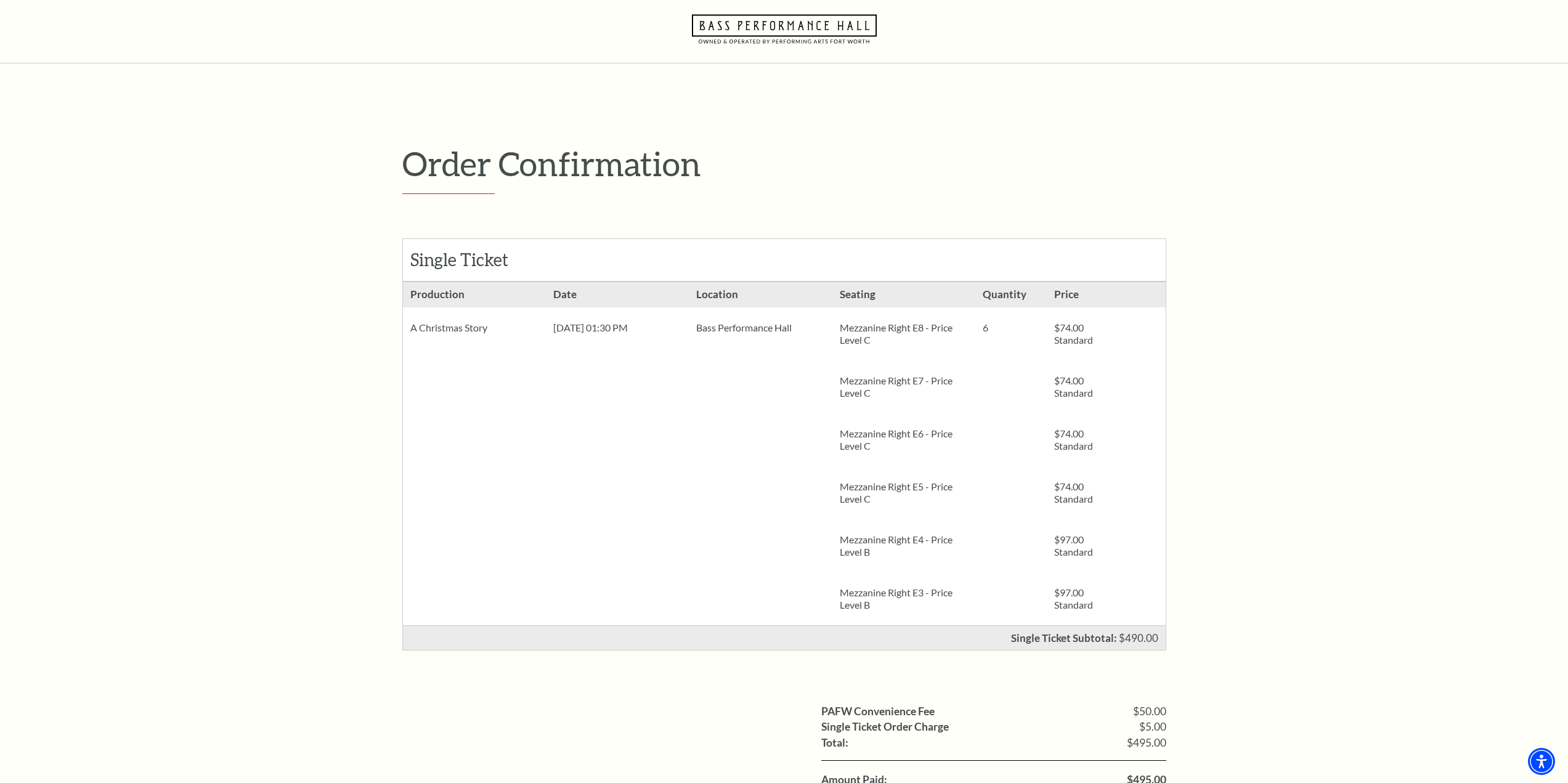
scroll to position [0, 0]
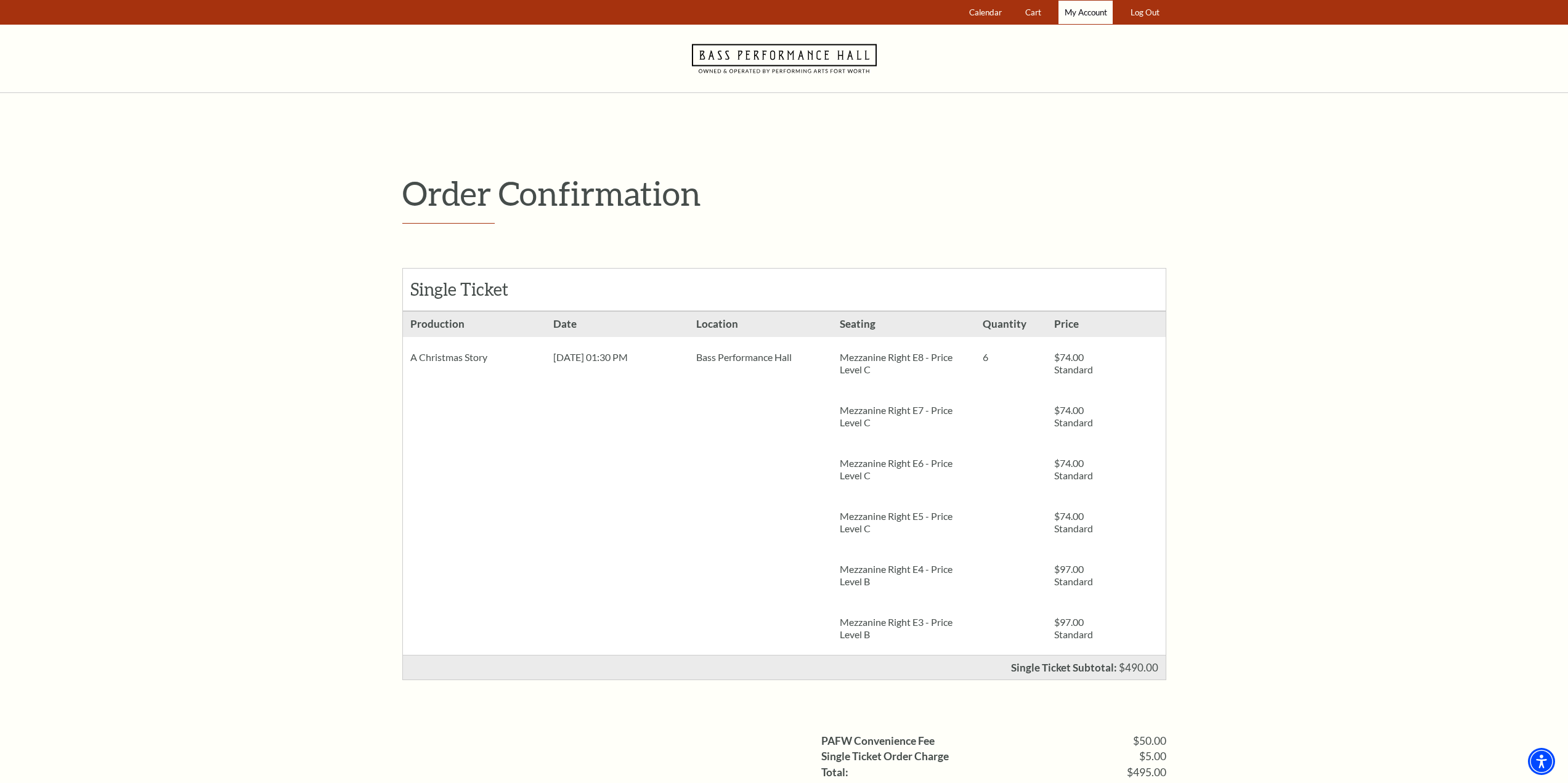
click at [1095, 14] on span "My Account" at bounding box center [1086, 12] width 43 height 10
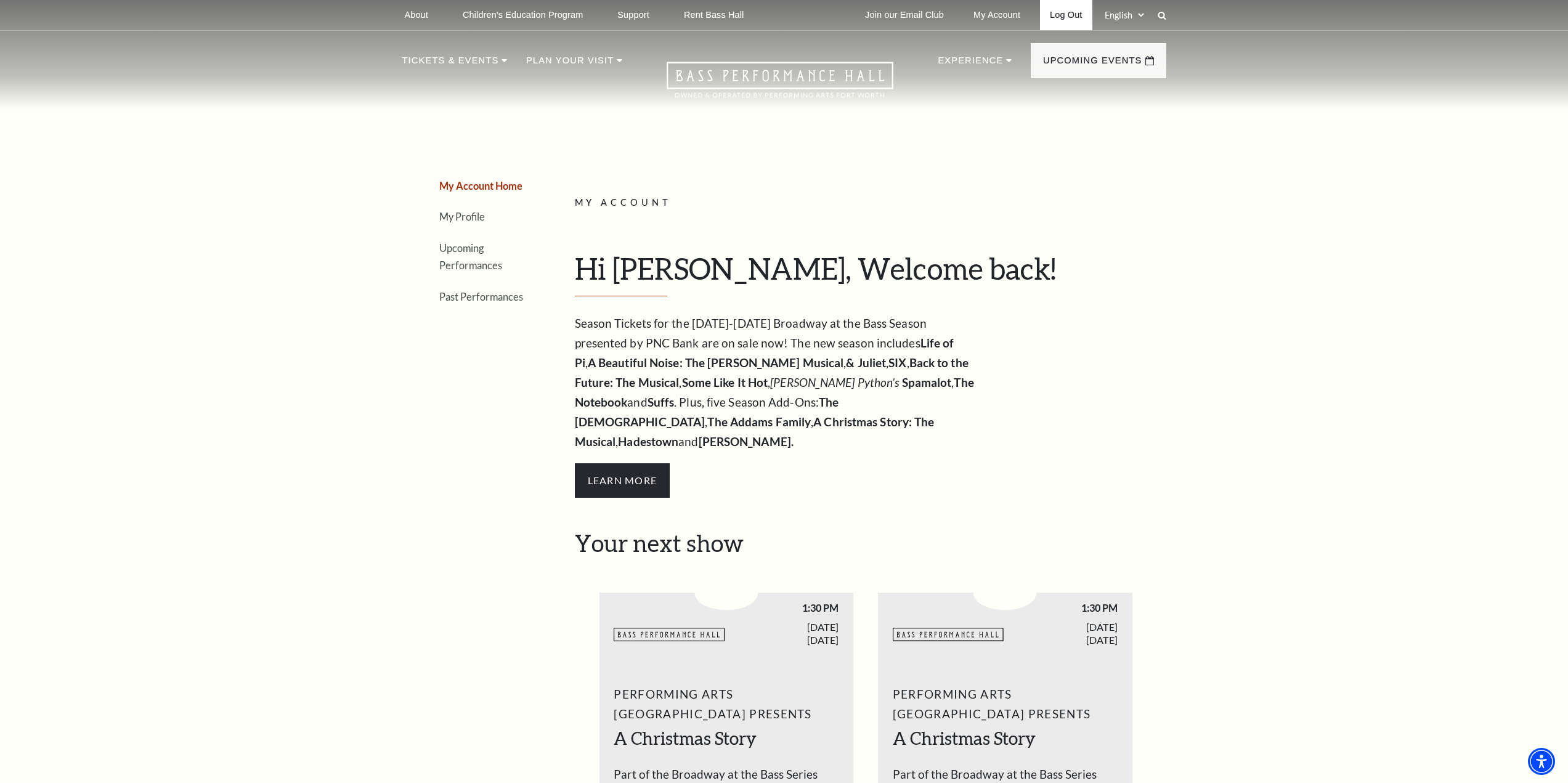
click at [1072, 17] on link "Log Out" at bounding box center [1066, 15] width 52 height 30
